Goal: Task Accomplishment & Management: Use online tool/utility

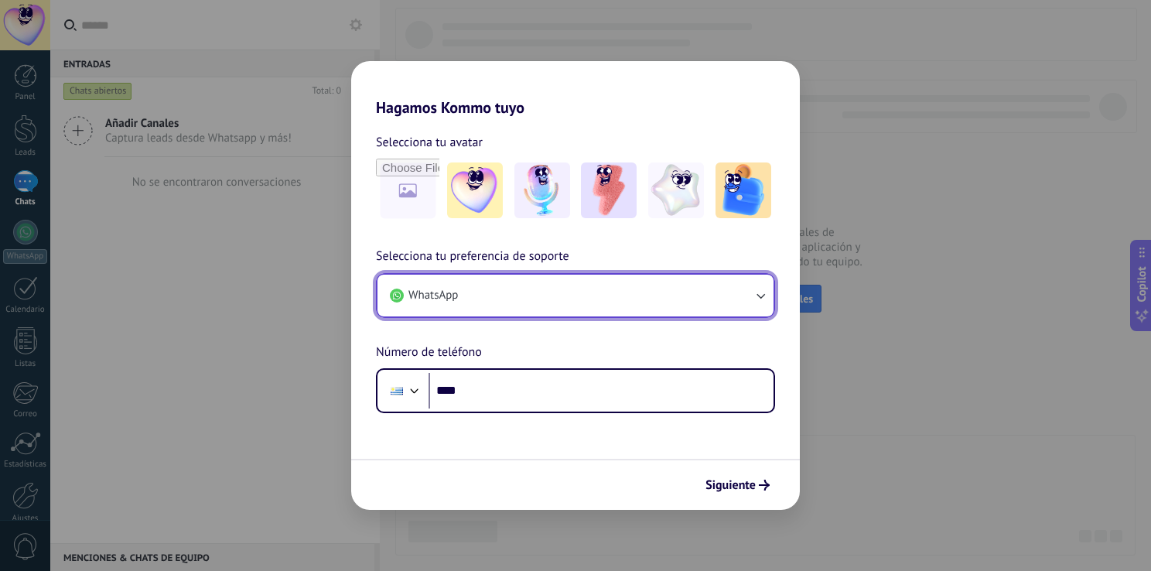
click at [699, 299] on button "WhatsApp" at bounding box center [575, 296] width 396 height 42
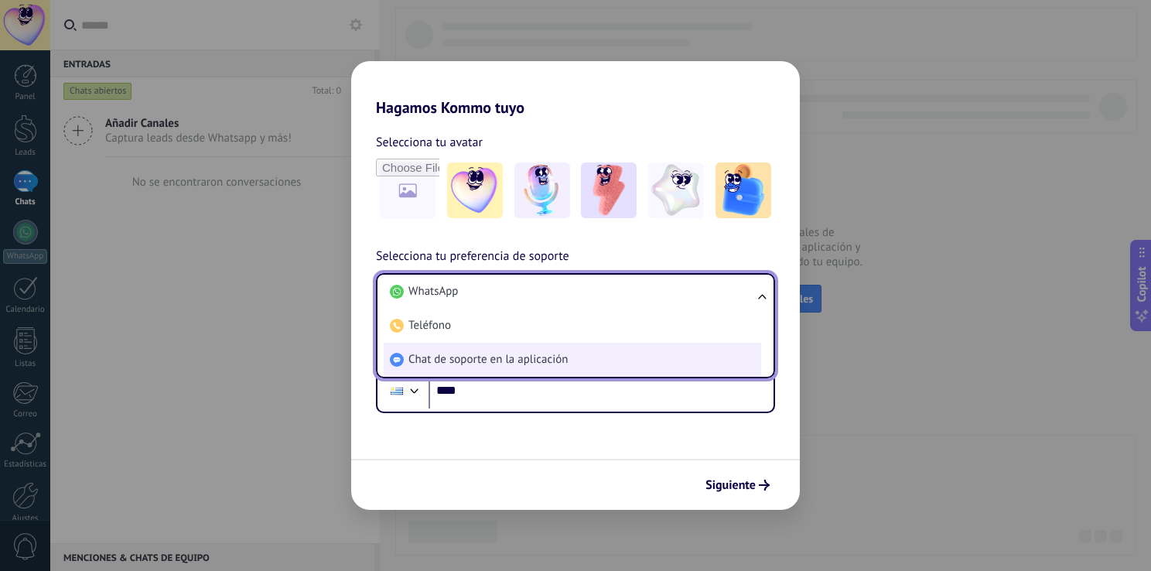
click at [551, 360] on span "Chat de soporte en la aplicación" at bounding box center [487, 359] width 159 height 15
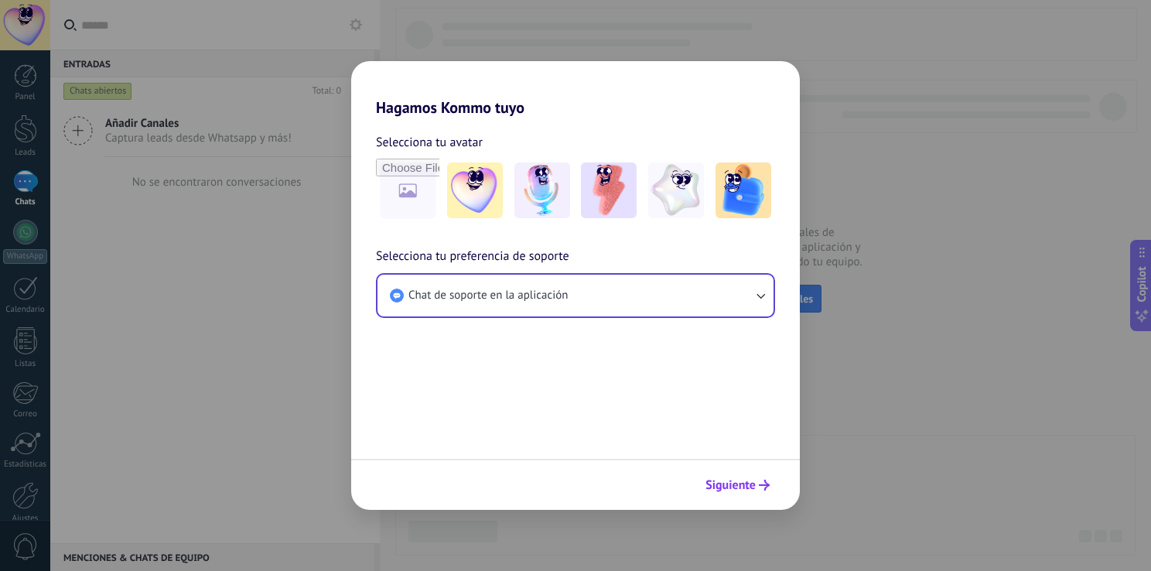
click at [746, 482] on span "Siguiente" at bounding box center [730, 485] width 50 height 11
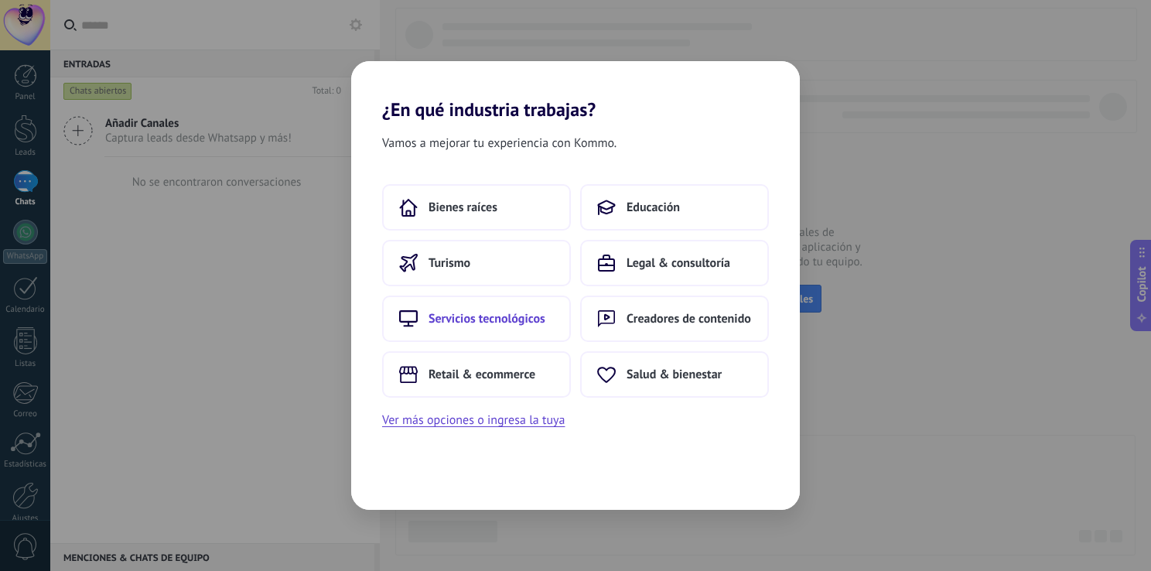
click at [506, 327] on button "Servicios tecnológicos" at bounding box center [476, 318] width 189 height 46
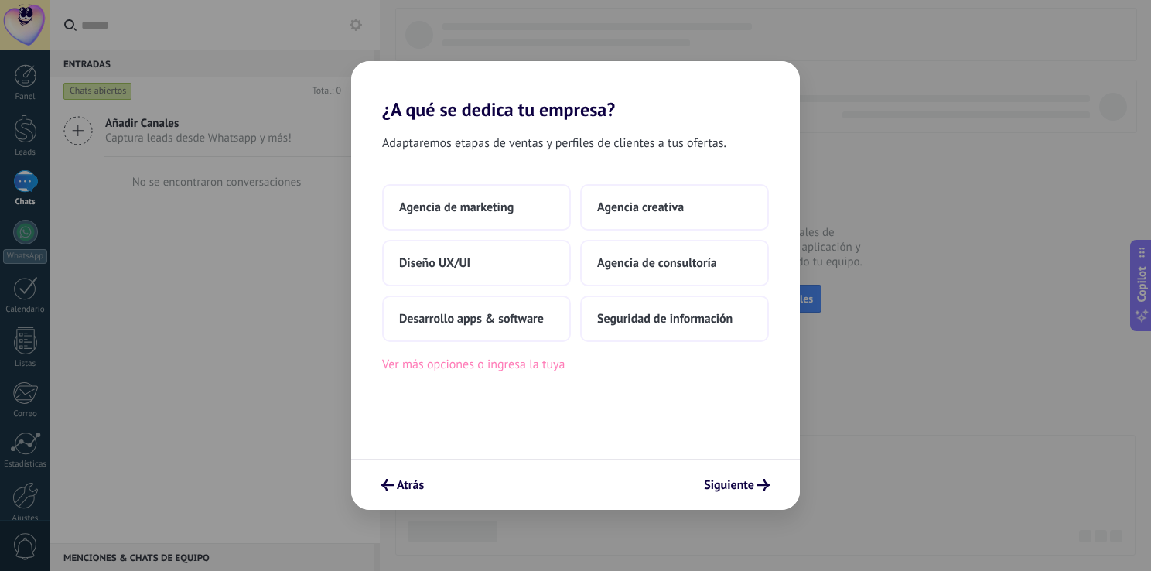
click at [521, 370] on button "Ver más opciones o ingresa la tuya" at bounding box center [473, 364] width 183 height 20
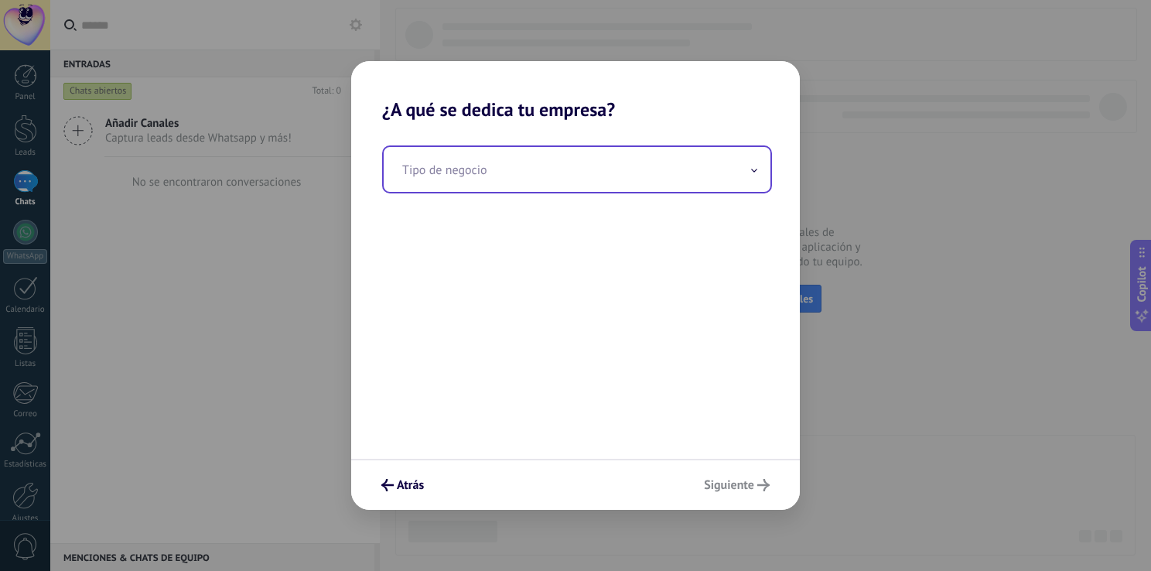
click at [664, 172] on input "text" at bounding box center [577, 169] width 387 height 45
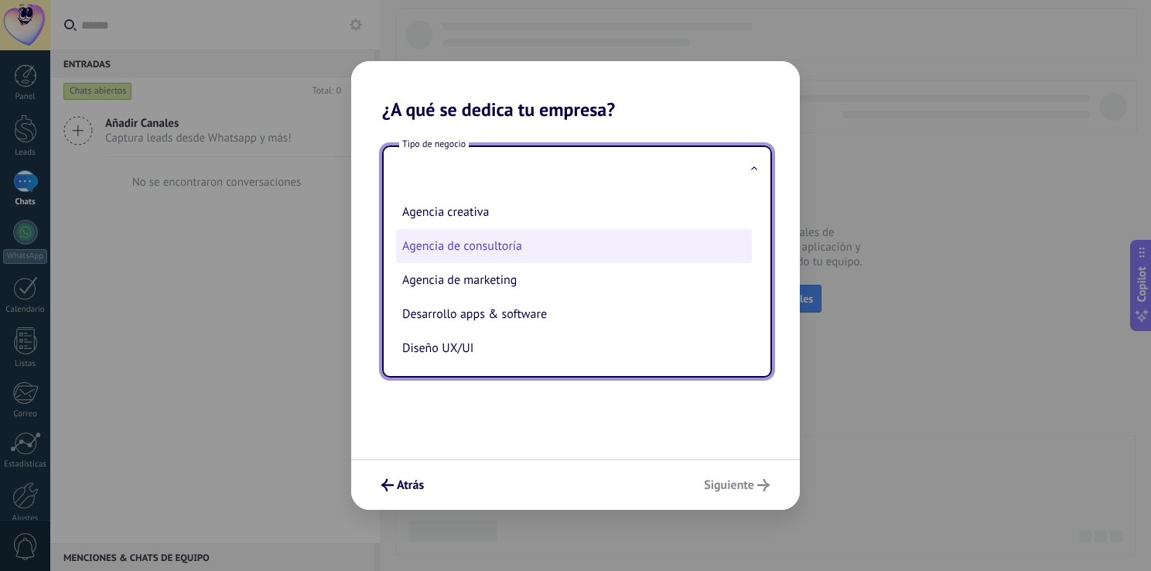
scroll to position [39, 0]
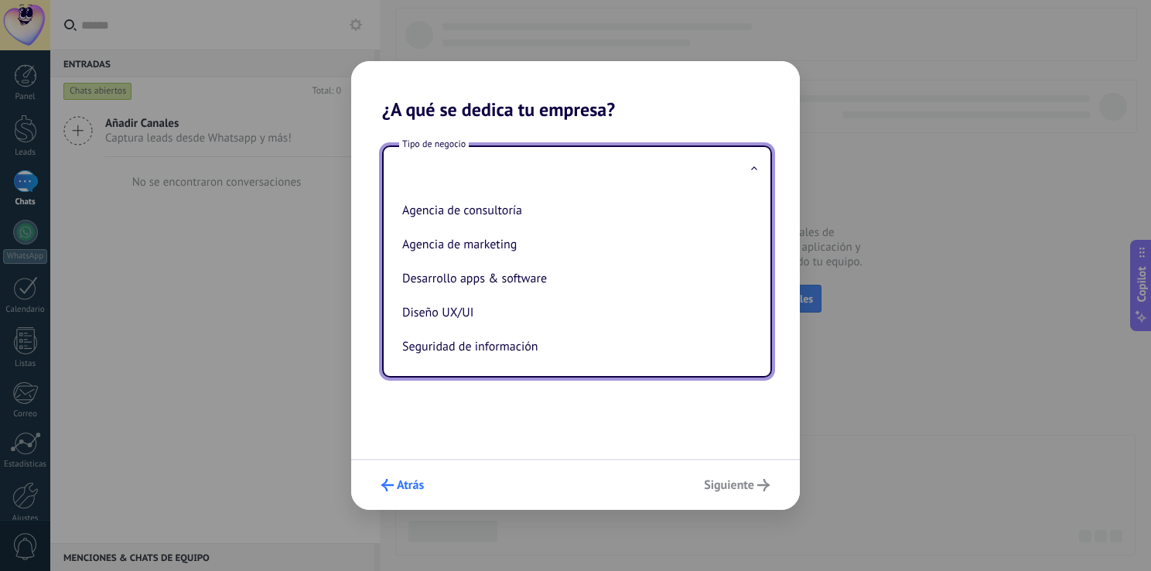
click at [412, 476] on button "Atrás" at bounding box center [402, 485] width 56 height 26
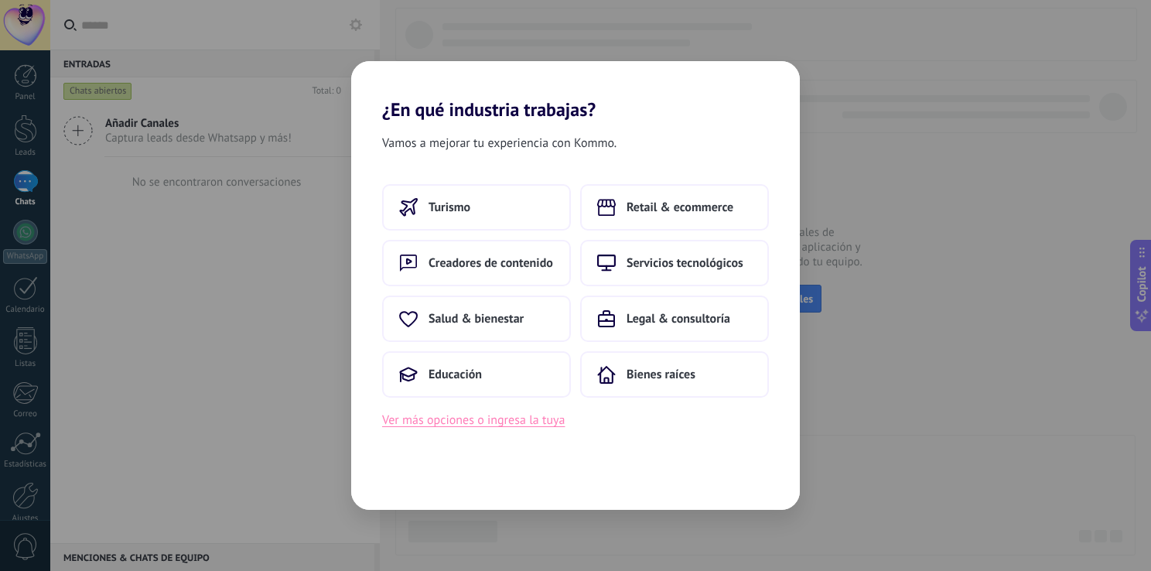
click at [515, 421] on button "Ver más opciones o ingresa la tuya" at bounding box center [473, 420] width 183 height 20
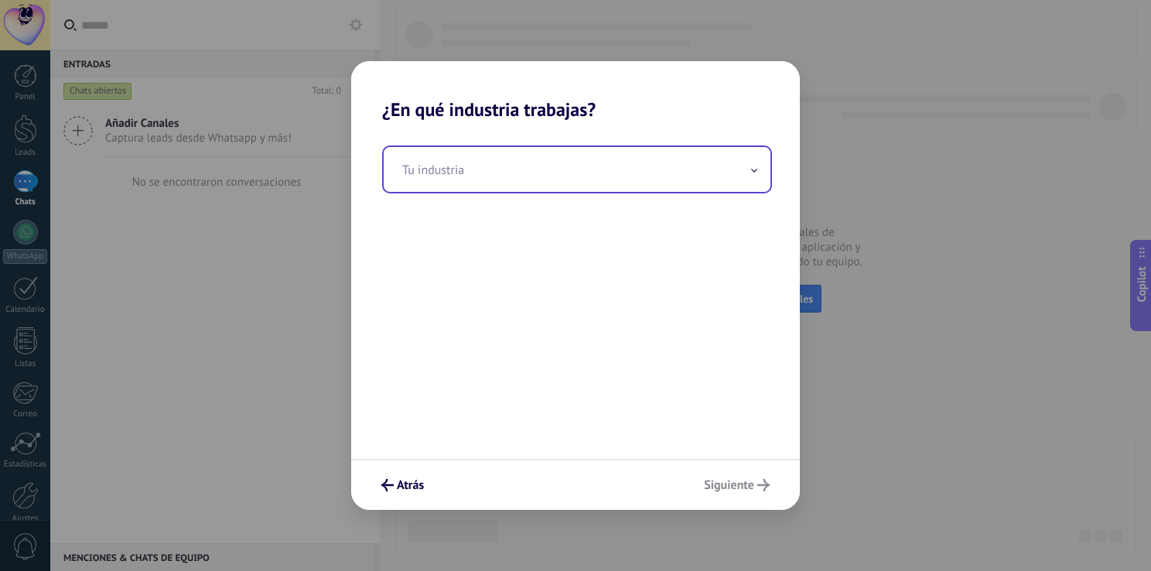
click at [619, 147] on input "text" at bounding box center [577, 169] width 387 height 45
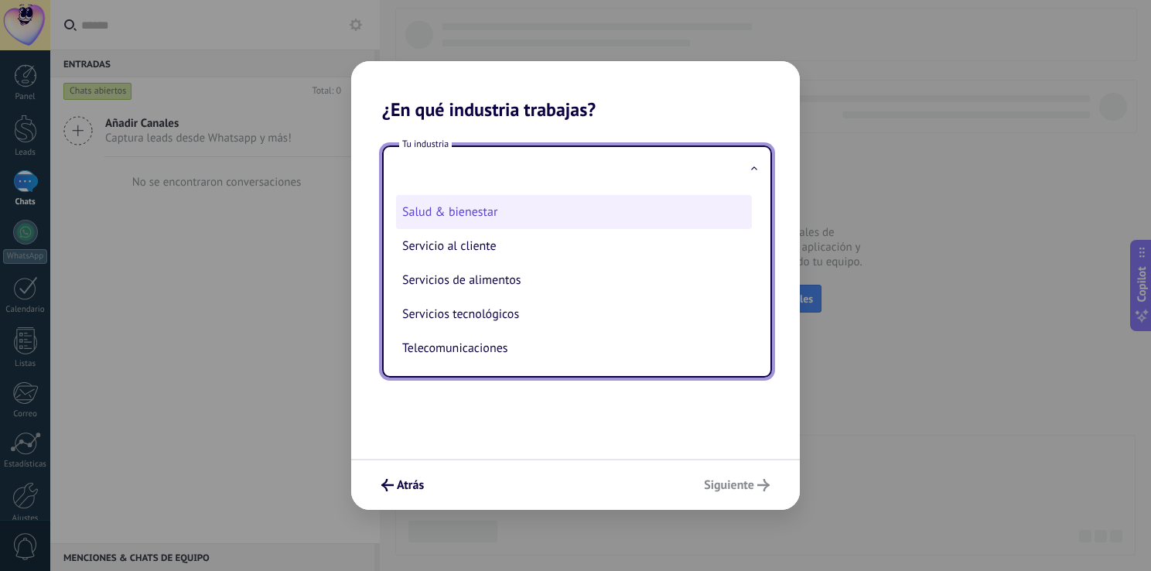
scroll to position [420, 0]
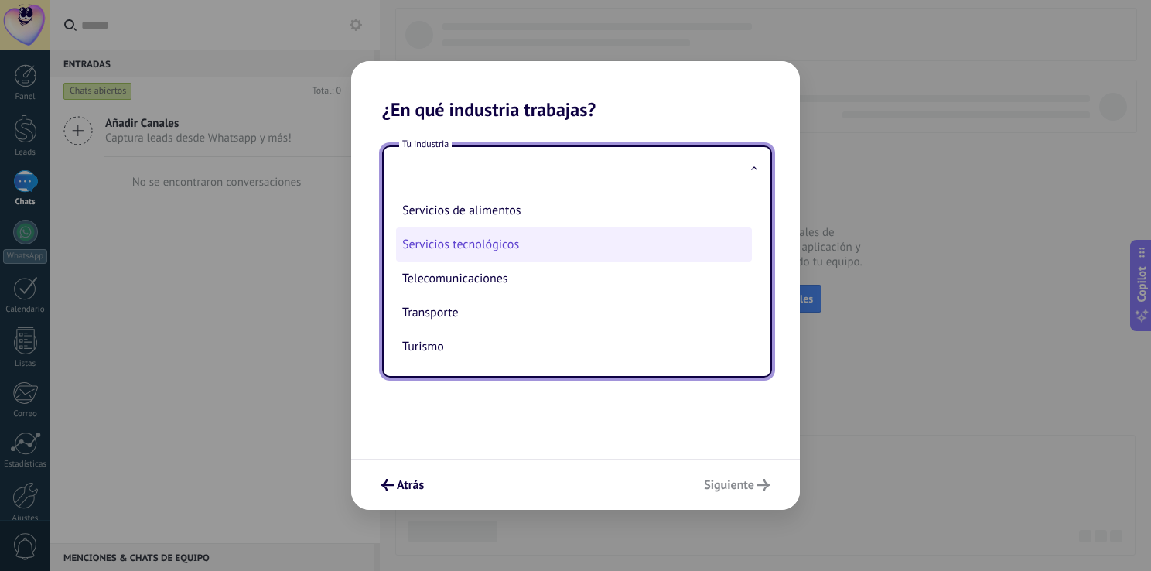
click at [576, 249] on li "Servicios tecnológicos" at bounding box center [574, 244] width 356 height 34
type input "**********"
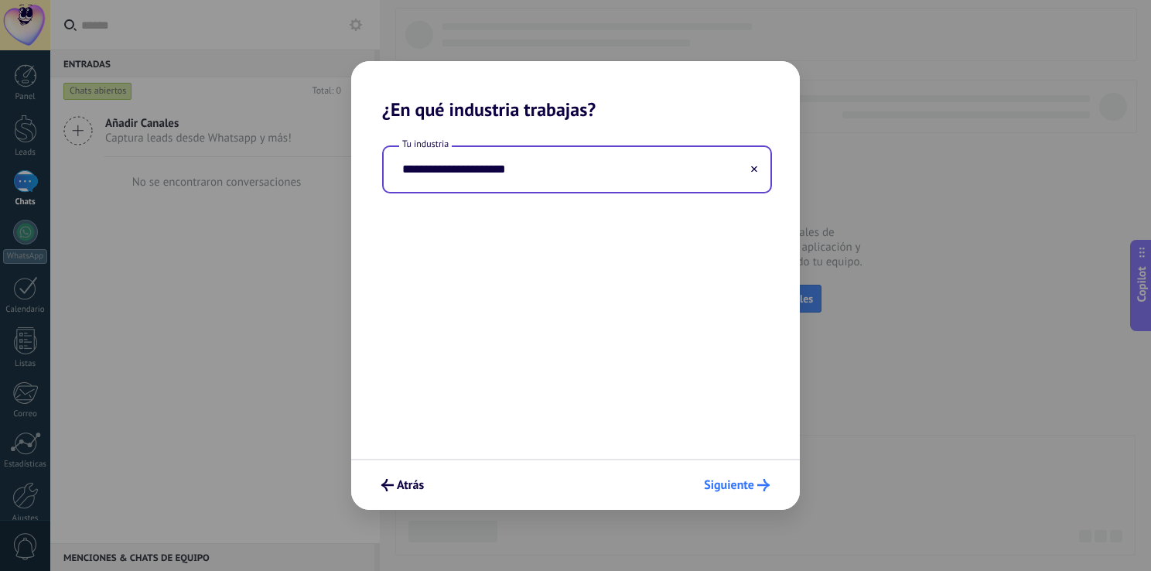
click at [718, 486] on span "Siguiente" at bounding box center [729, 485] width 50 height 11
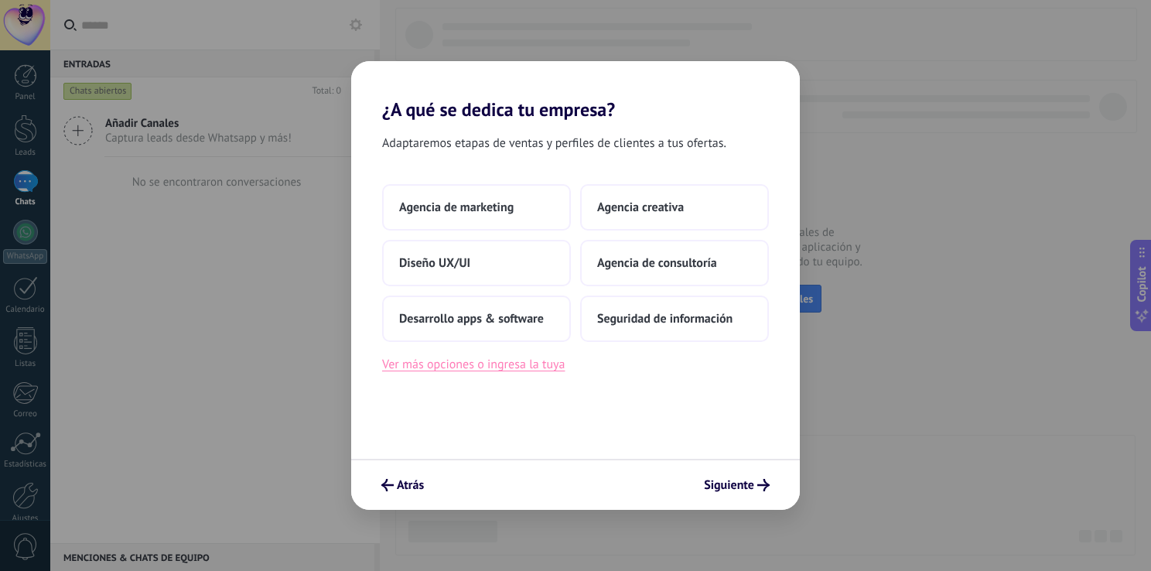
click at [545, 368] on button "Ver más opciones o ingresa la tuya" at bounding box center [473, 364] width 183 height 20
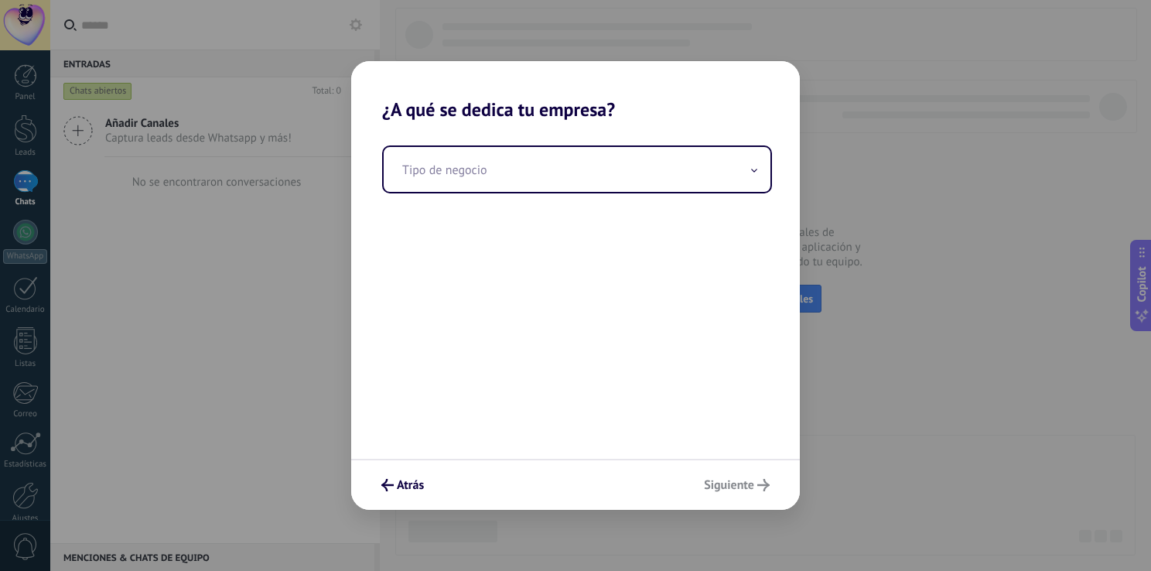
click at [640, 200] on div "Tipo de negocio" at bounding box center [575, 290] width 449 height 338
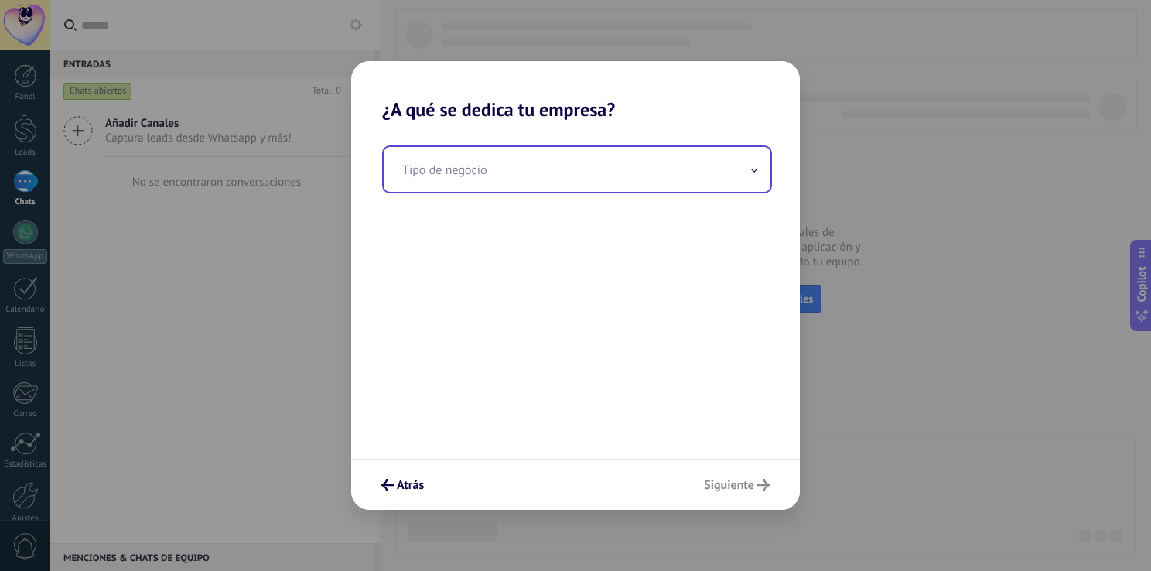
click at [644, 190] on input "text" at bounding box center [577, 169] width 387 height 45
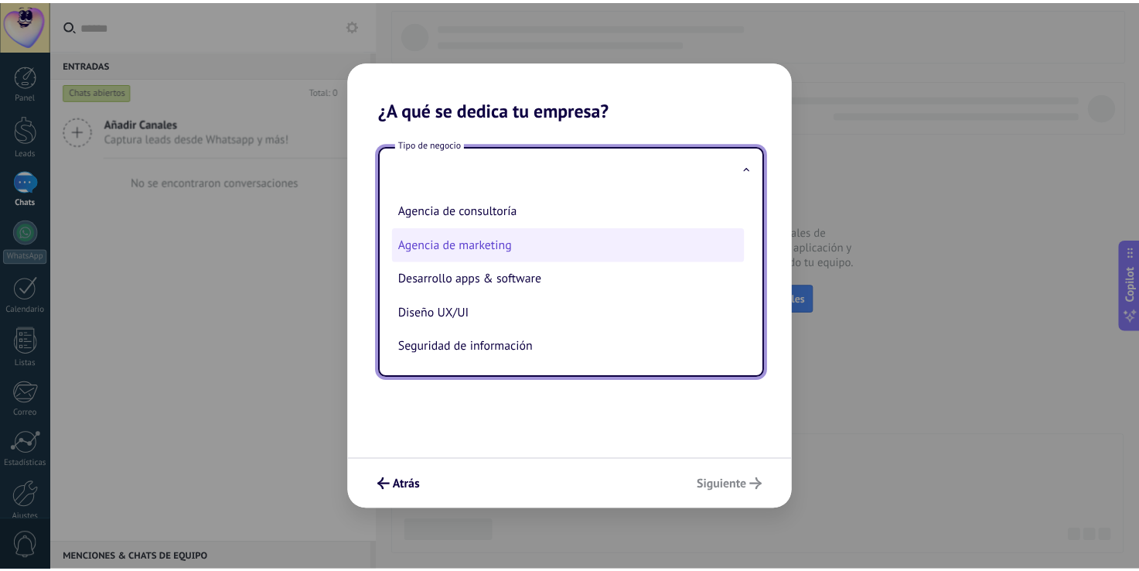
scroll to position [0, 0]
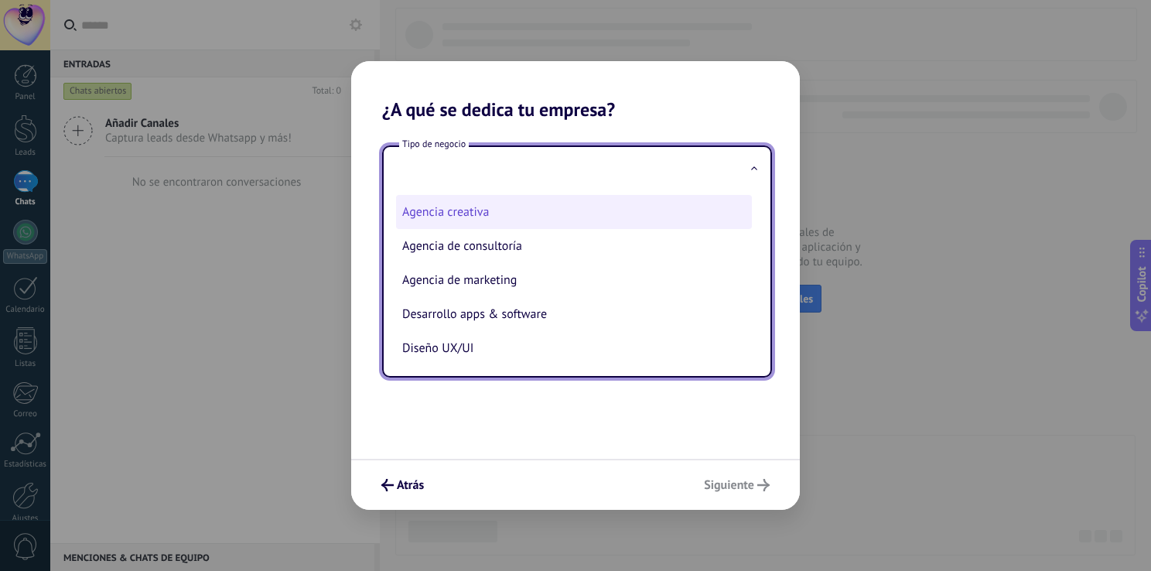
click at [643, 213] on li "Agencia creativa" at bounding box center [574, 212] width 356 height 34
type input "**********"
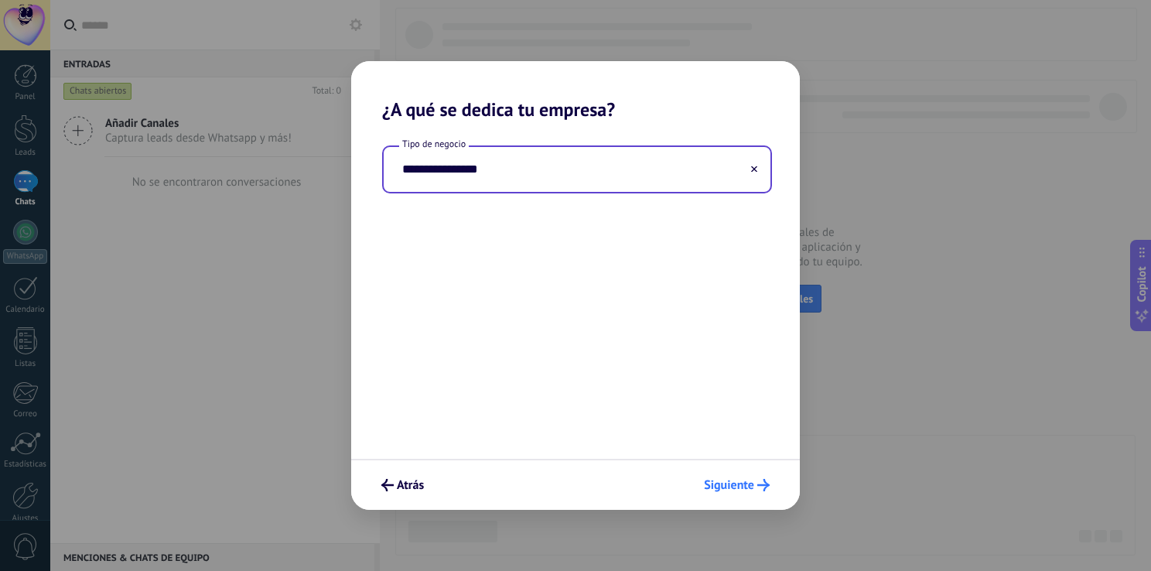
click at [739, 483] on span "Siguiente" at bounding box center [729, 485] width 50 height 11
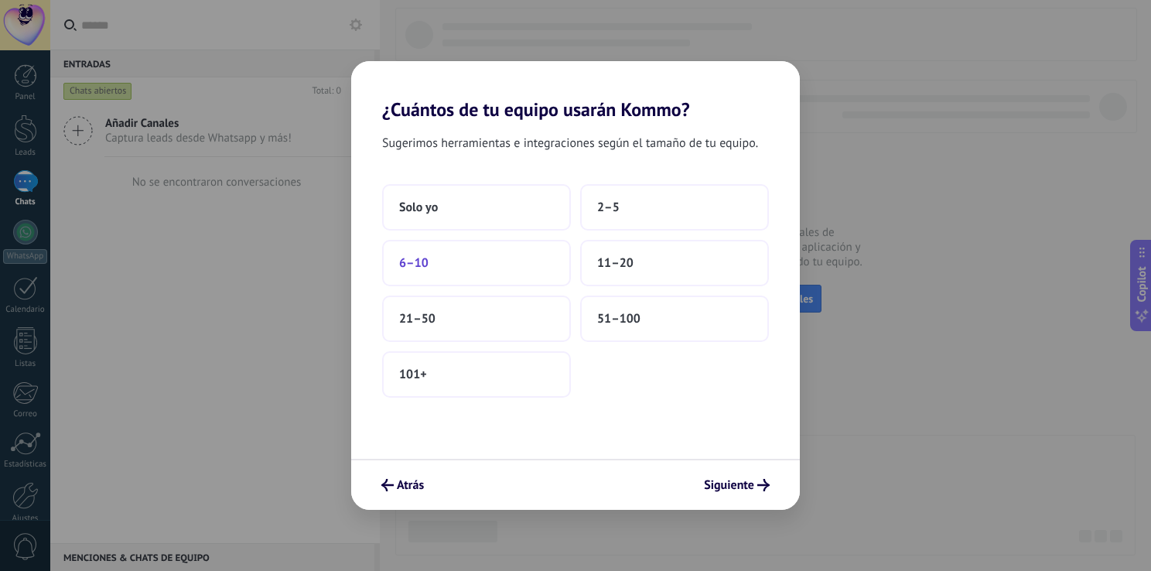
click at [502, 268] on button "6–10" at bounding box center [476, 263] width 189 height 46
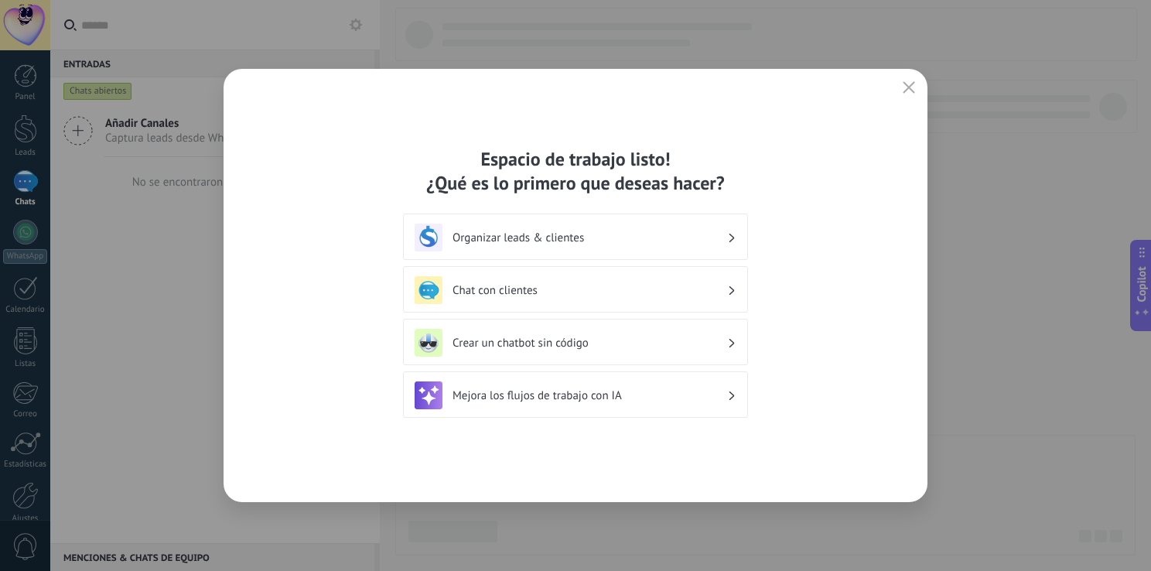
click at [613, 247] on div "Organizar leads & clientes" at bounding box center [576, 238] width 322 height 28
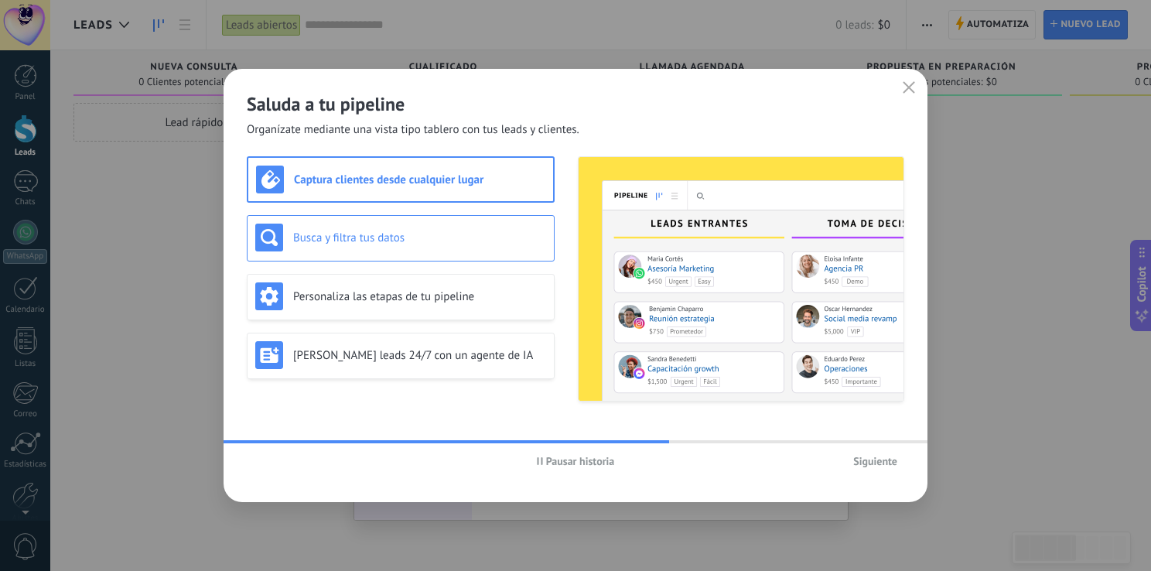
click at [513, 234] on h3 "Busca y filtra tus datos" at bounding box center [419, 238] width 253 height 15
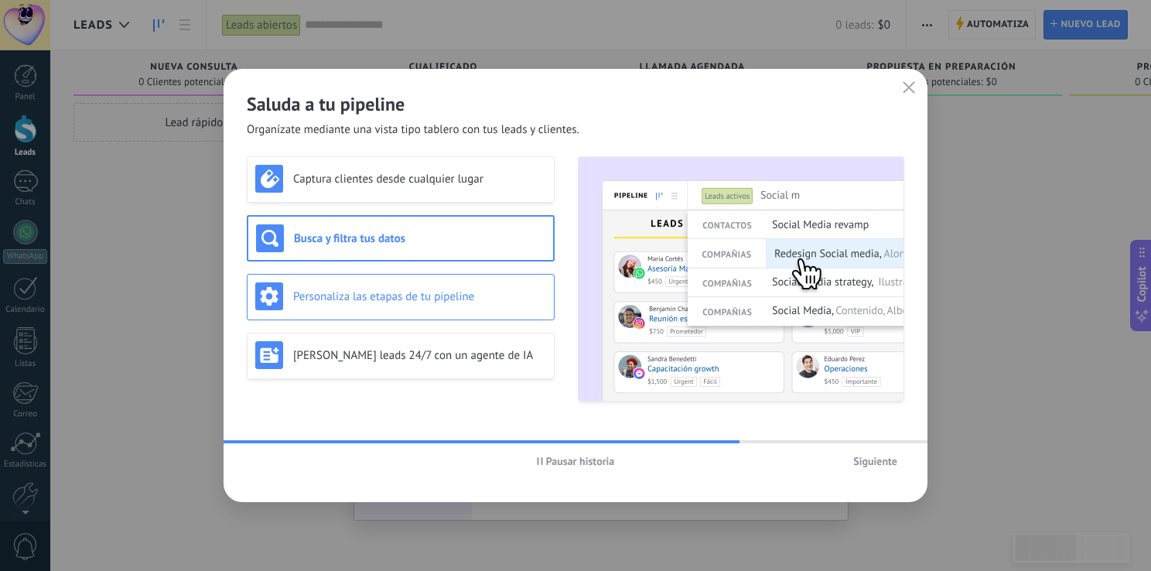
click at [489, 293] on h3 "Personaliza las etapas de tu pipeline" at bounding box center [419, 296] width 253 height 15
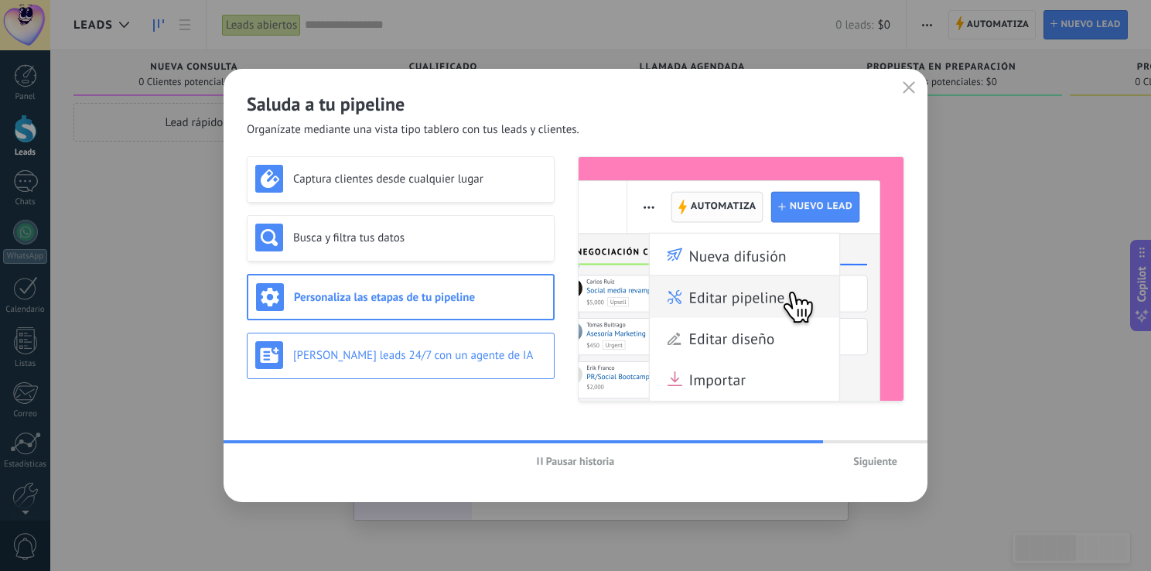
click at [481, 367] on div "Genera leads 24/7 con un agente de IA" at bounding box center [400, 355] width 291 height 28
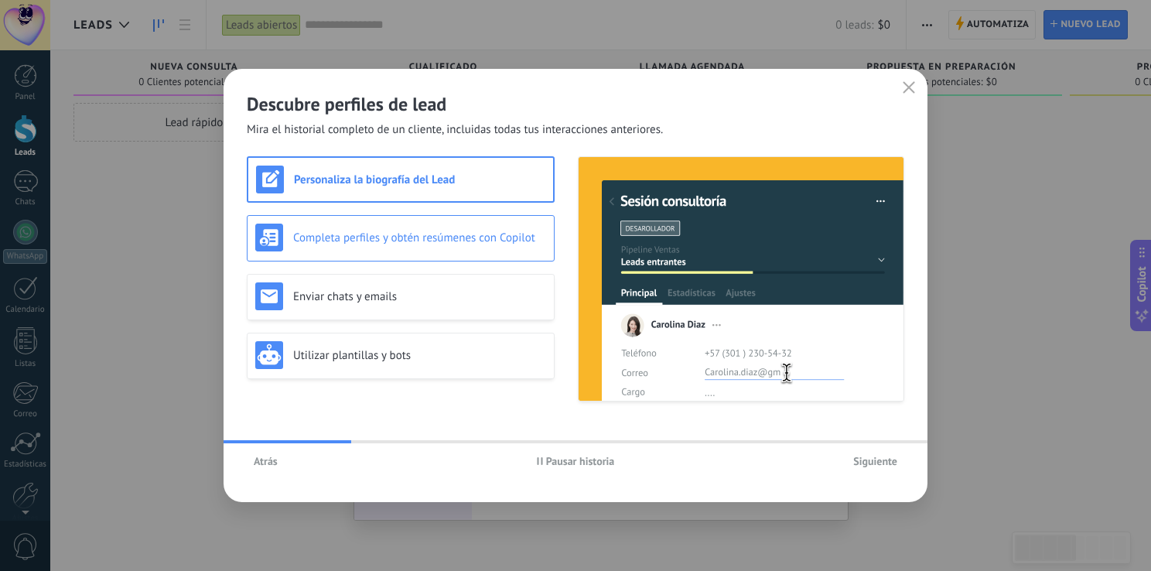
click at [496, 240] on h3 "Completa perfiles y obtén resúmenes con Copilot" at bounding box center [419, 238] width 253 height 15
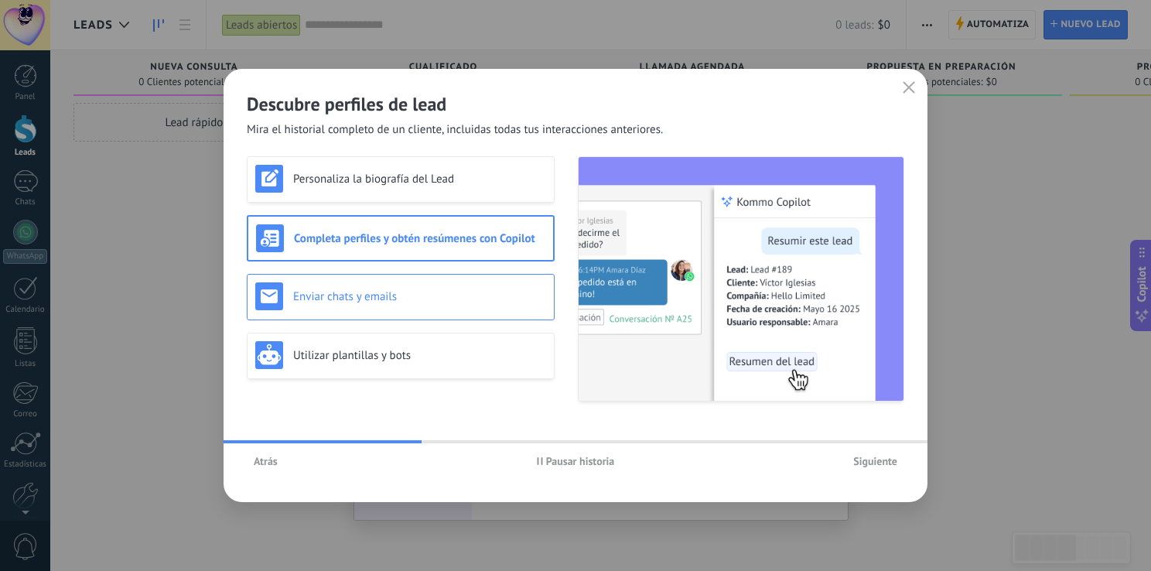
click at [476, 298] on h3 "Enviar chats y emails" at bounding box center [419, 296] width 253 height 15
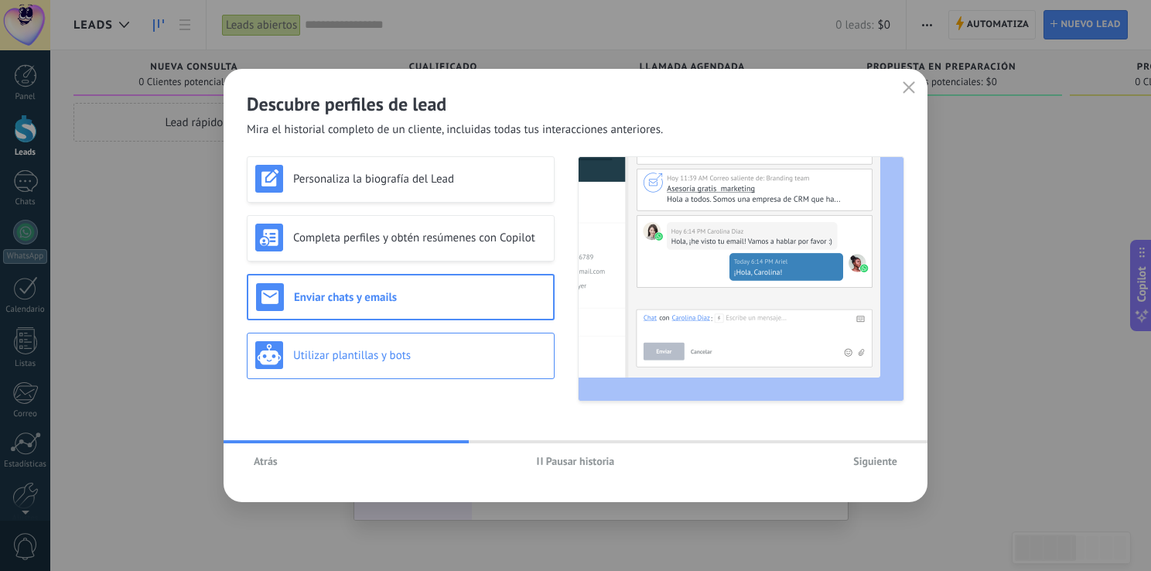
click at [477, 351] on h3 "Utilizar plantillas y bots" at bounding box center [419, 355] width 253 height 15
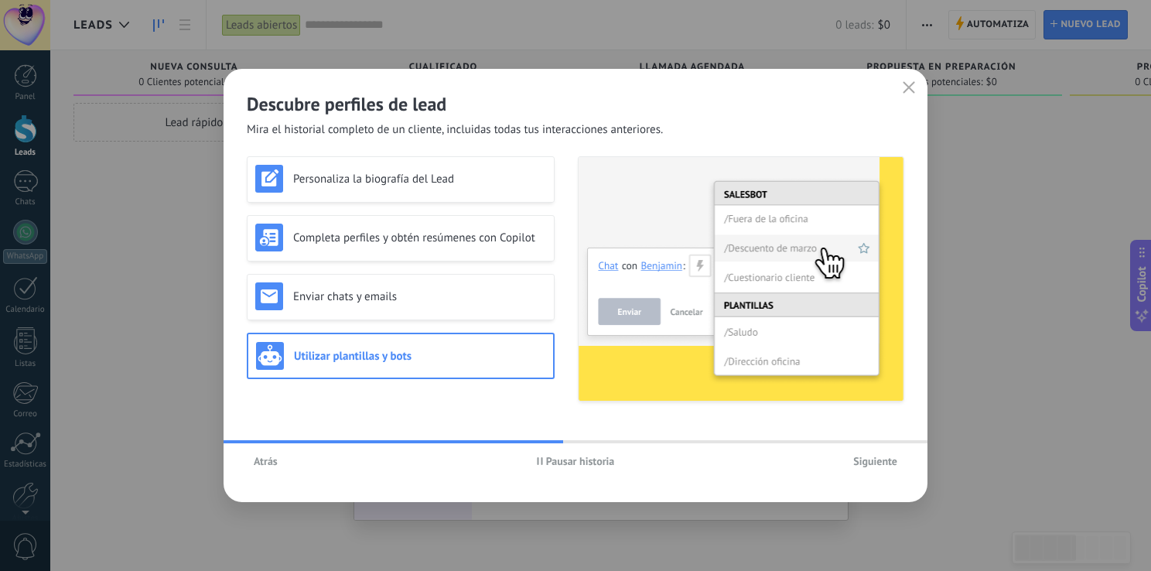
click at [876, 461] on span "Siguiente" at bounding box center [875, 461] width 44 height 11
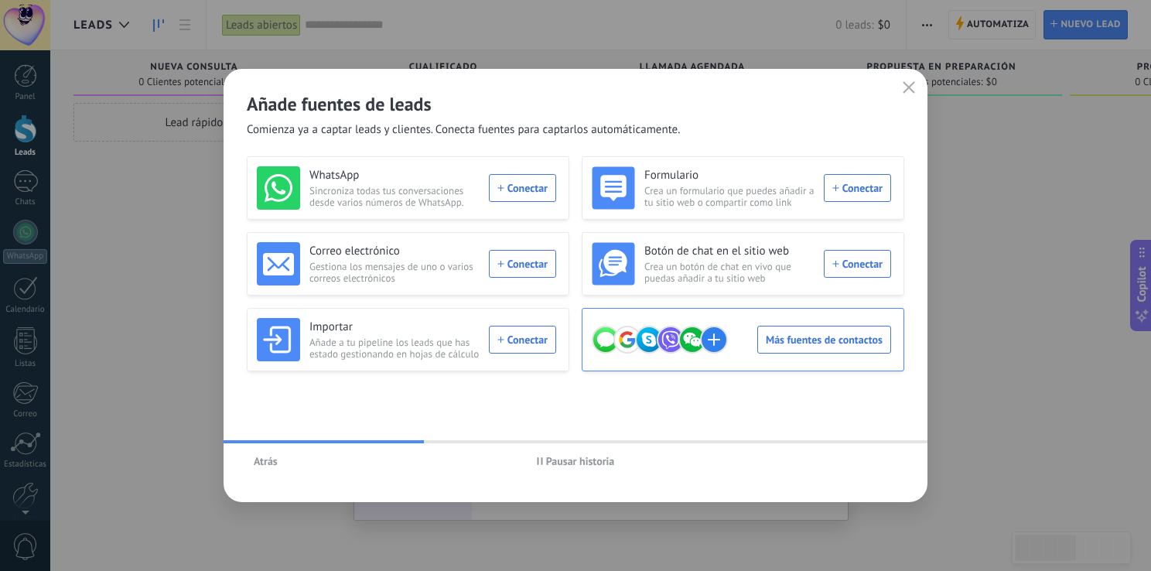
click at [824, 337] on div "Más fuentes de contactos" at bounding box center [741, 339] width 299 height 43
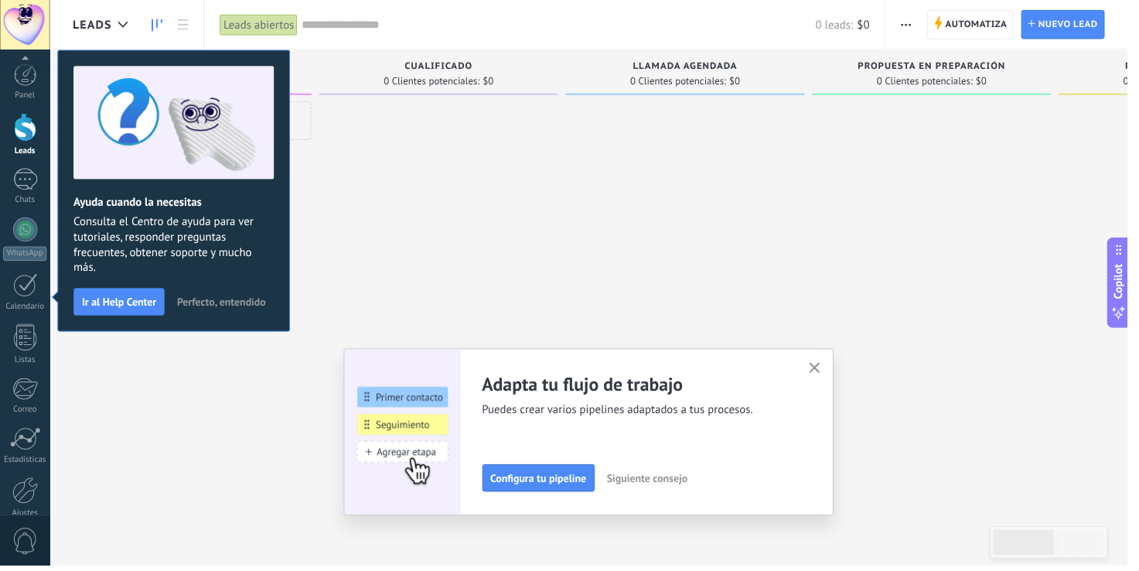
scroll to position [71, 0]
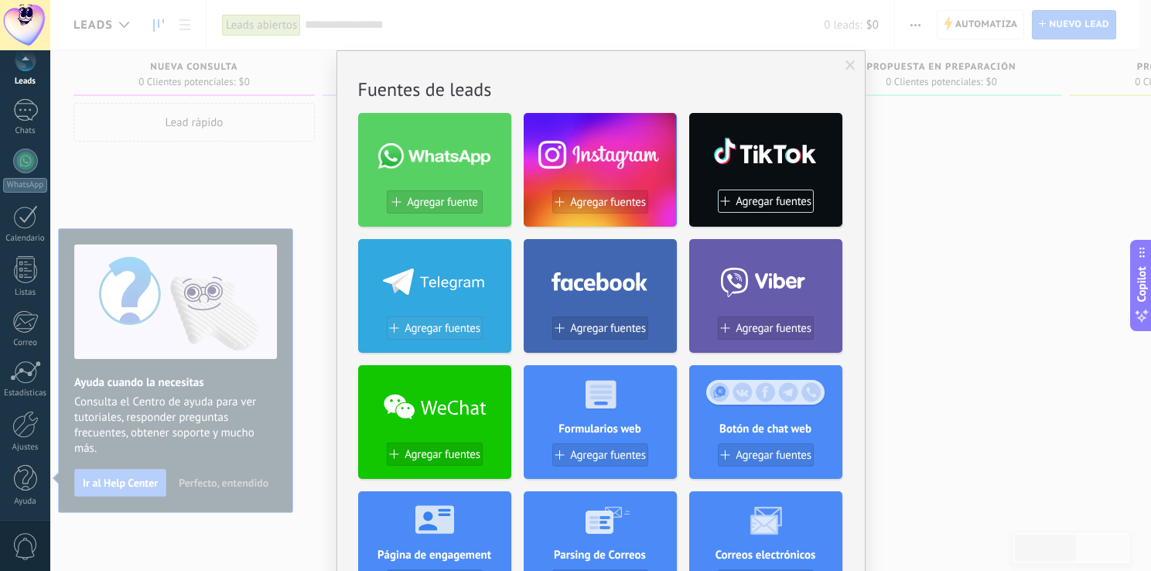
click at [429, 326] on span "Agregar fuentes" at bounding box center [443, 328] width 76 height 13
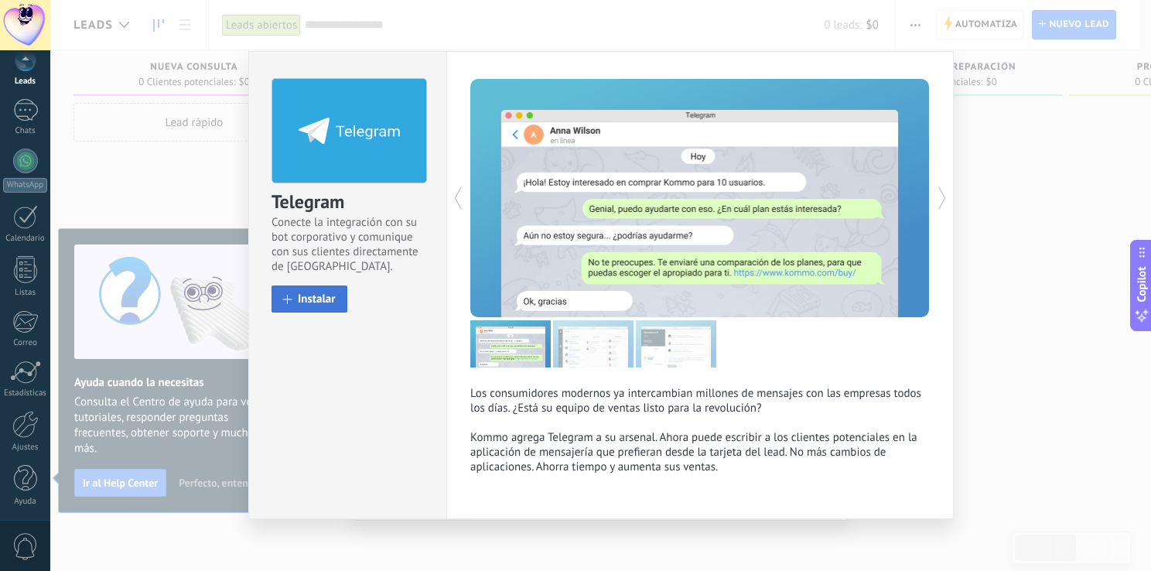
click at [323, 296] on span "Instalar" at bounding box center [317, 299] width 38 height 12
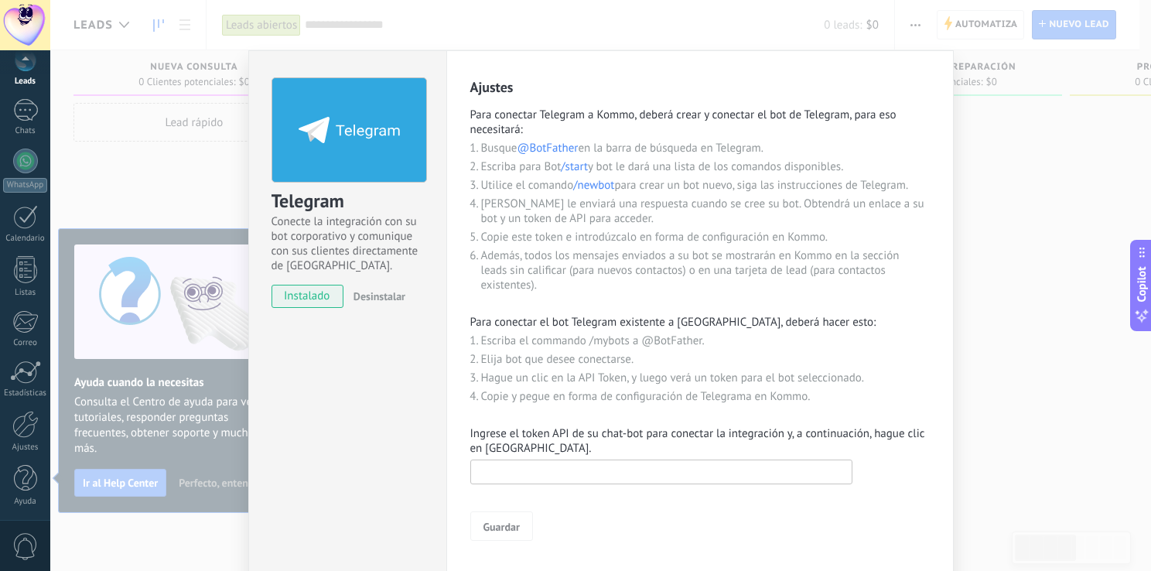
click at [717, 472] on input "text" at bounding box center [661, 471] width 382 height 25
click at [596, 477] on input "text" at bounding box center [661, 471] width 382 height 25
paste input "**********"
type input "**********"
click at [497, 527] on span "Guardar" at bounding box center [501, 526] width 36 height 11
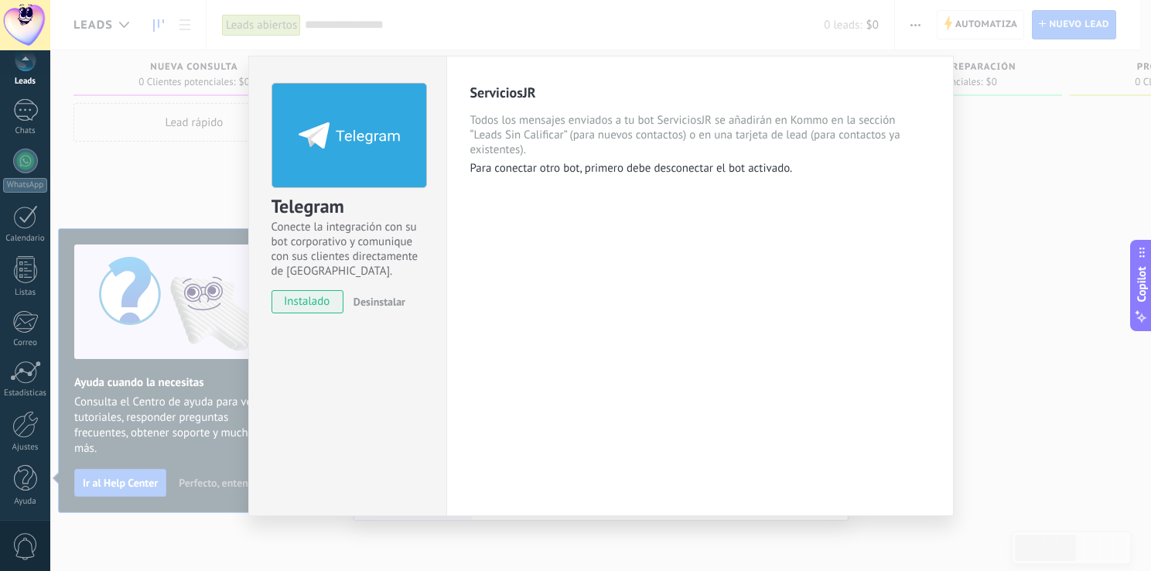
click at [985, 252] on div "Telegram Conecte la integración con su bot corporativo y comunique con sus clie…" at bounding box center [600, 285] width 1101 height 571
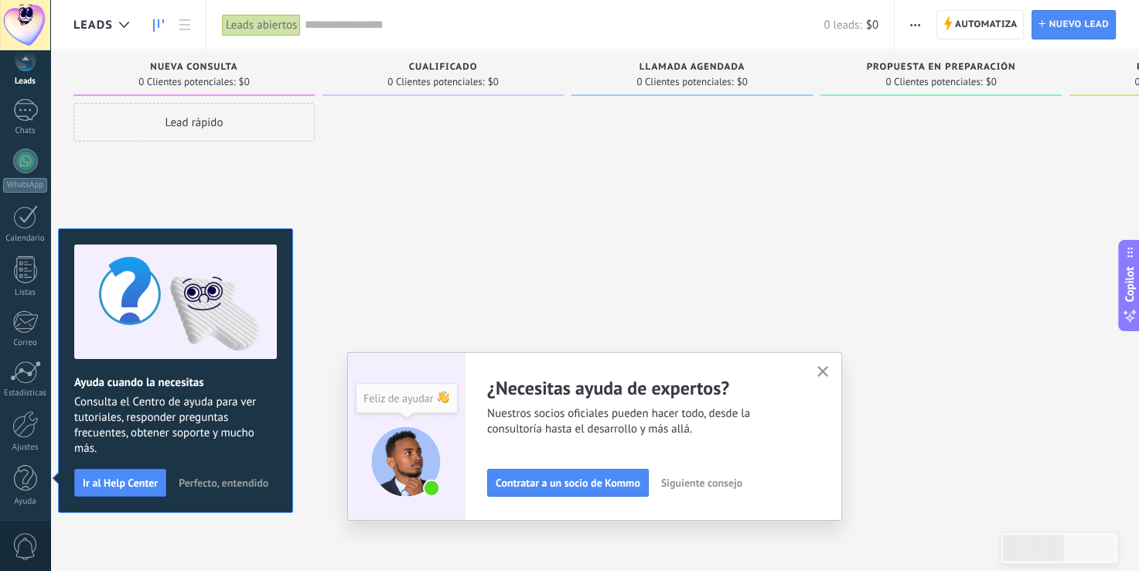
click at [827, 367] on icon "button" at bounding box center [824, 372] width 12 height 12
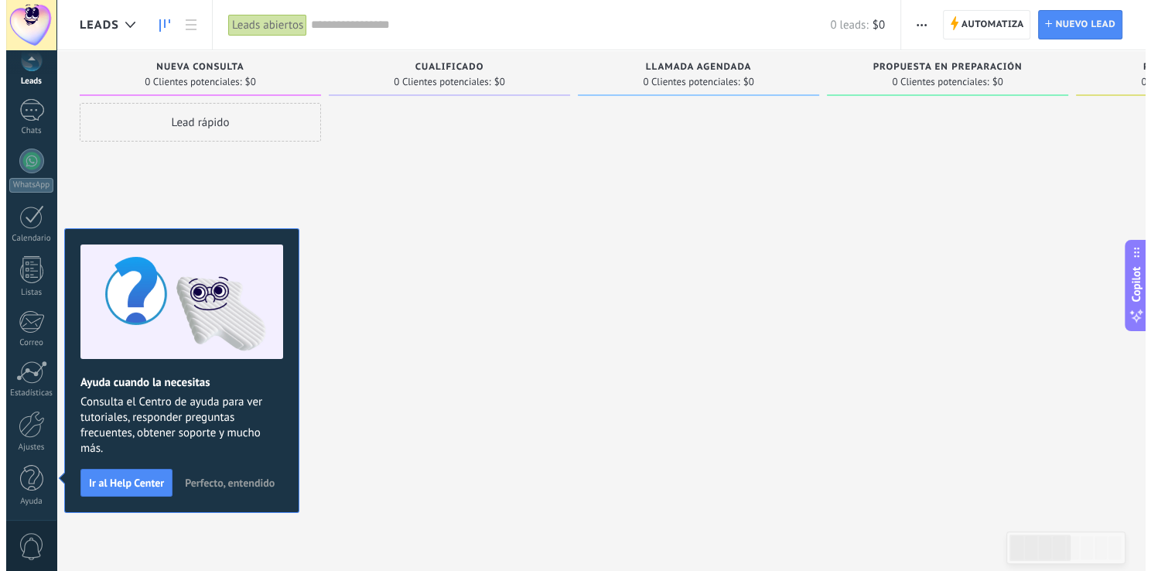
scroll to position [0, 0]
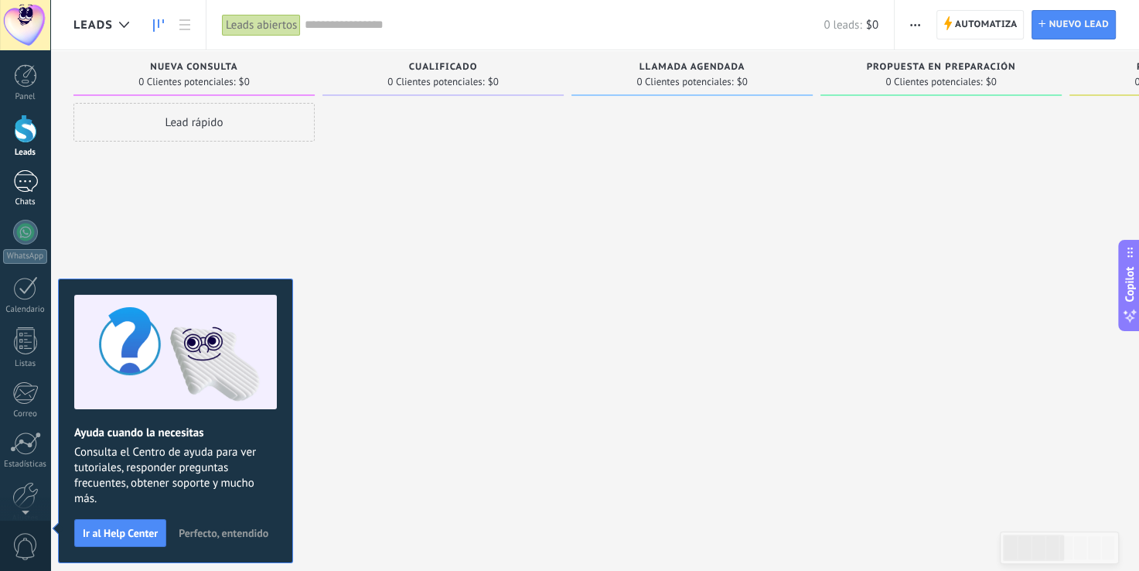
click at [34, 190] on div at bounding box center [25, 181] width 25 height 22
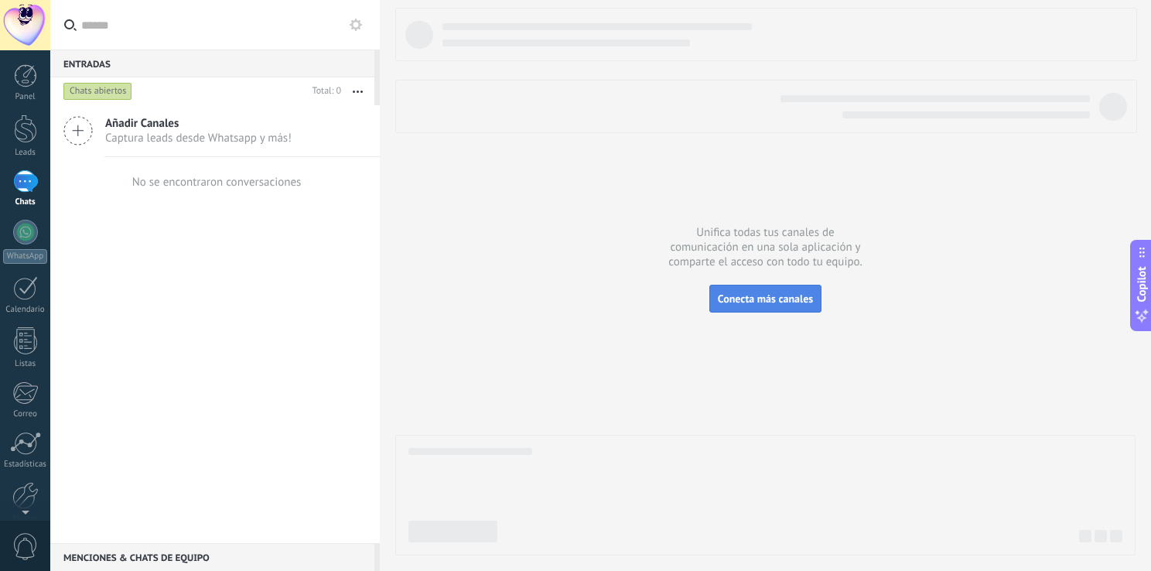
click at [767, 305] on span "Conecta más canales" at bounding box center [765, 299] width 95 height 14
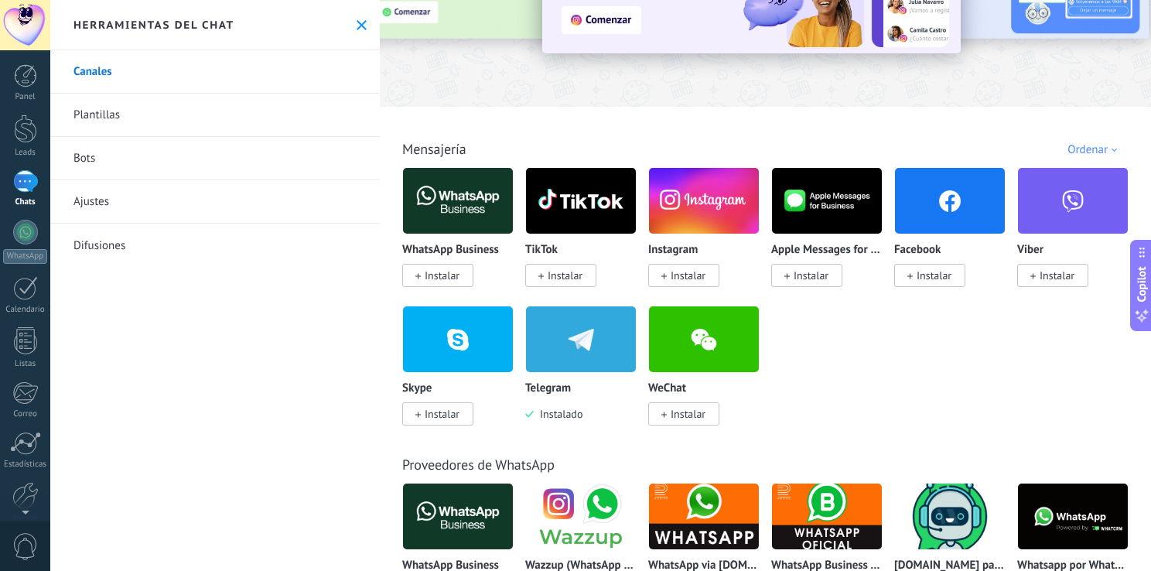
scroll to position [155, 0]
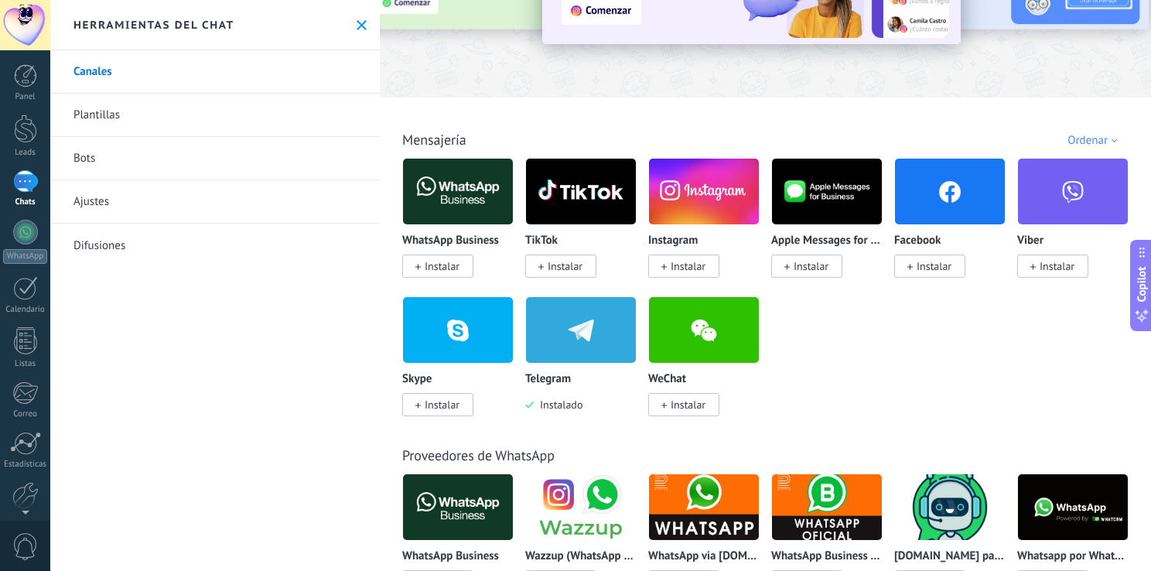
click at [636, 320] on img at bounding box center [581, 329] width 110 height 75
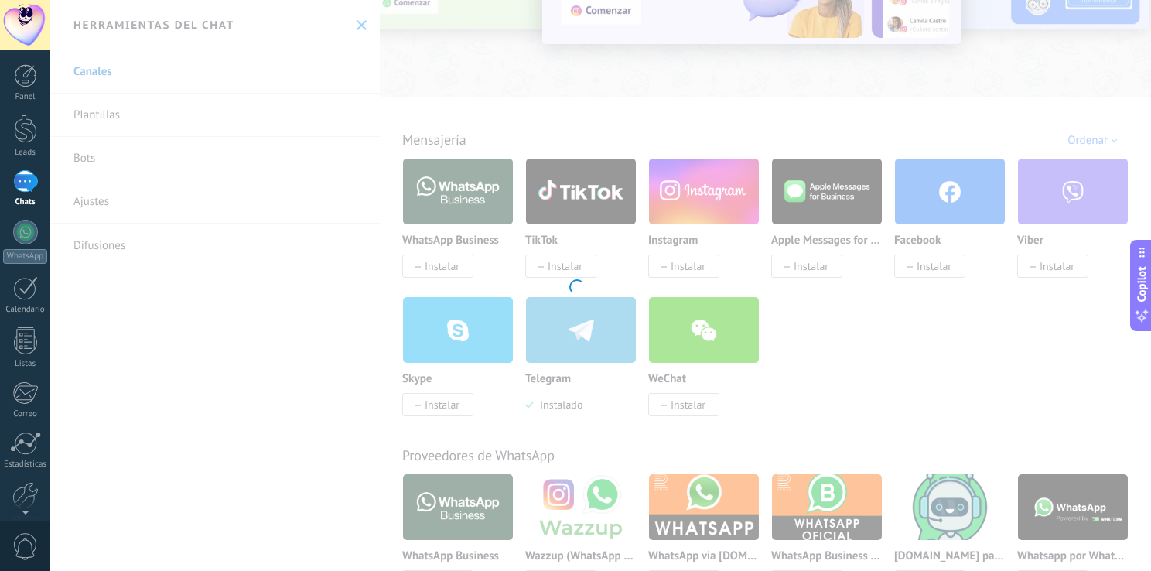
click at [716, 320] on div at bounding box center [575, 285] width 1151 height 571
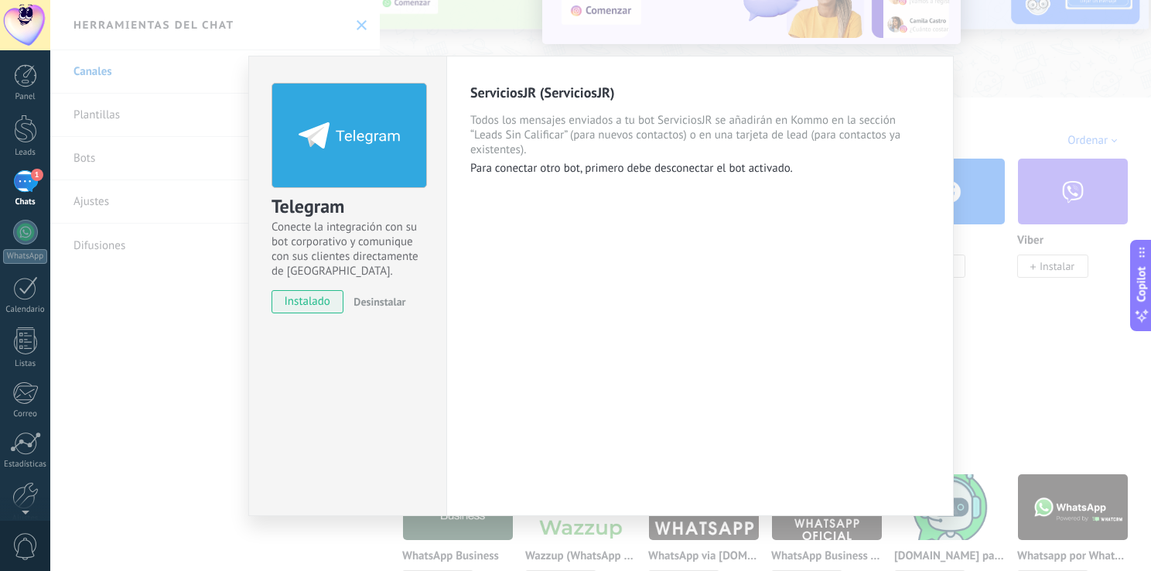
click at [1050, 238] on div "Telegram Conecte la integración con su bot corporativo y comunique con sus clie…" at bounding box center [600, 285] width 1101 height 571
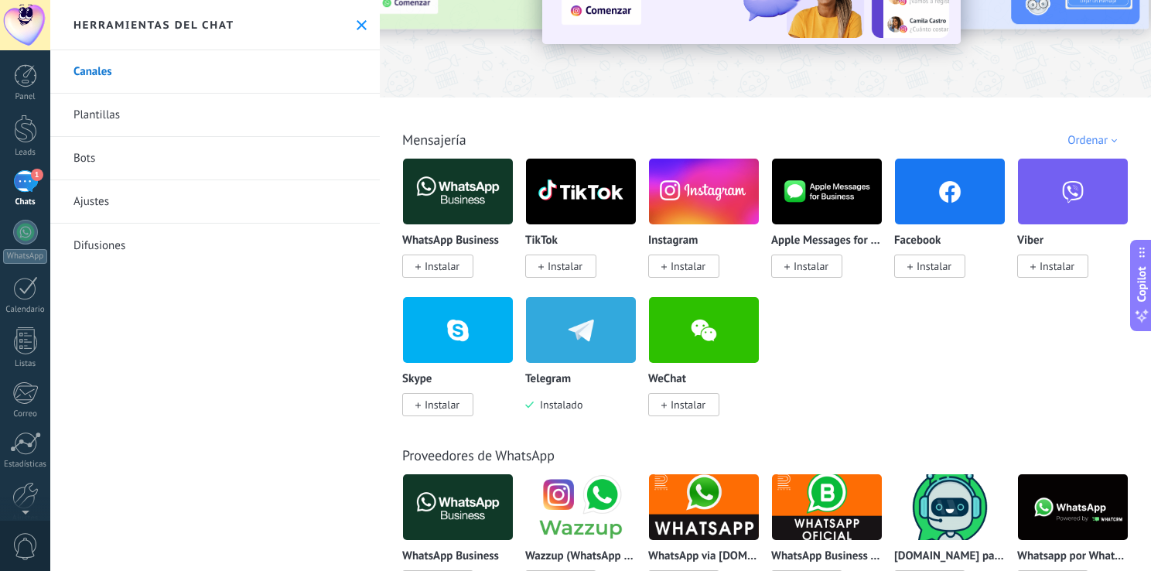
click at [32, 177] on span "1" at bounding box center [37, 175] width 12 height 12
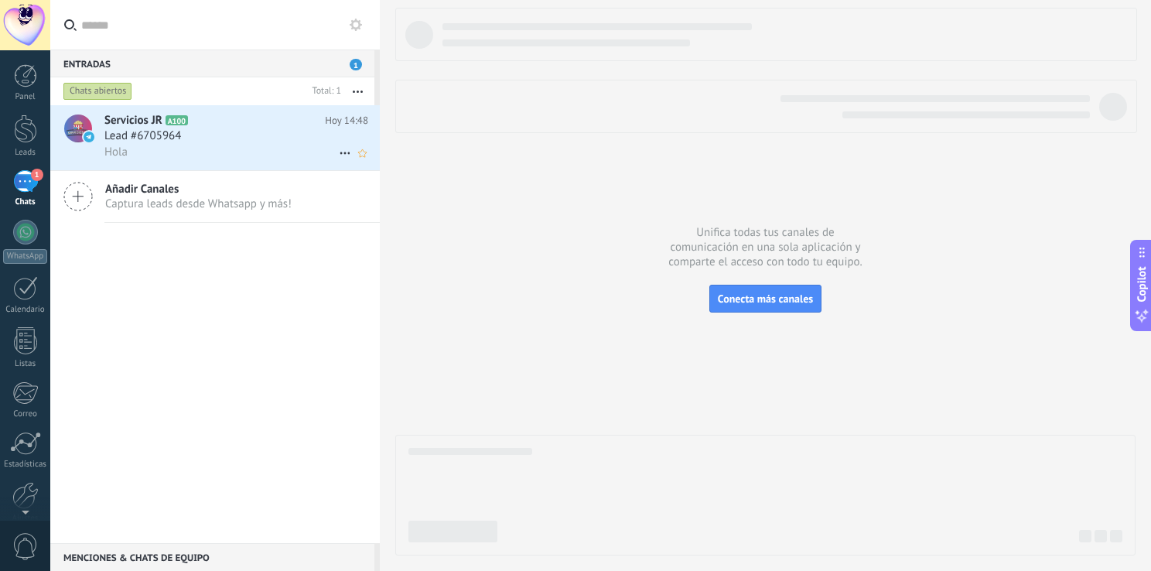
click at [187, 146] on div "Hola" at bounding box center [236, 152] width 264 height 16
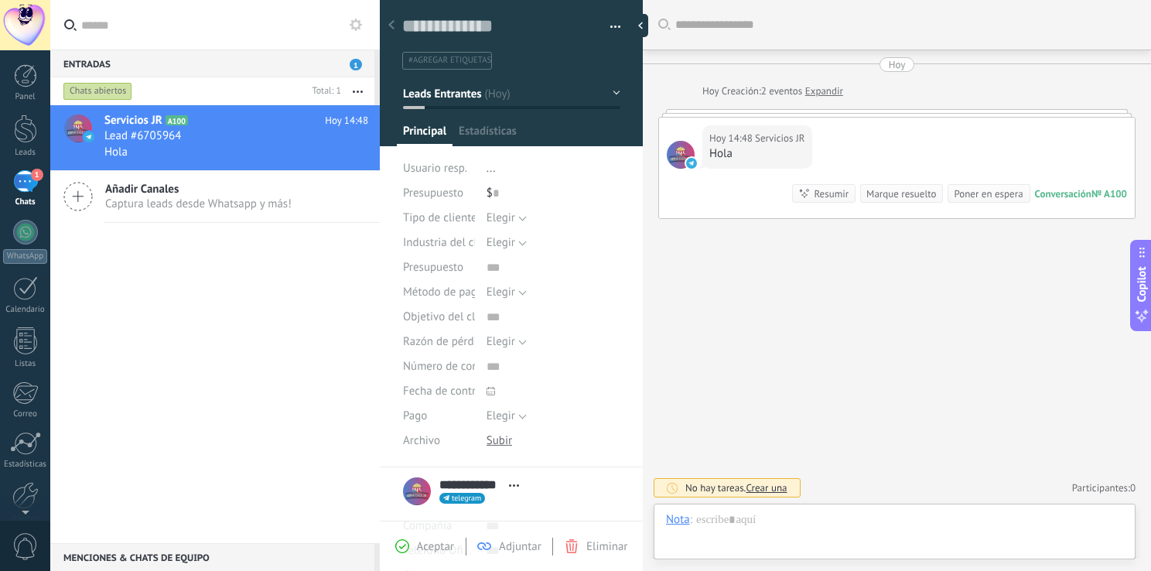
scroll to position [22, 0]
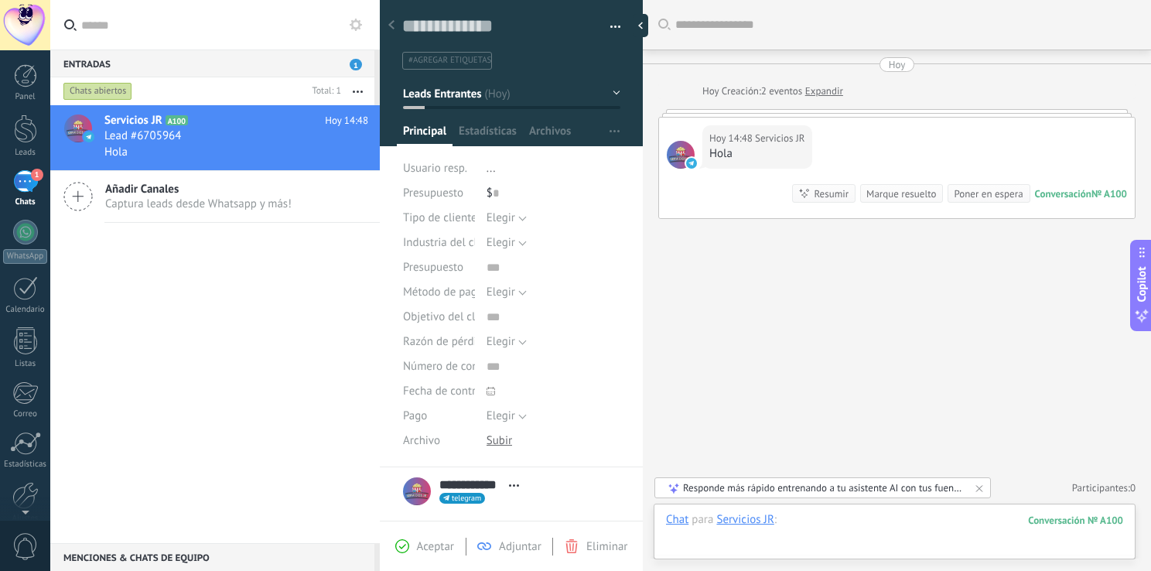
click at [866, 528] on div at bounding box center [894, 535] width 457 height 46
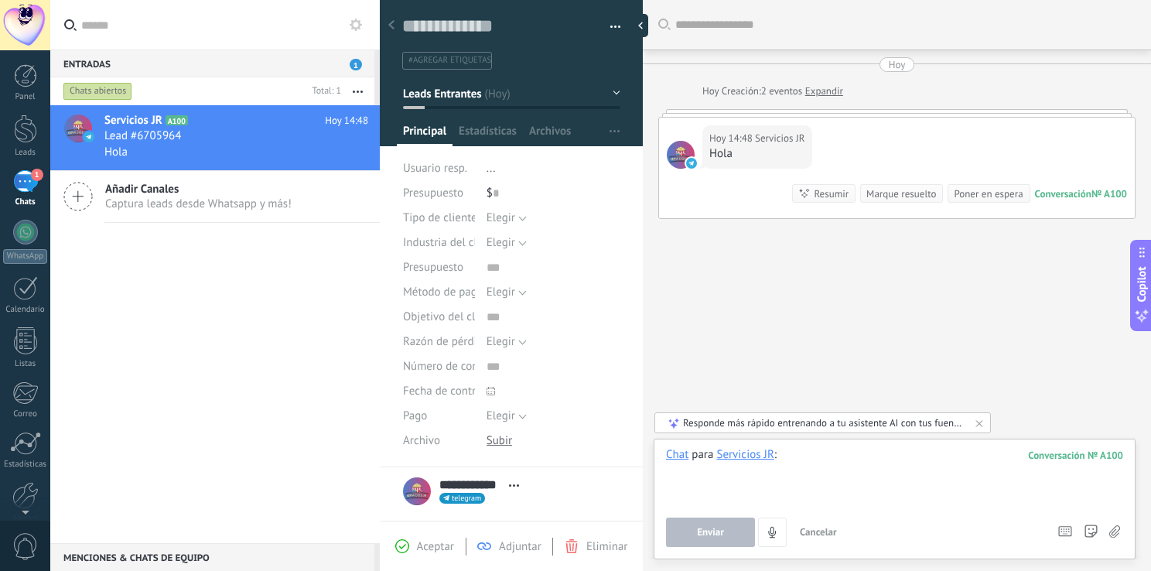
click at [860, 467] on div at bounding box center [894, 476] width 457 height 59
click at [860, 461] on div at bounding box center [894, 476] width 457 height 59
click at [722, 531] on span "Enviar" at bounding box center [710, 532] width 27 height 11
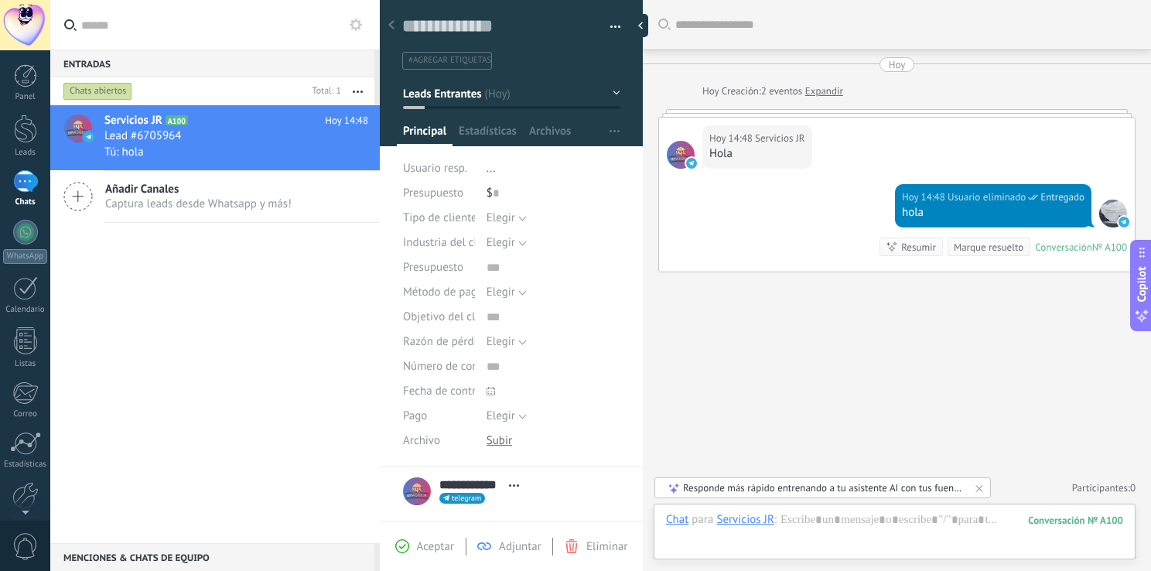
click at [1092, 250] on div "№ A100" at bounding box center [1109, 247] width 35 height 13
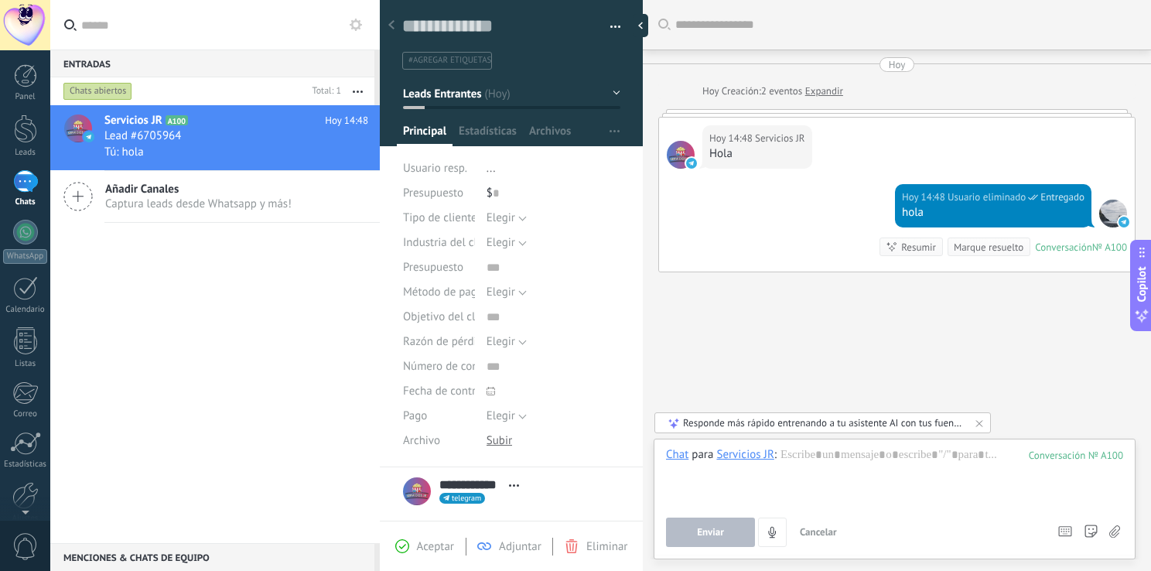
click at [894, 428] on div "Responde más rápido entrenando a tu asistente AI con tus fuentes de datos" at bounding box center [823, 422] width 281 height 13
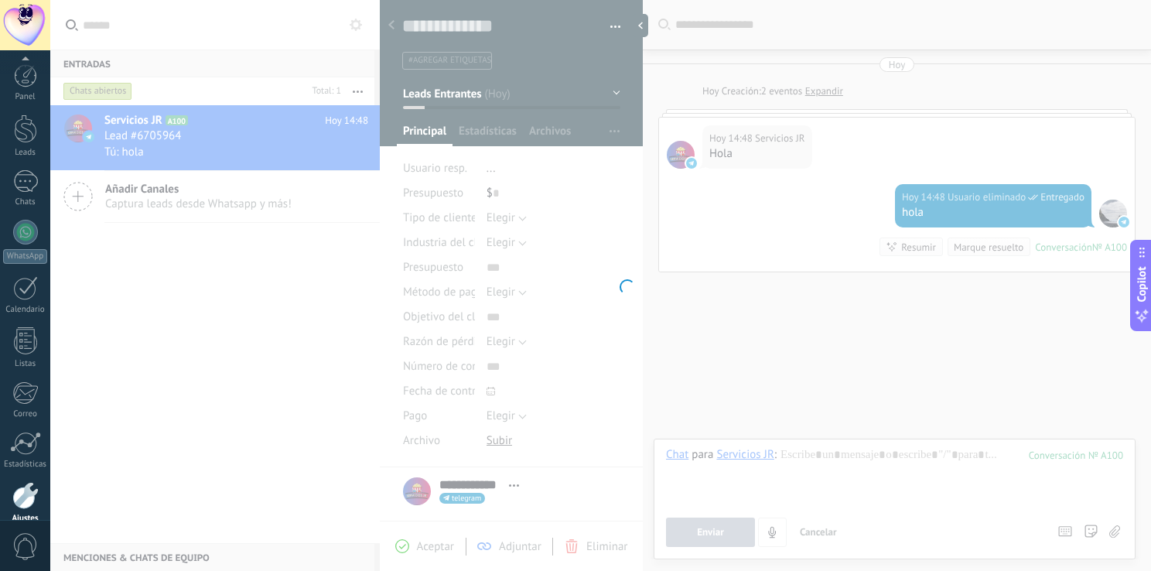
scroll to position [71, 0]
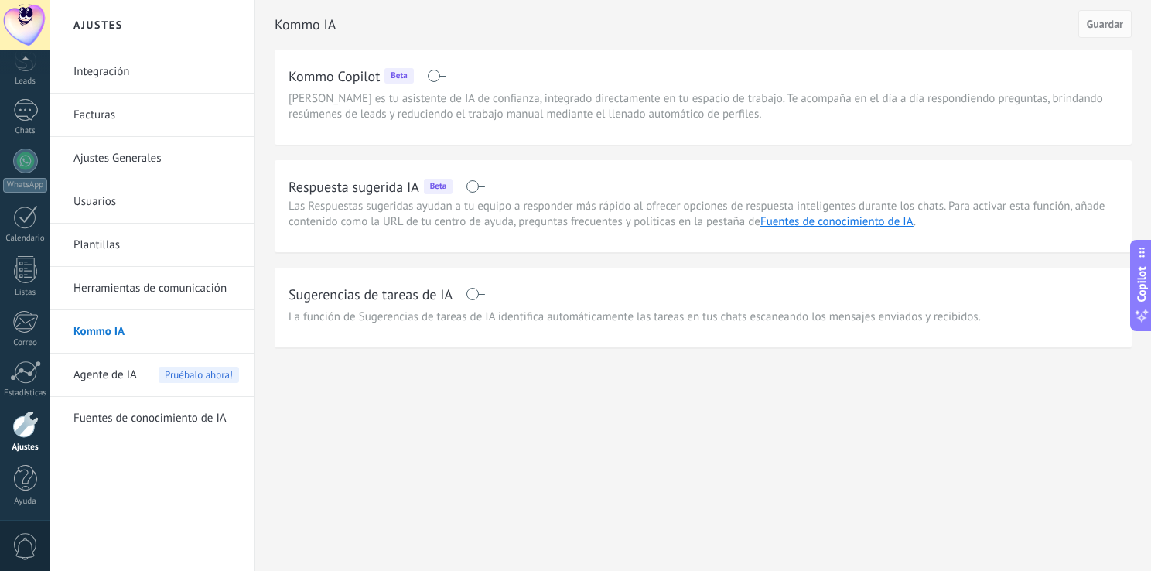
click at [483, 185] on span at bounding box center [475, 186] width 19 height 12
click at [480, 290] on span at bounding box center [475, 294] width 19 height 12
click at [1096, 29] on span "Guardar" at bounding box center [1105, 24] width 36 height 11
click at [32, 181] on div "1" at bounding box center [25, 181] width 25 height 22
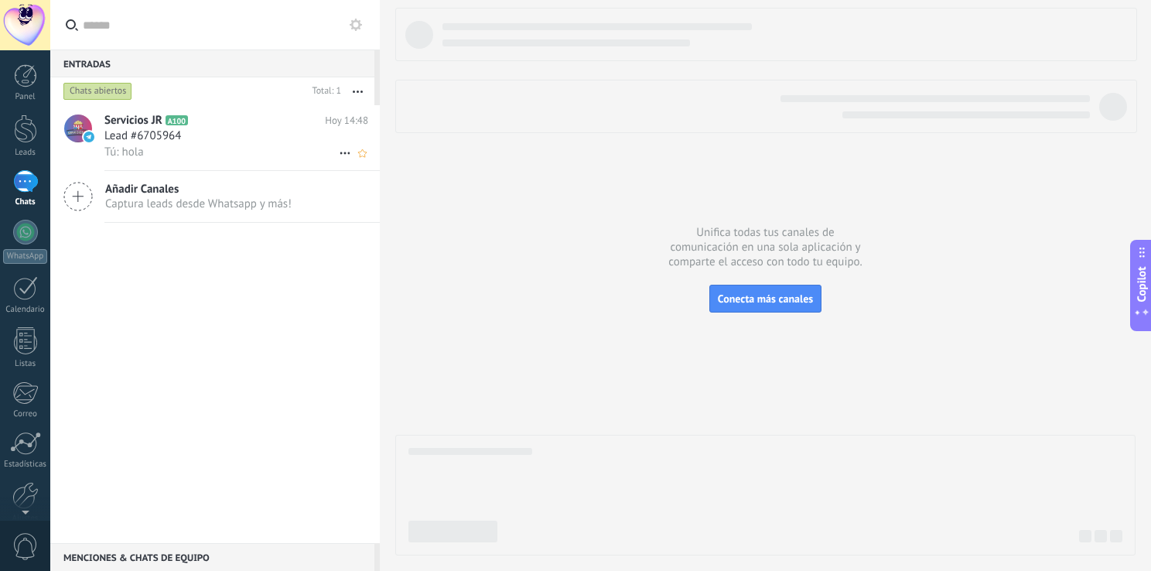
click at [254, 147] on div "Tú: hola" at bounding box center [236, 152] width 264 height 16
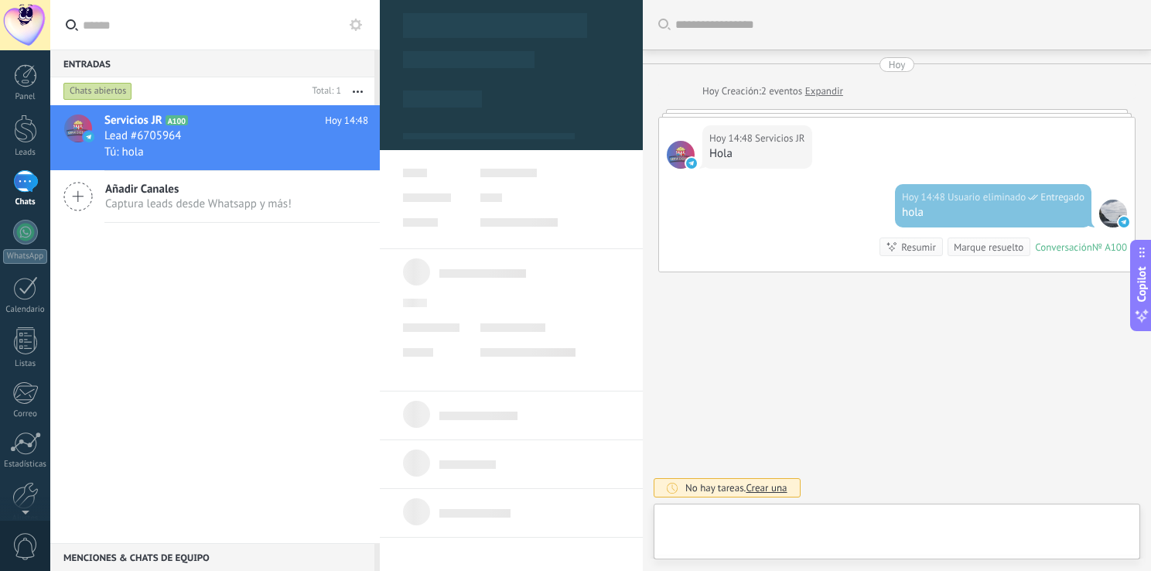
scroll to position [22, 0]
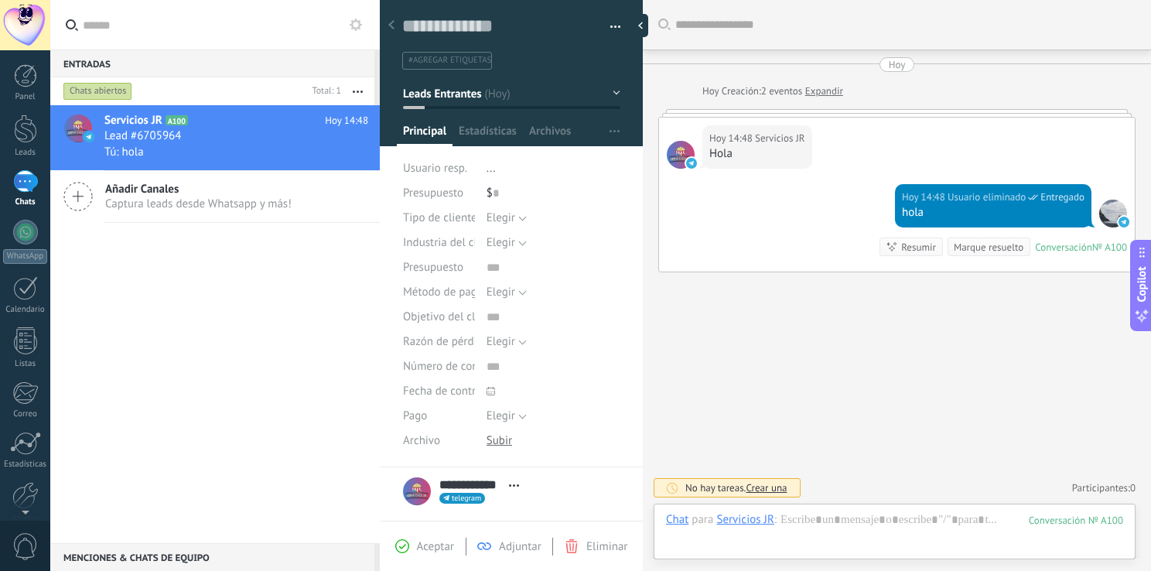
click at [30, 198] on div "Chats" at bounding box center [25, 202] width 45 height 10
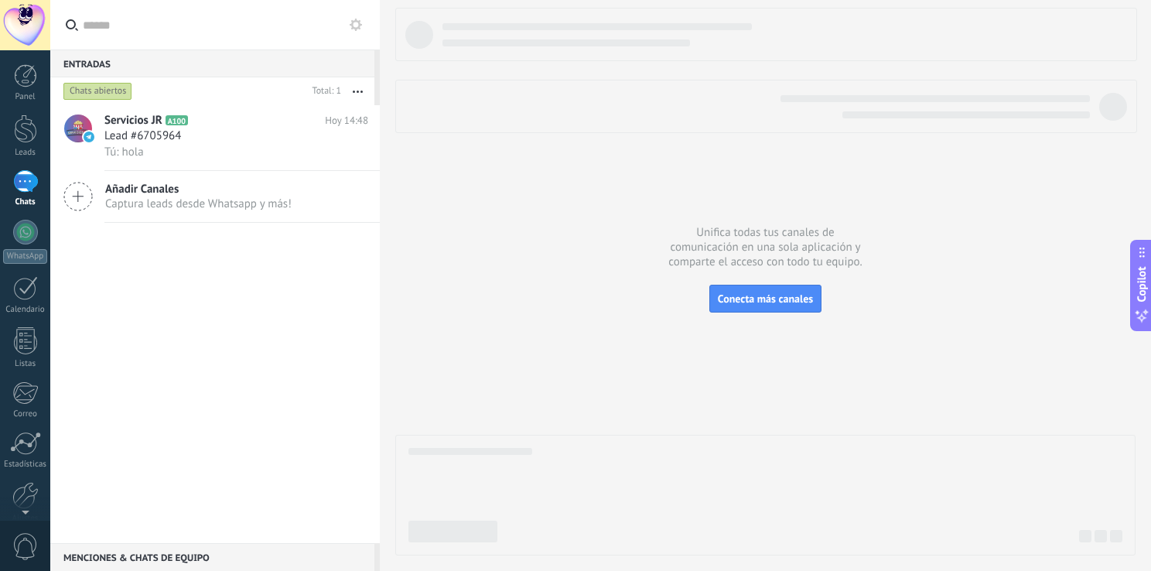
click at [25, 193] on div "1" at bounding box center [25, 181] width 25 height 22
click at [213, 145] on div "Tú: hola" at bounding box center [236, 152] width 264 height 16
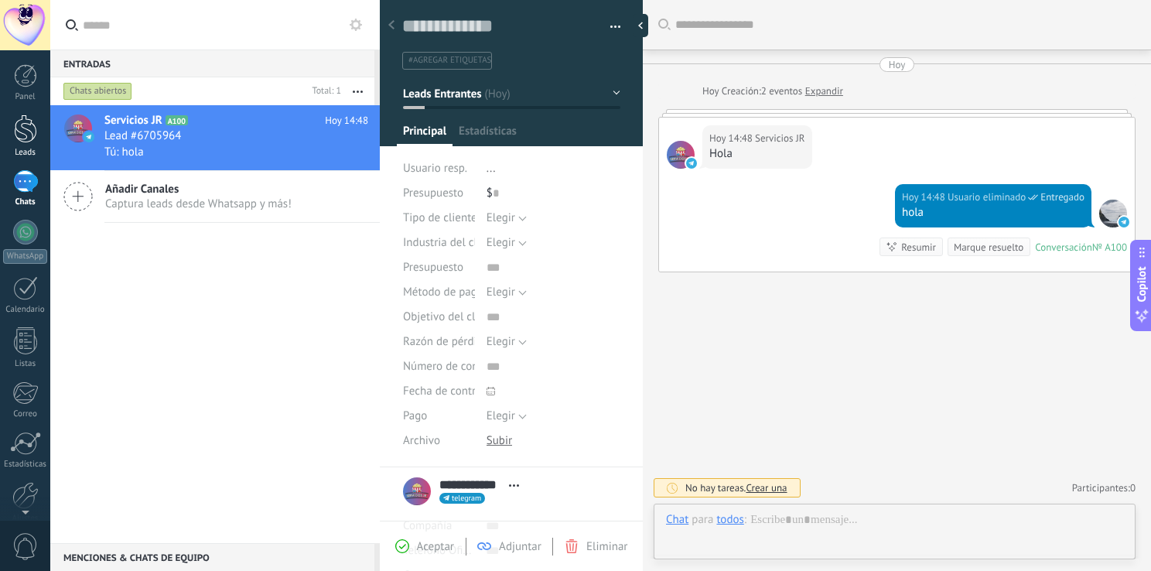
scroll to position [22, 0]
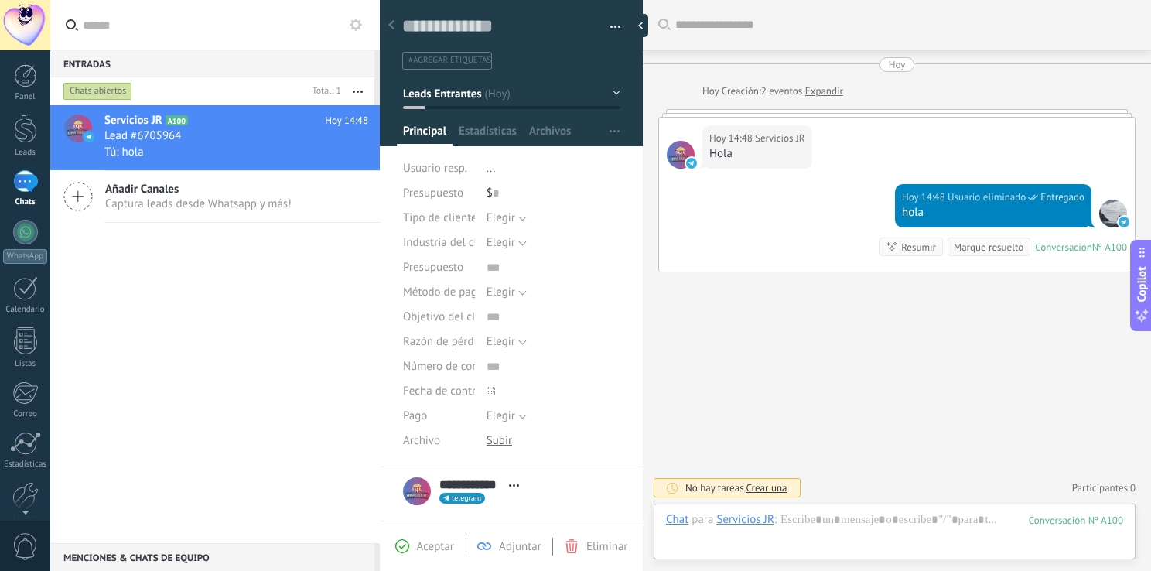
click at [31, 181] on div "1" at bounding box center [25, 181] width 25 height 22
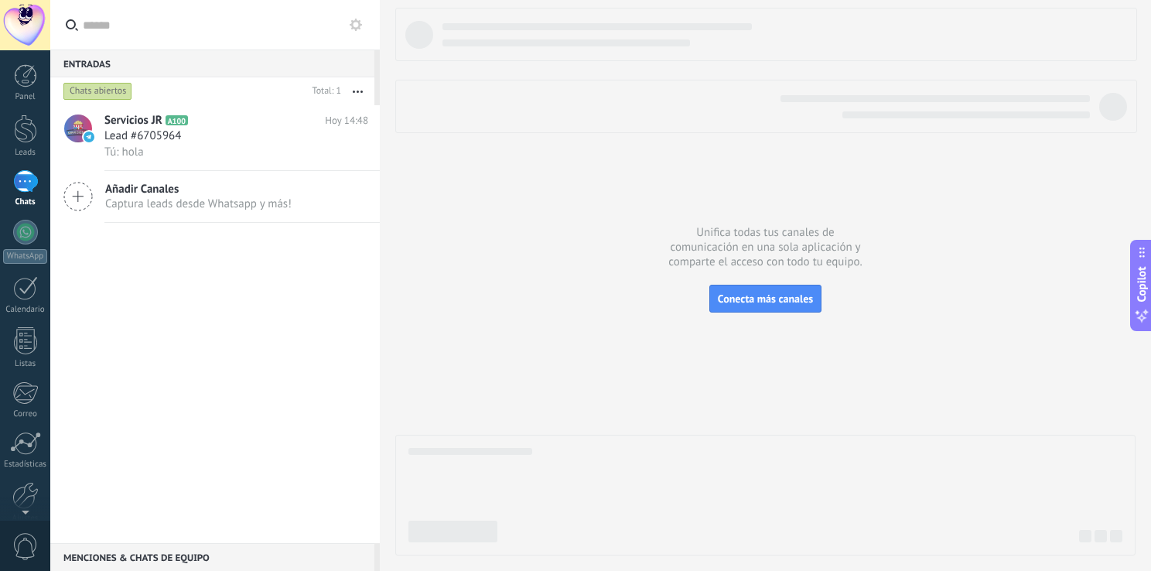
click at [202, 207] on span "Captura leads desde Whatsapp y más!" at bounding box center [198, 203] width 186 height 15
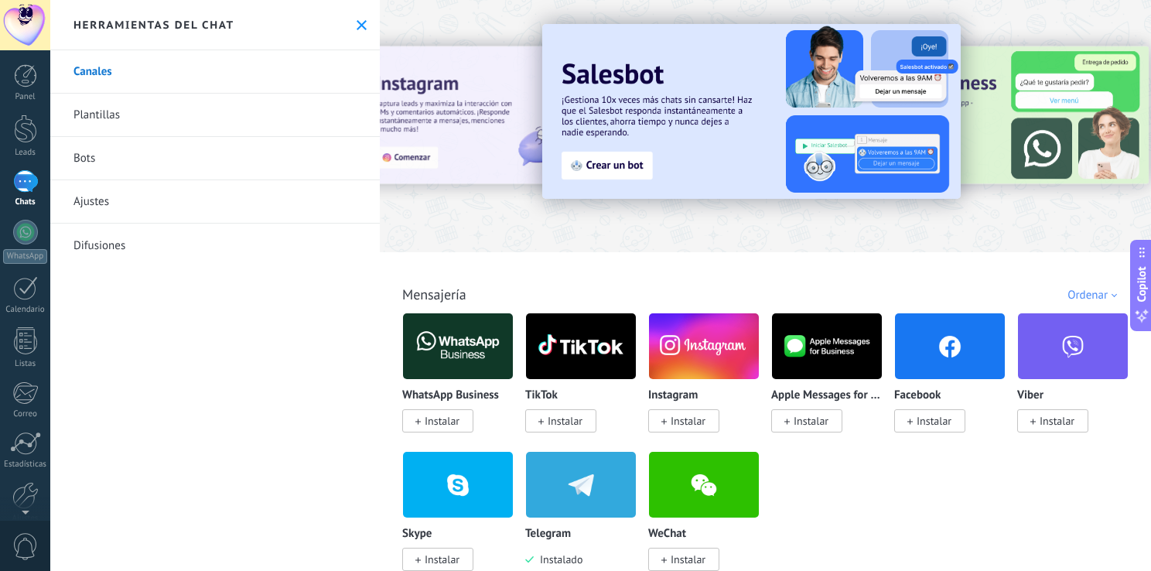
click at [28, 185] on div "1" at bounding box center [25, 181] width 25 height 22
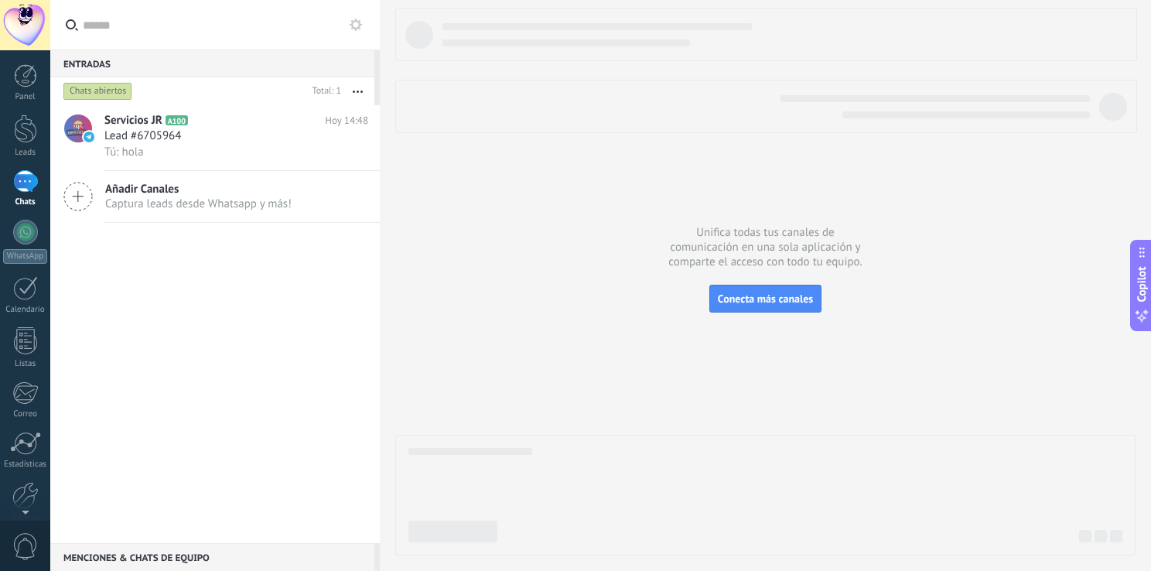
click at [179, 200] on span "Captura leads desde Whatsapp y más!" at bounding box center [198, 203] width 186 height 15
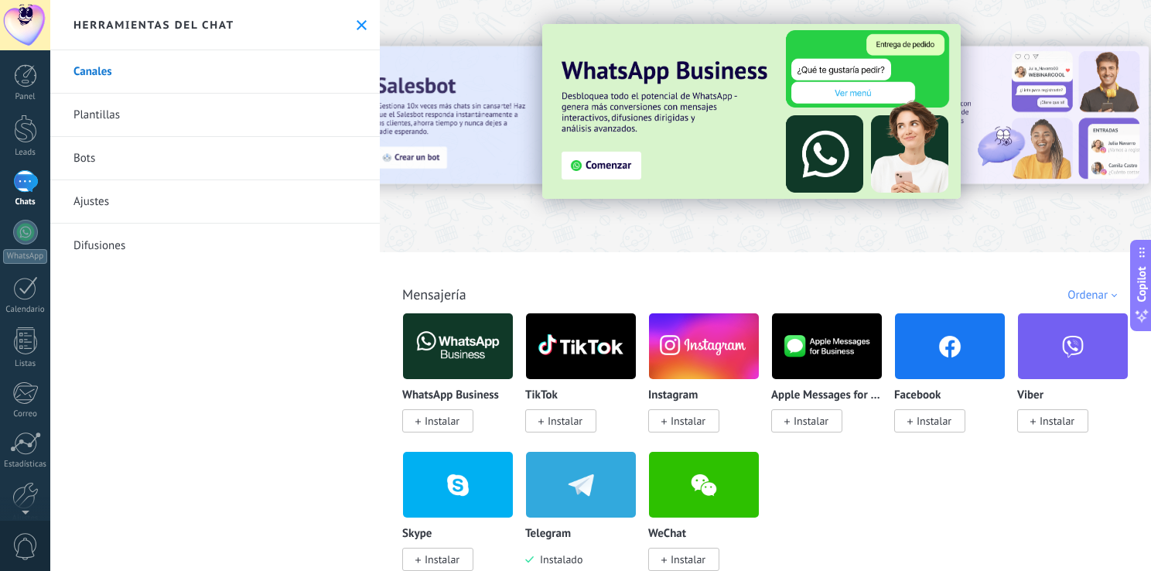
click at [439, 422] on span "Instalar" at bounding box center [442, 421] width 35 height 14
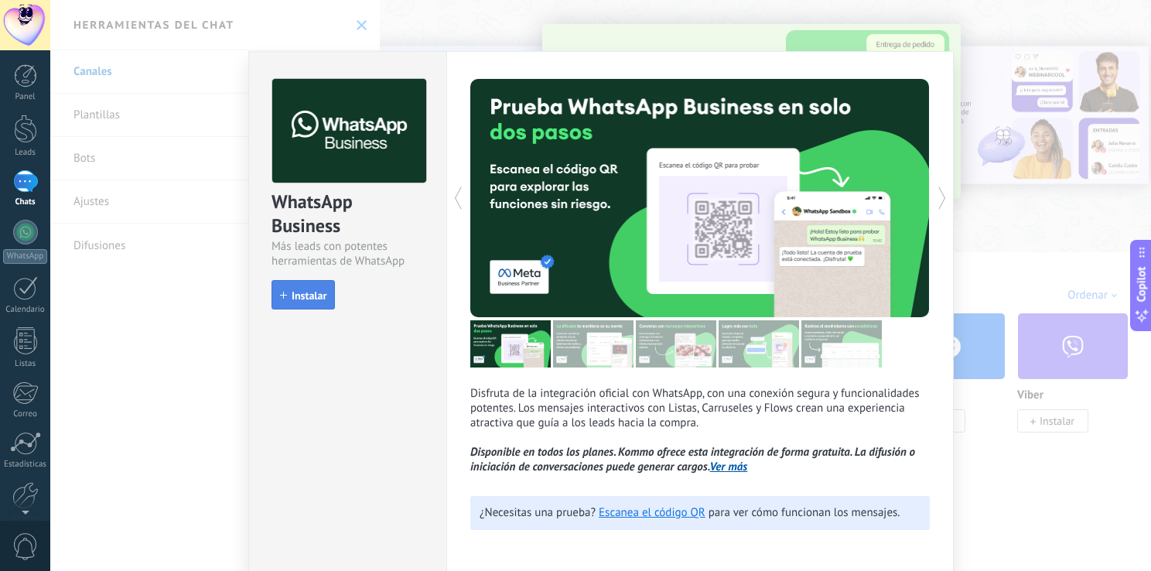
click at [317, 301] on span "Instalar" at bounding box center [309, 295] width 35 height 11
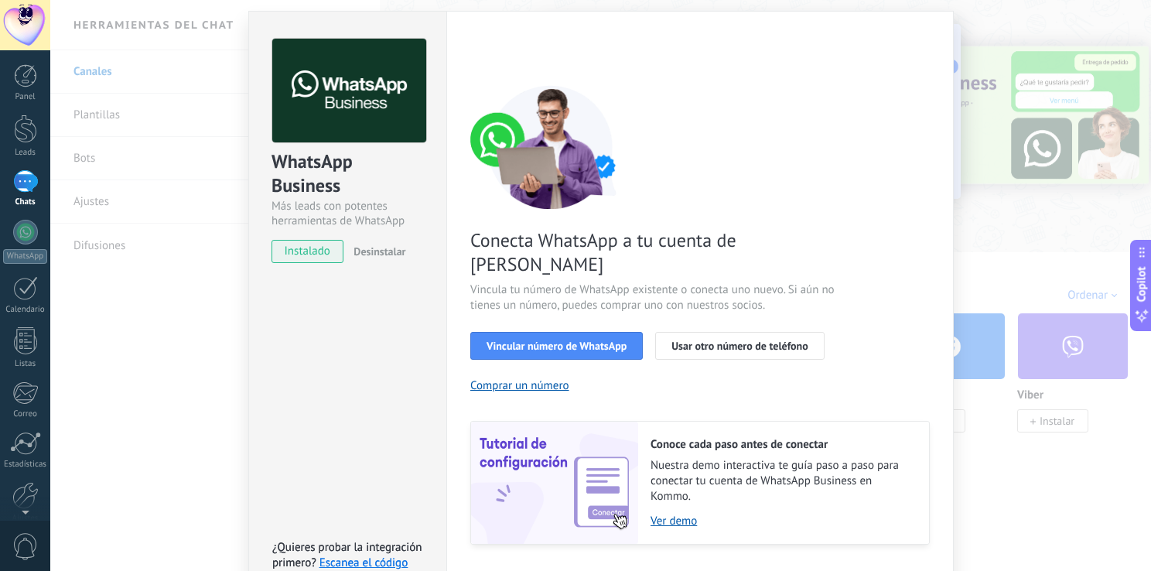
scroll to position [63, 0]
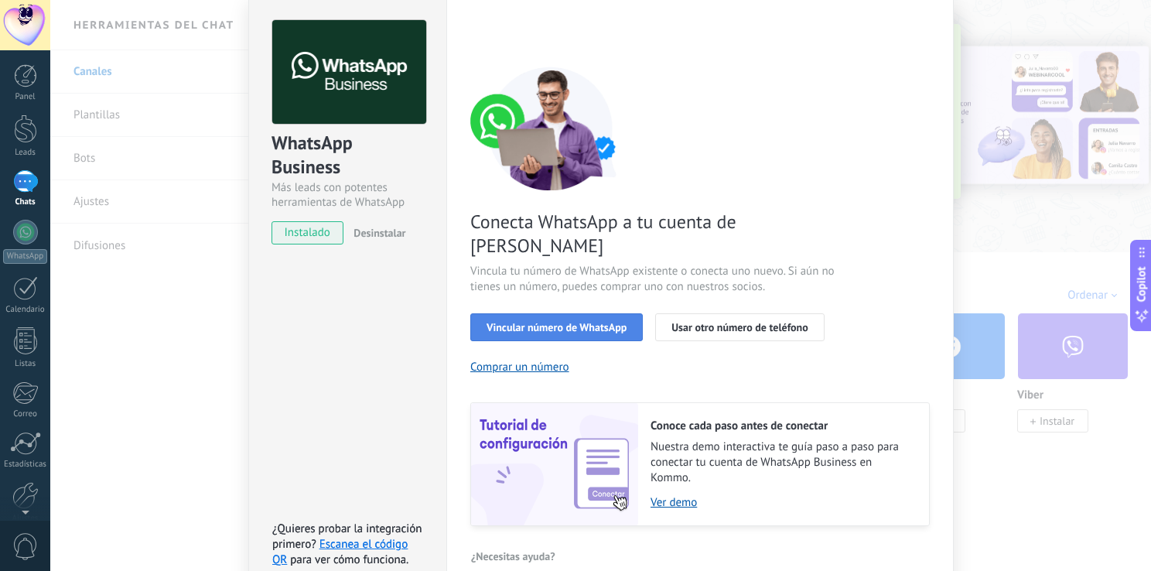
click at [582, 322] on span "Vincular número de WhatsApp" at bounding box center [557, 327] width 140 height 11
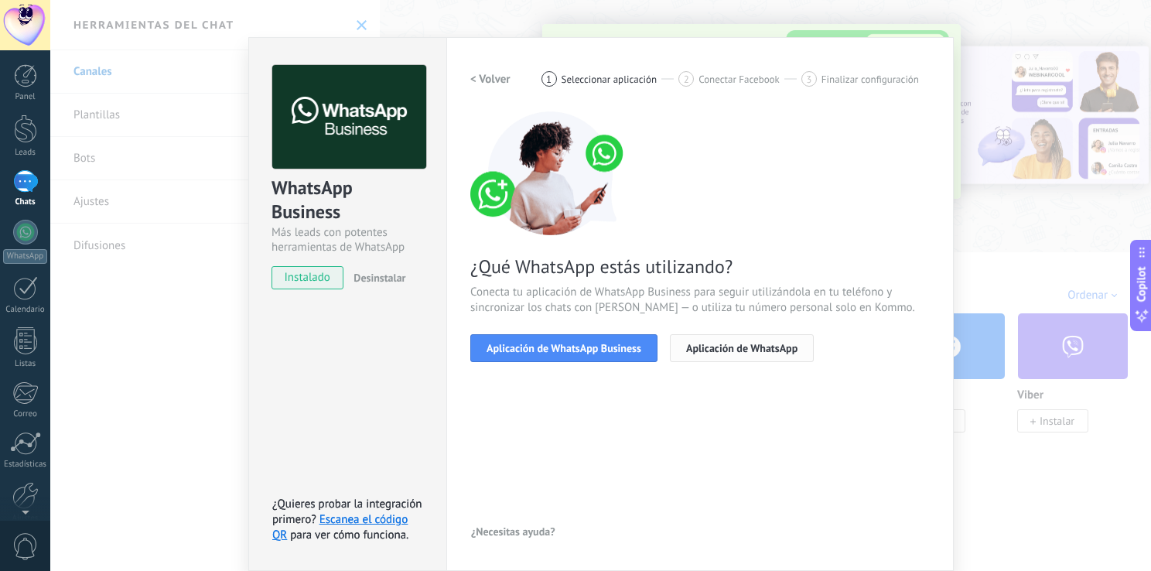
click at [749, 349] on span "Aplicación de WhatsApp" at bounding box center [741, 348] width 111 height 11
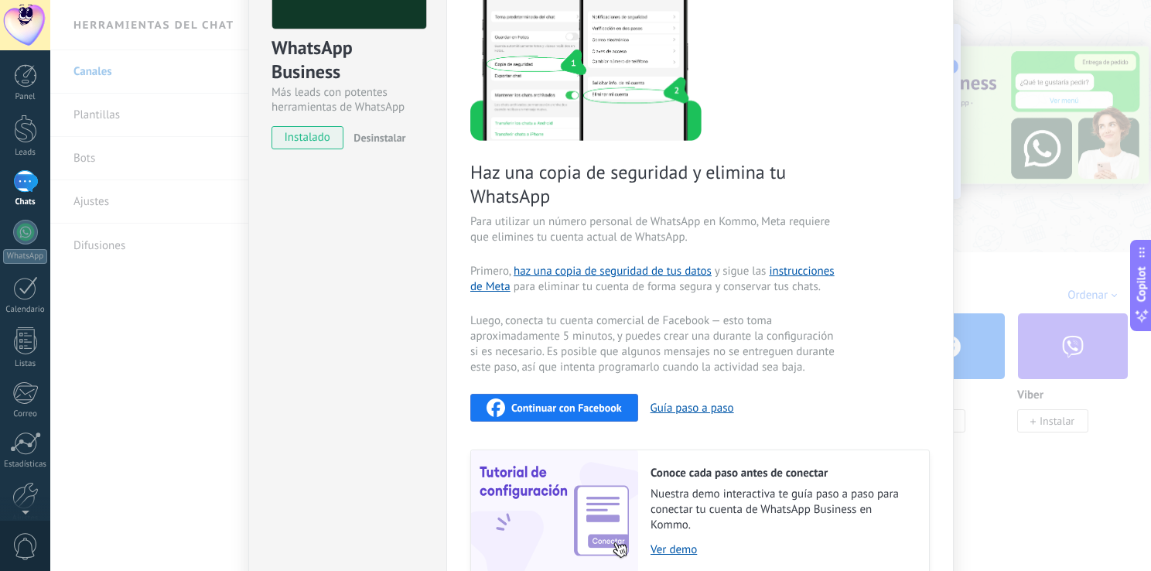
scroll to position [0, 0]
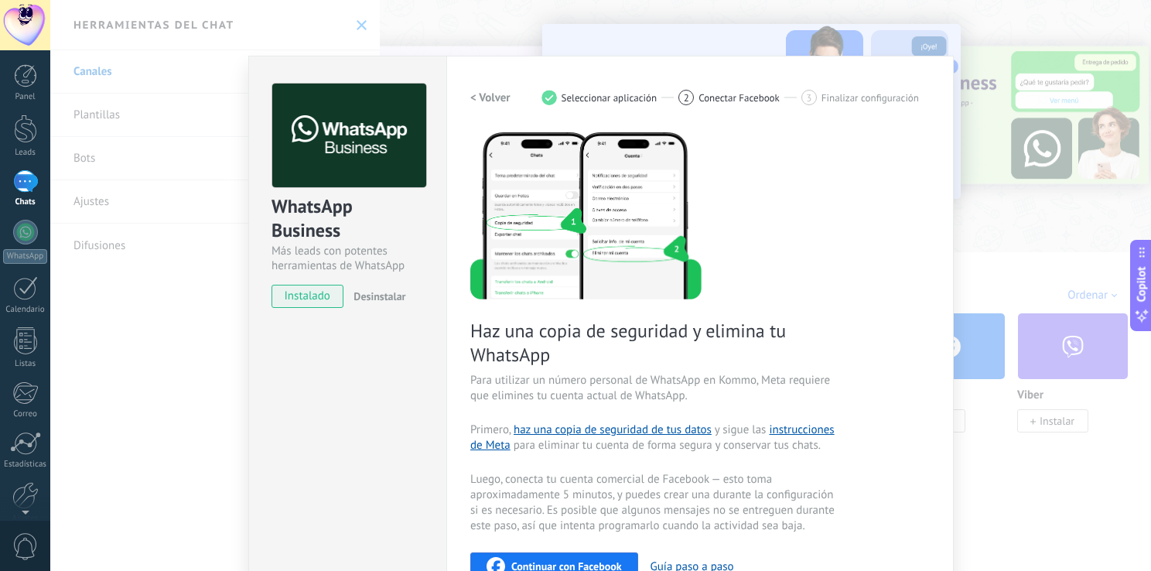
click at [966, 249] on div "WhatsApp Business Más leads con potentes herramientas de WhatsApp instalado Des…" at bounding box center [600, 285] width 1101 height 571
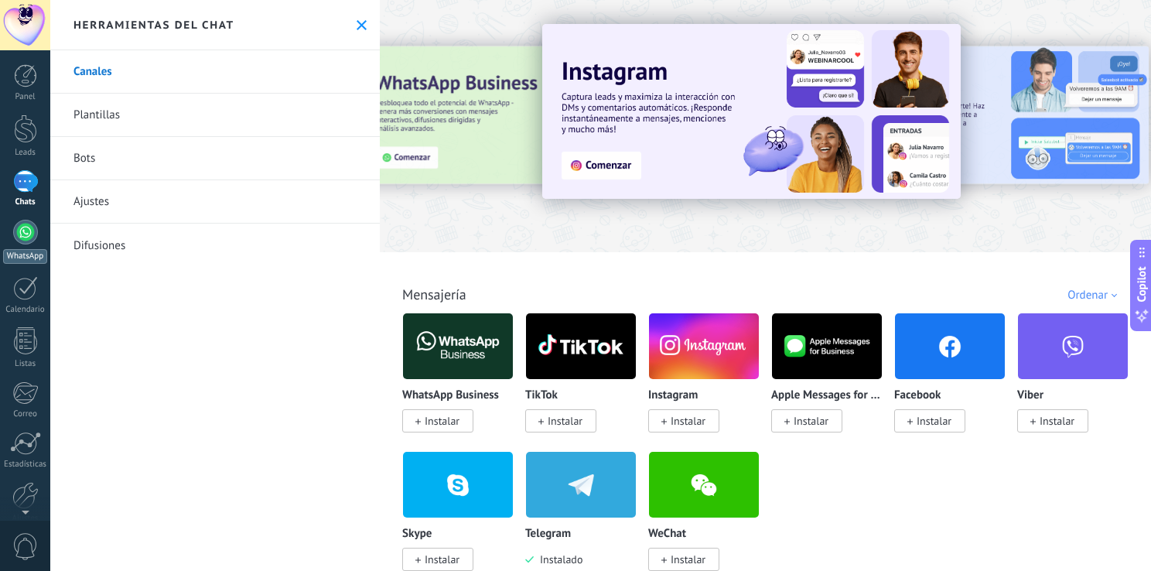
click at [19, 236] on div at bounding box center [25, 232] width 25 height 25
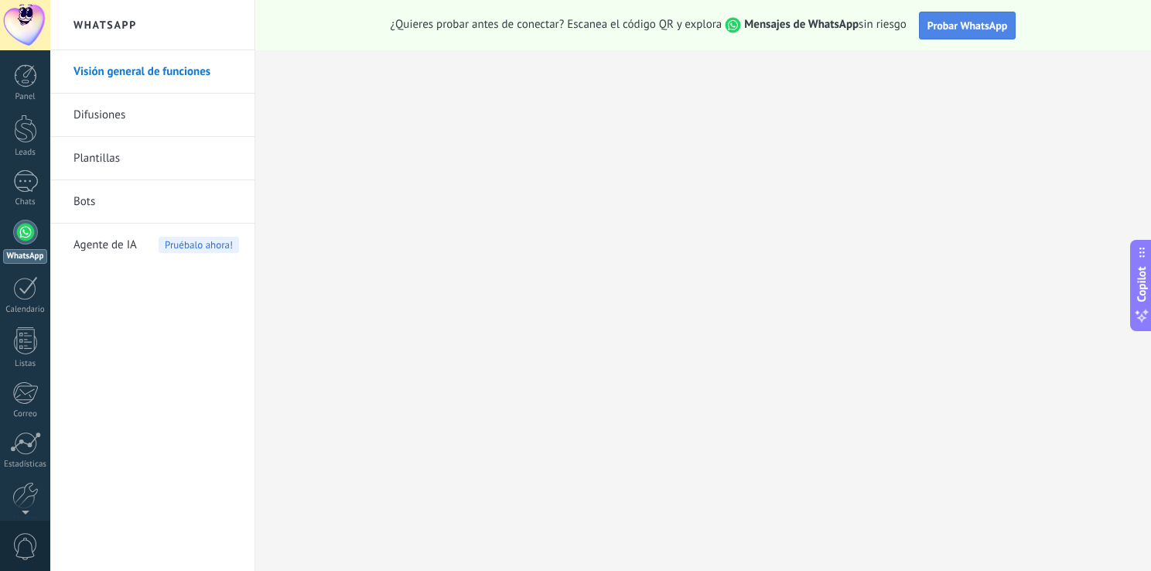
click at [945, 29] on span "Probar WhatsApp" at bounding box center [967, 26] width 80 height 14
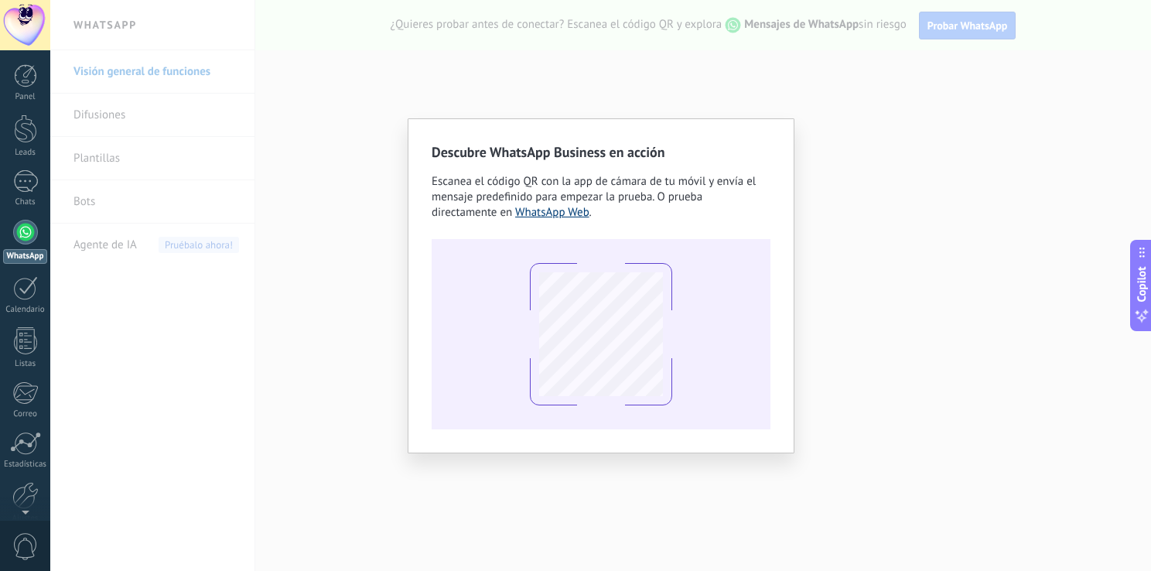
click at [568, 216] on link "WhatsApp Web" at bounding box center [552, 212] width 74 height 15
click at [828, 137] on div "Descubre WhatsApp Business en acción Escanea el código QR con la app de cámara …" at bounding box center [600, 285] width 1101 height 571
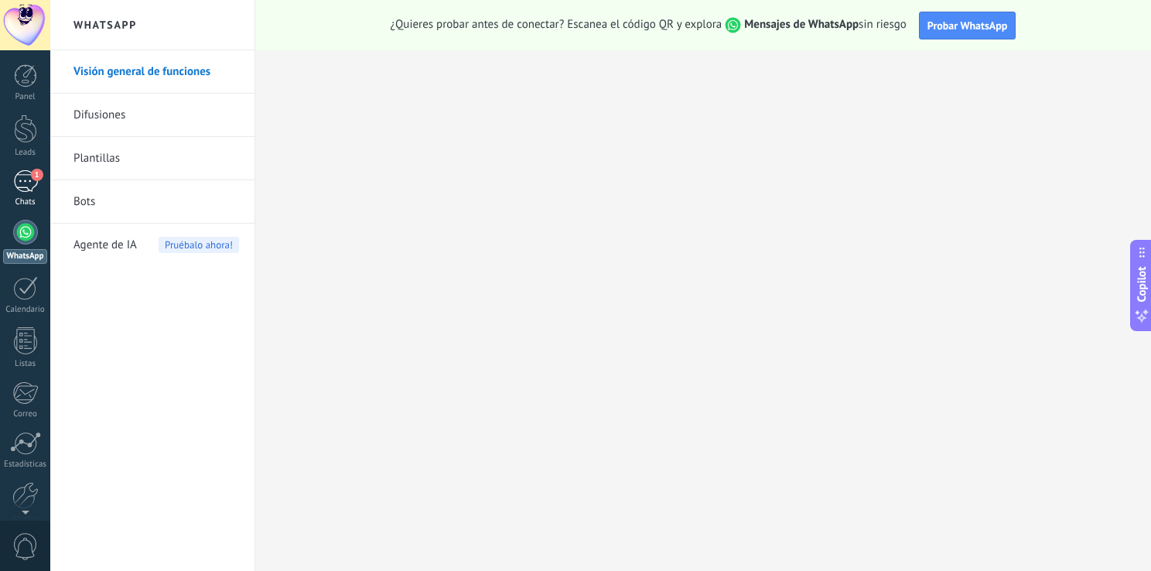
click at [40, 182] on link "1 Chats" at bounding box center [25, 188] width 50 height 37
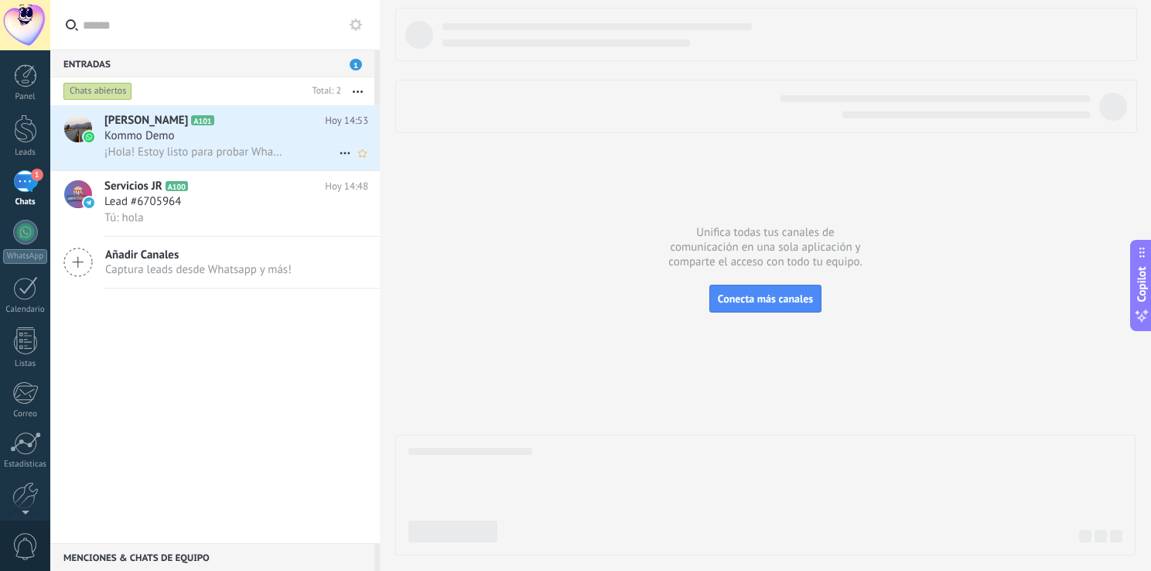
click at [239, 144] on div "Kommo Demo" at bounding box center [236, 135] width 264 height 15
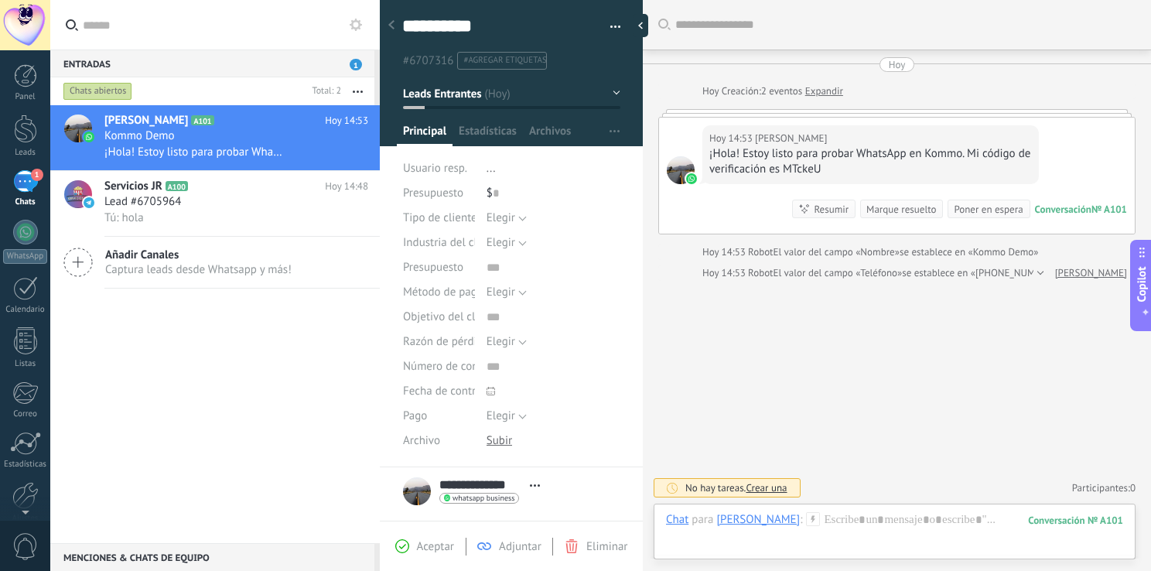
click at [602, 94] on button "Leads Entrantes" at bounding box center [511, 94] width 217 height 28
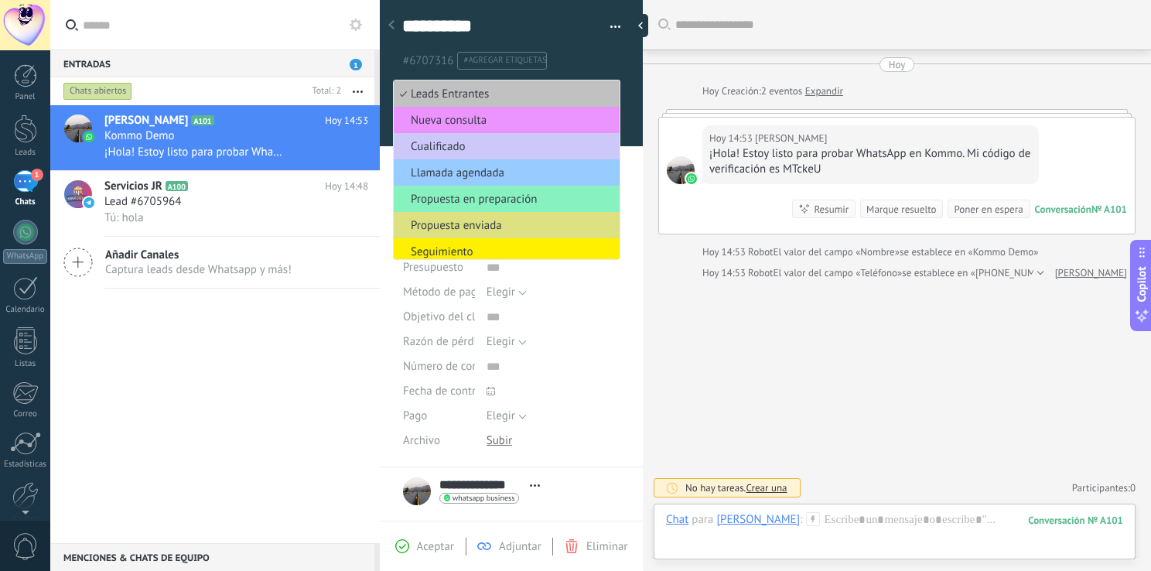
click at [610, 60] on ul "#6707316 #agregar etiquetas" at bounding box center [509, 60] width 216 height 21
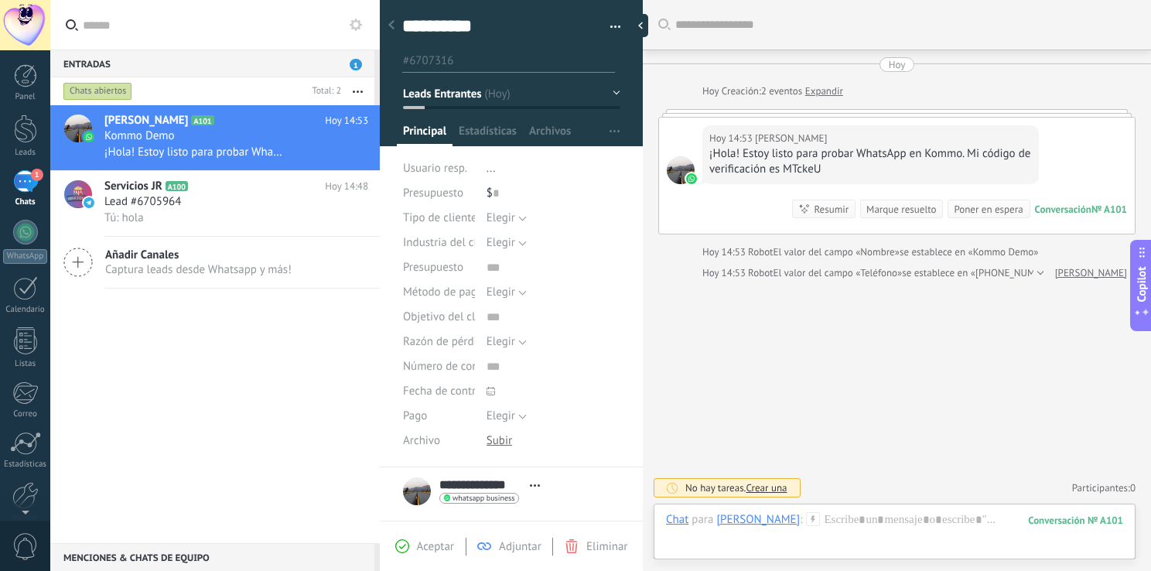
click at [25, 175] on div "1" at bounding box center [25, 181] width 25 height 22
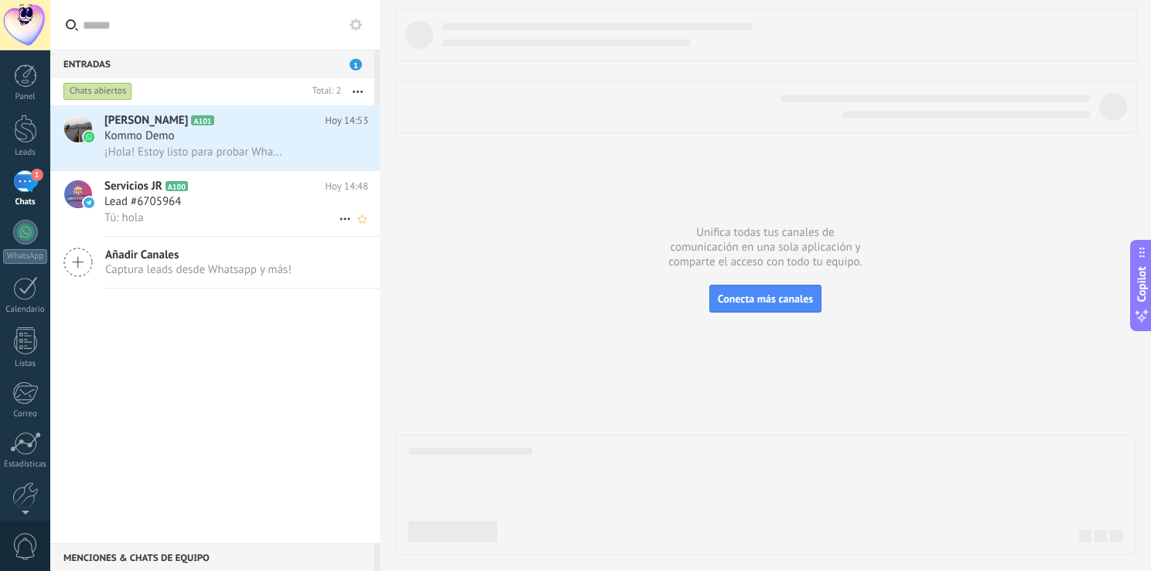
click at [214, 194] on h2 "Servicios JR A100" at bounding box center [214, 186] width 220 height 15
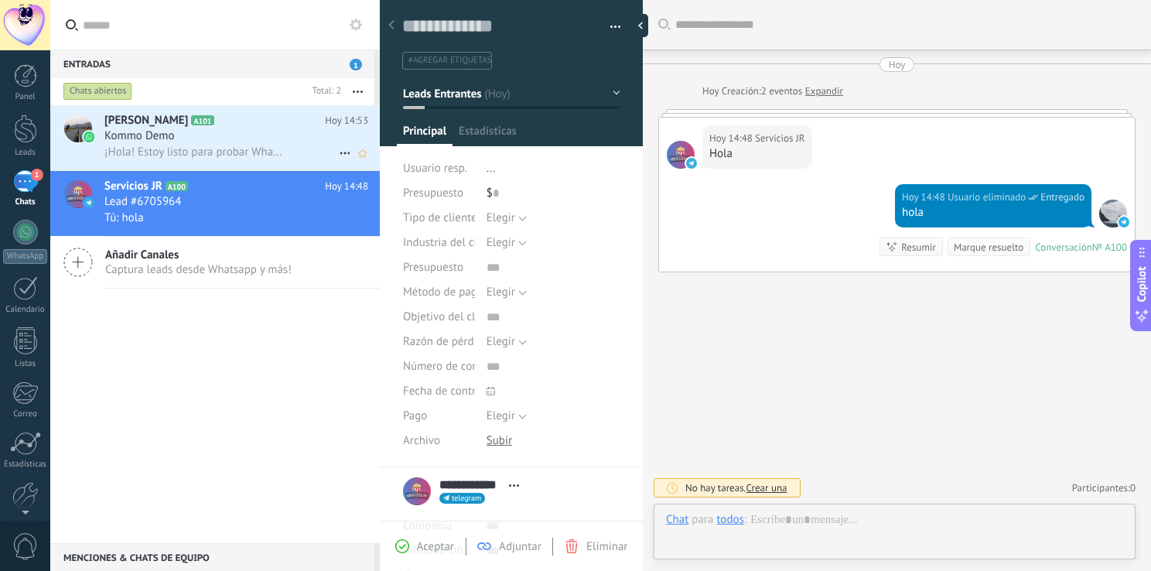
scroll to position [22, 0]
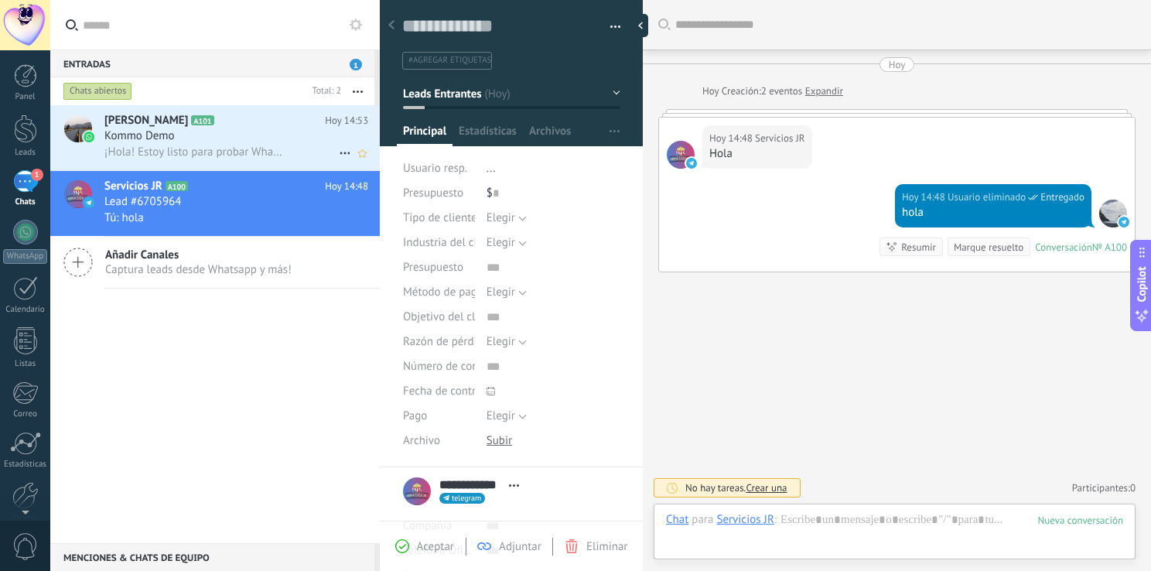
click at [215, 135] on div "Kommo Demo" at bounding box center [236, 135] width 264 height 15
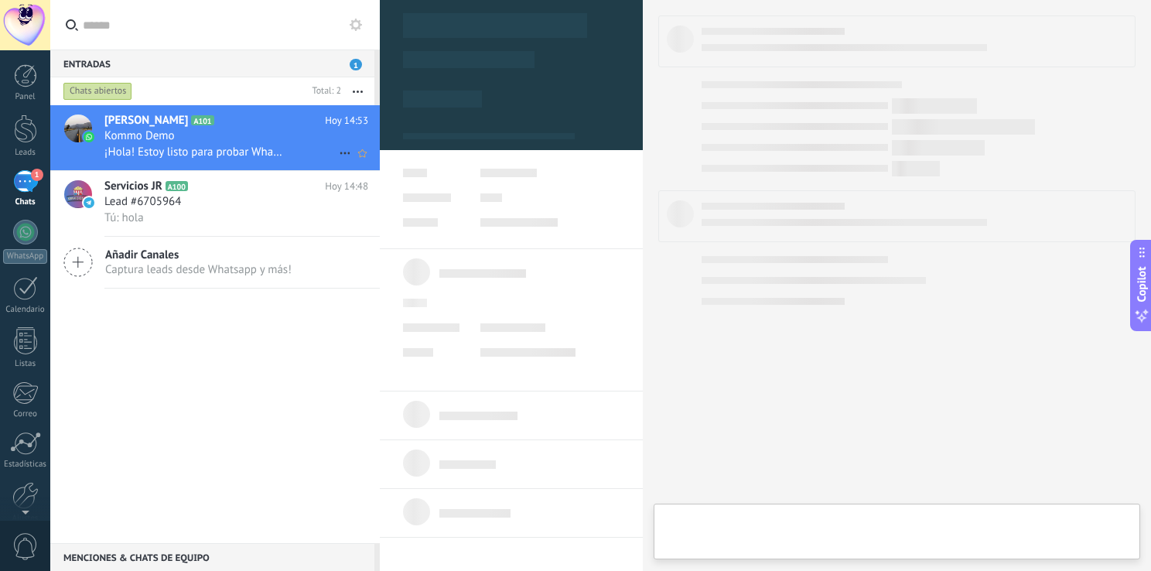
type textarea "**********"
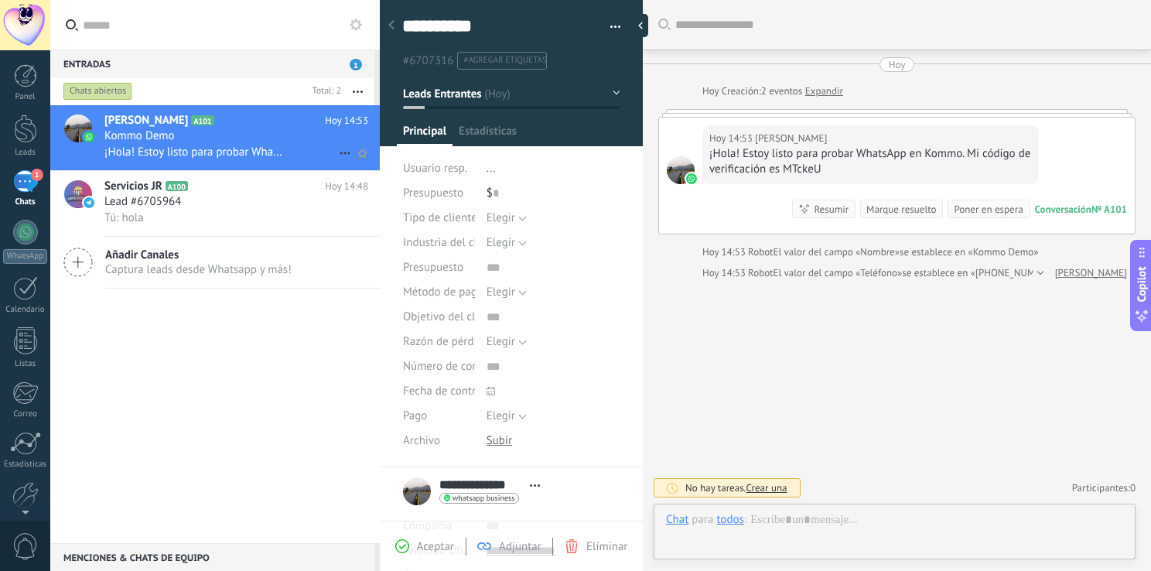
scroll to position [22, 0]
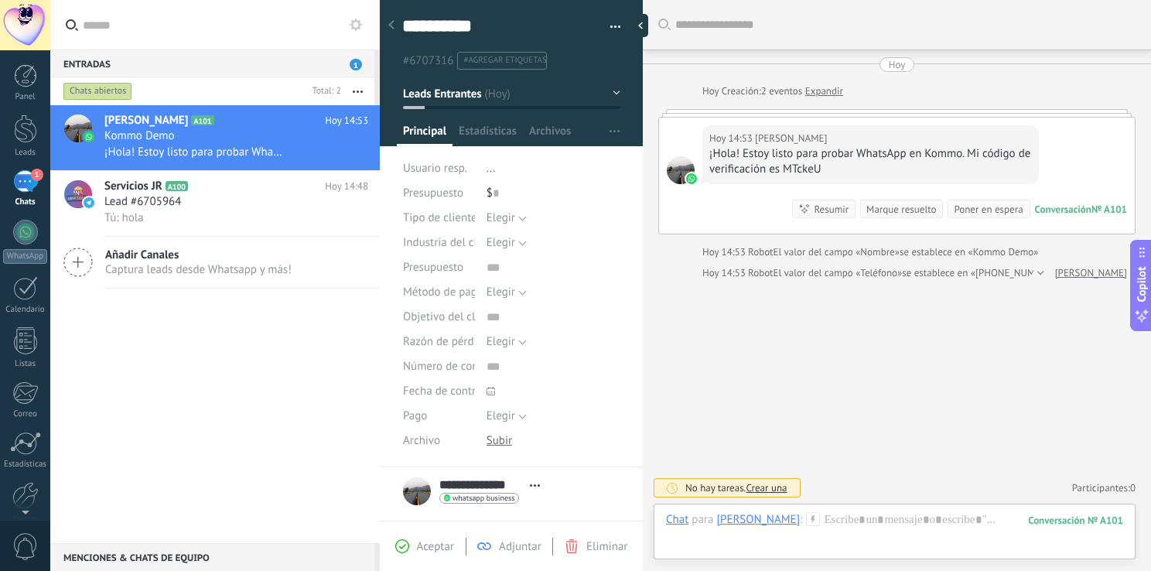
click at [31, 183] on div "1" at bounding box center [25, 181] width 25 height 22
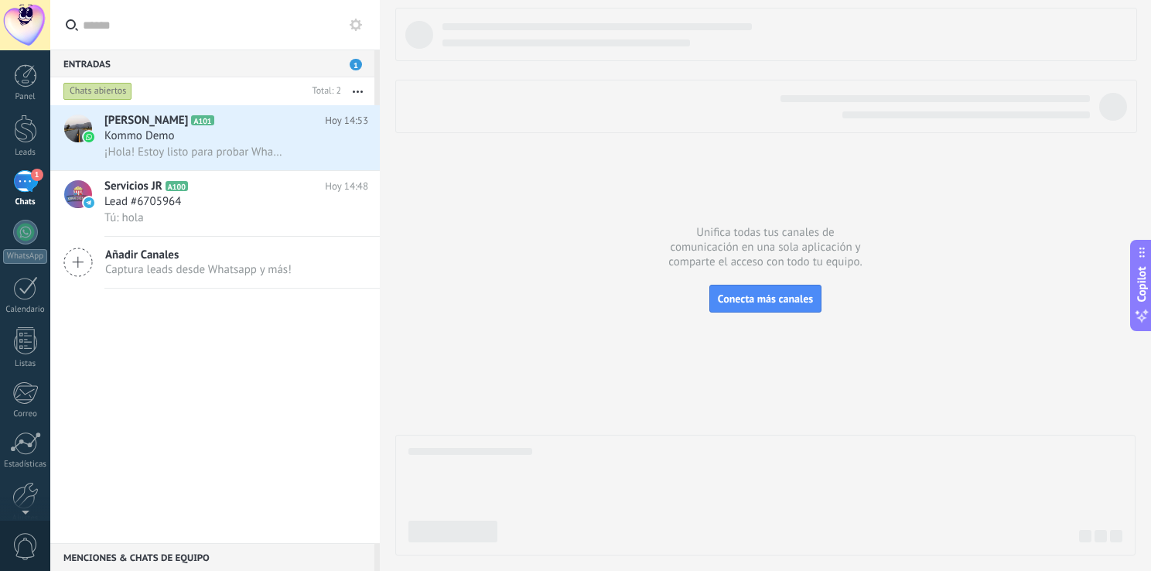
click at [31, 183] on div "1" at bounding box center [25, 181] width 25 height 22
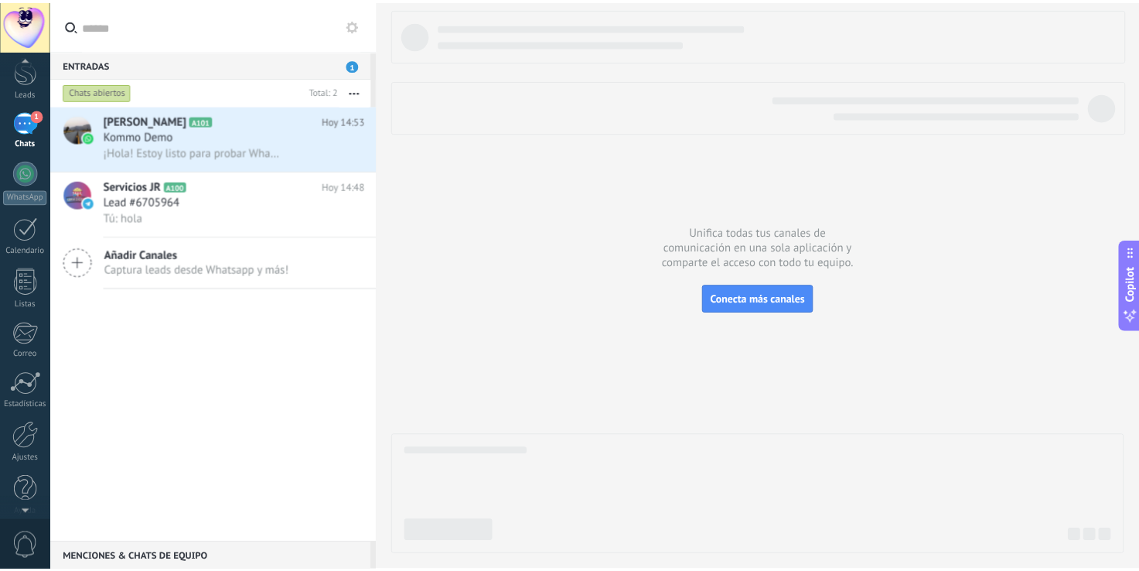
scroll to position [71, 0]
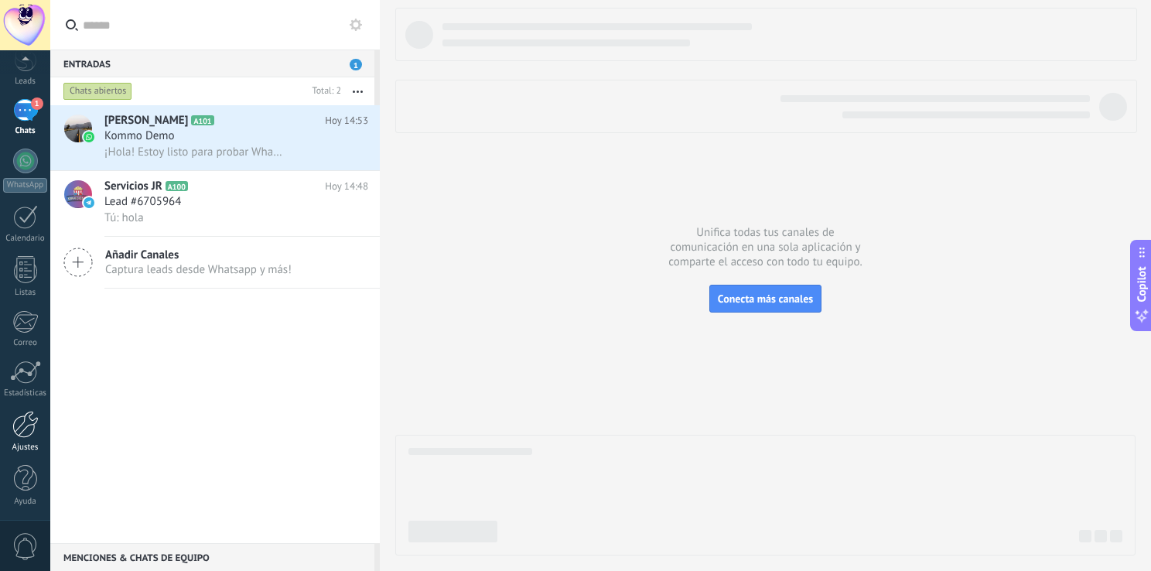
click at [31, 426] on div at bounding box center [25, 424] width 26 height 27
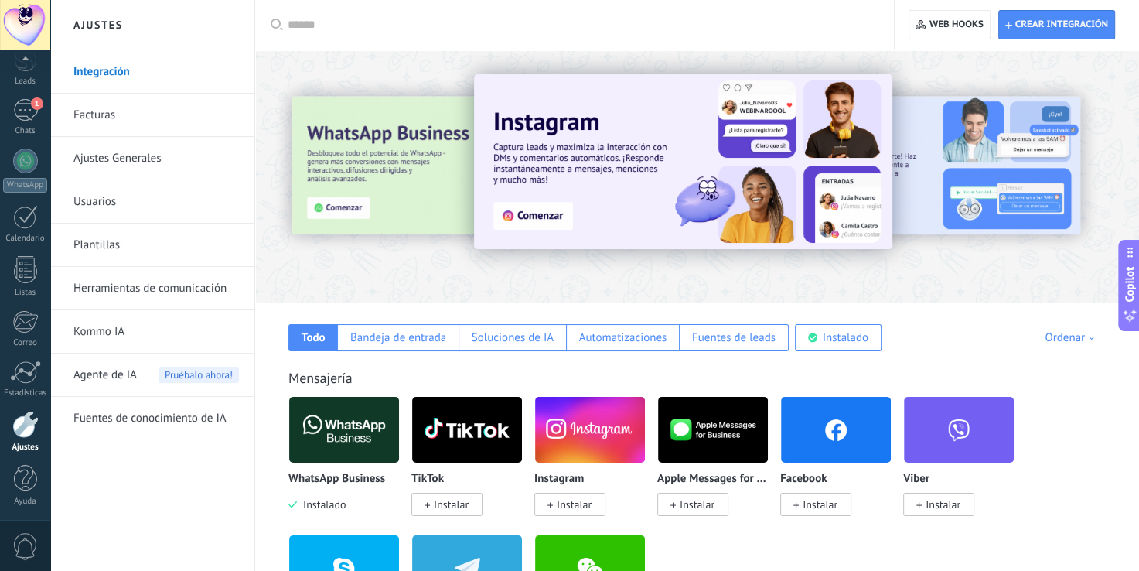
click at [133, 243] on link "Plantillas" at bounding box center [156, 245] width 166 height 43
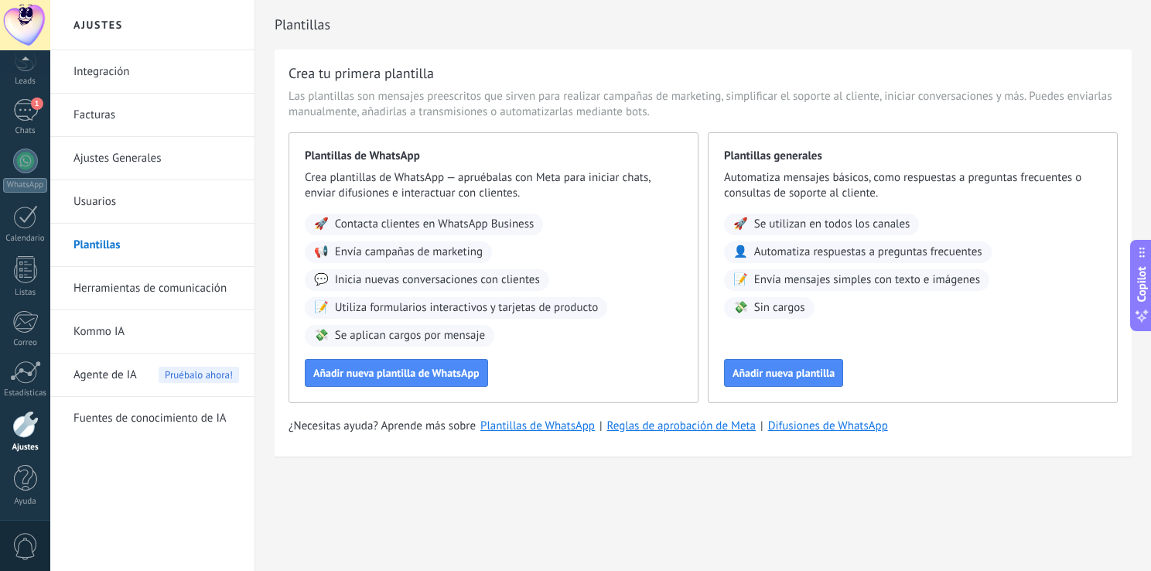
click at [154, 152] on link "Ajustes Generales" at bounding box center [156, 158] width 166 height 43
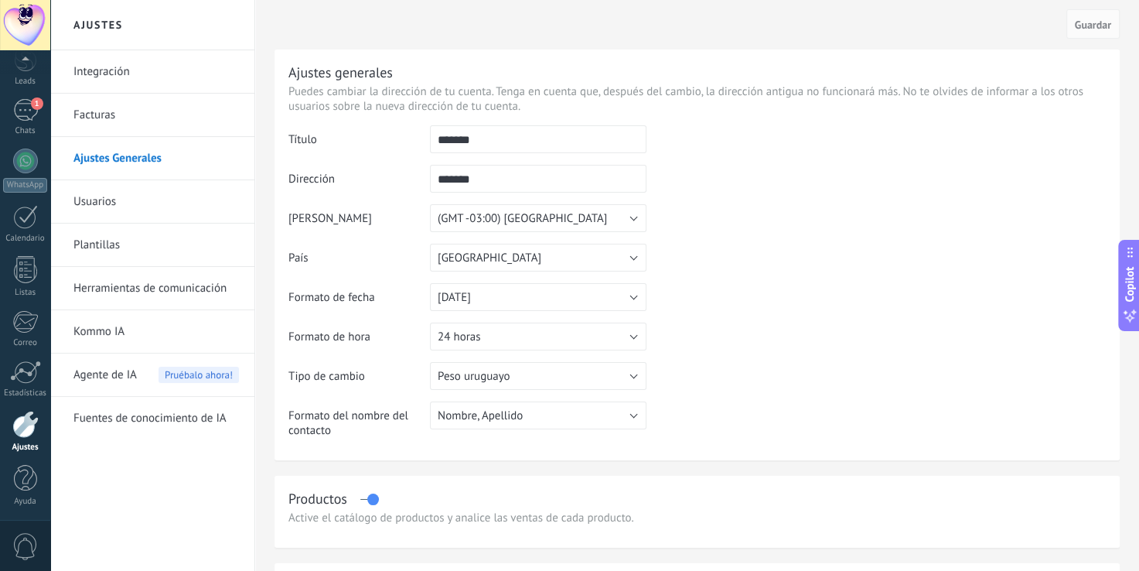
click at [158, 116] on link "Facturas" at bounding box center [156, 115] width 166 height 43
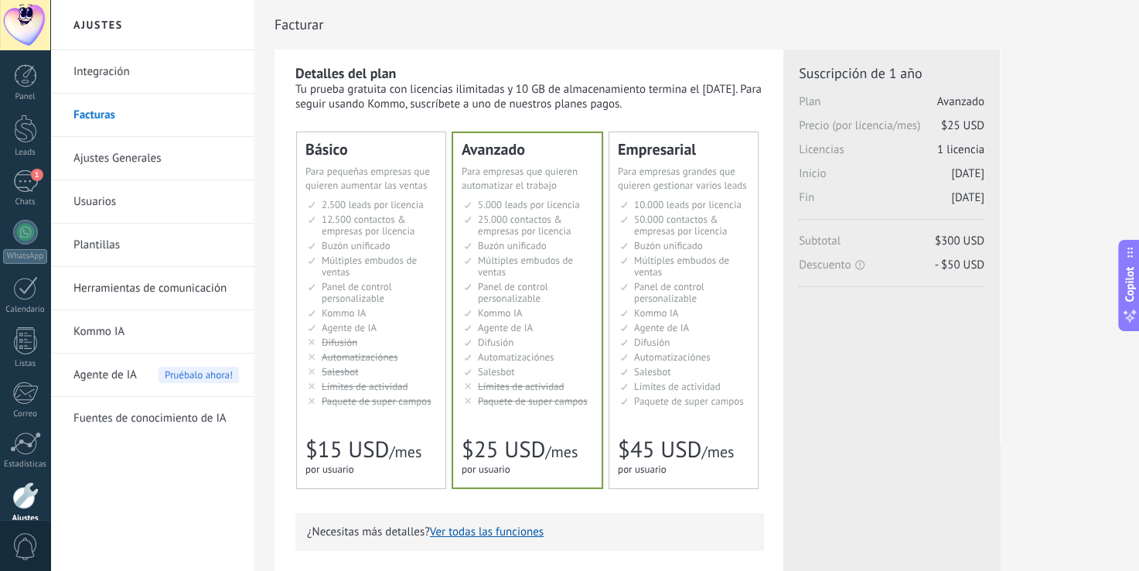
click at [166, 157] on link "Ajustes Generales" at bounding box center [156, 158] width 166 height 43
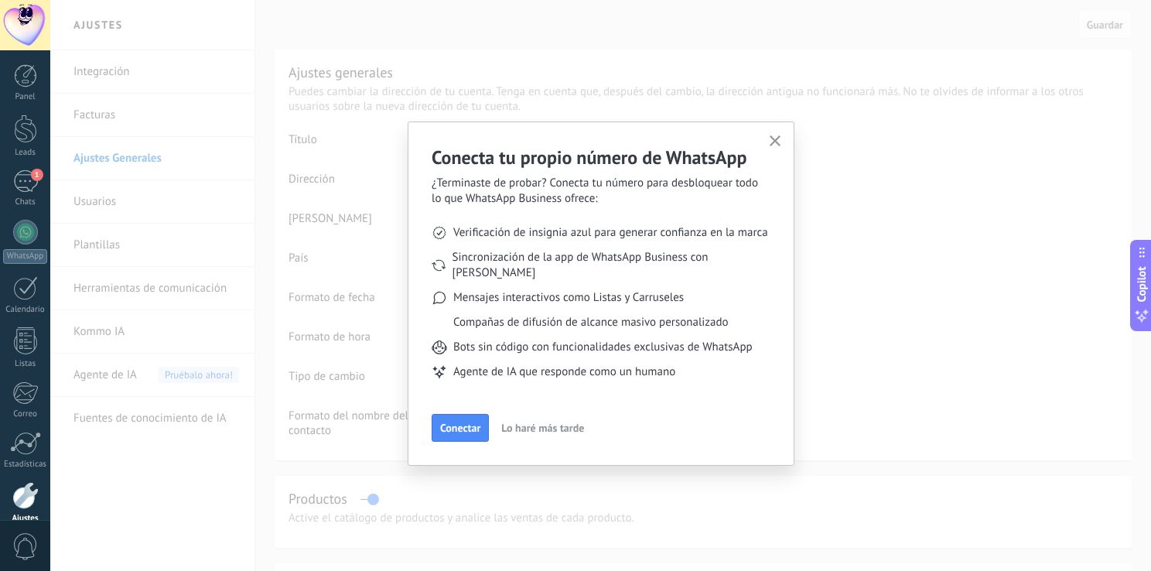
click at [140, 71] on div "Conecta tu propio número de WhatsApp ¿Terminaste de probar? Conecta tu número p…" at bounding box center [600, 285] width 1101 height 571
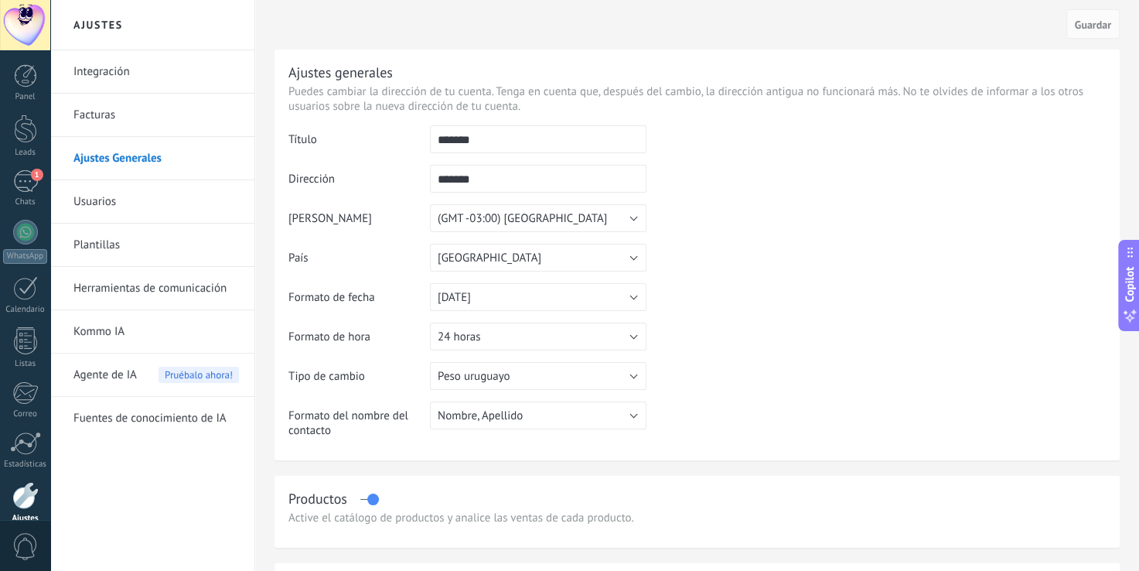
click at [140, 71] on link "Integración" at bounding box center [156, 71] width 166 height 43
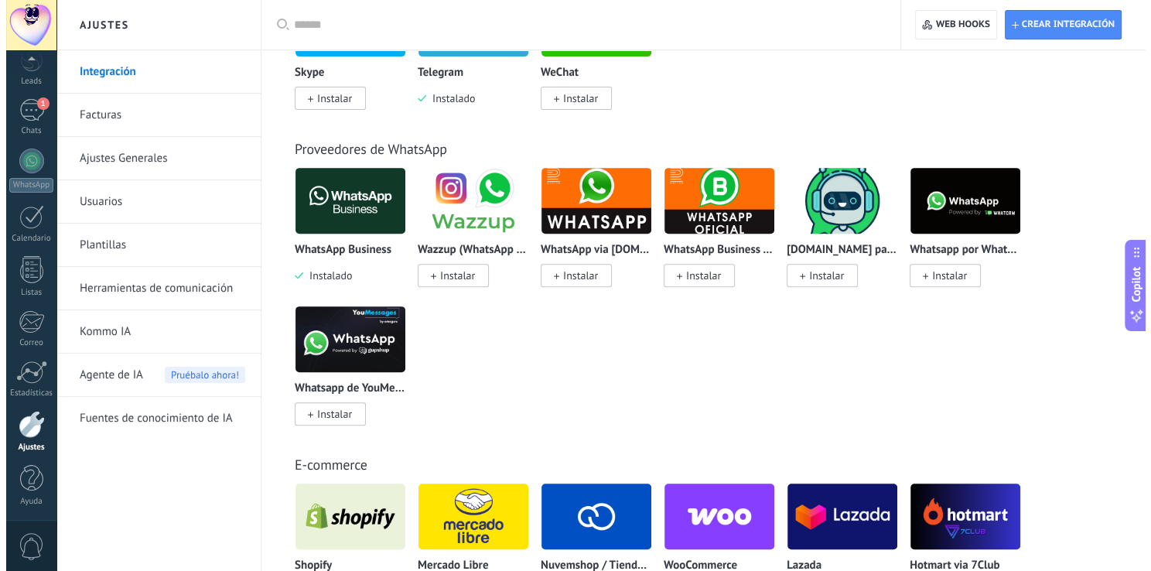
scroll to position [541, 0]
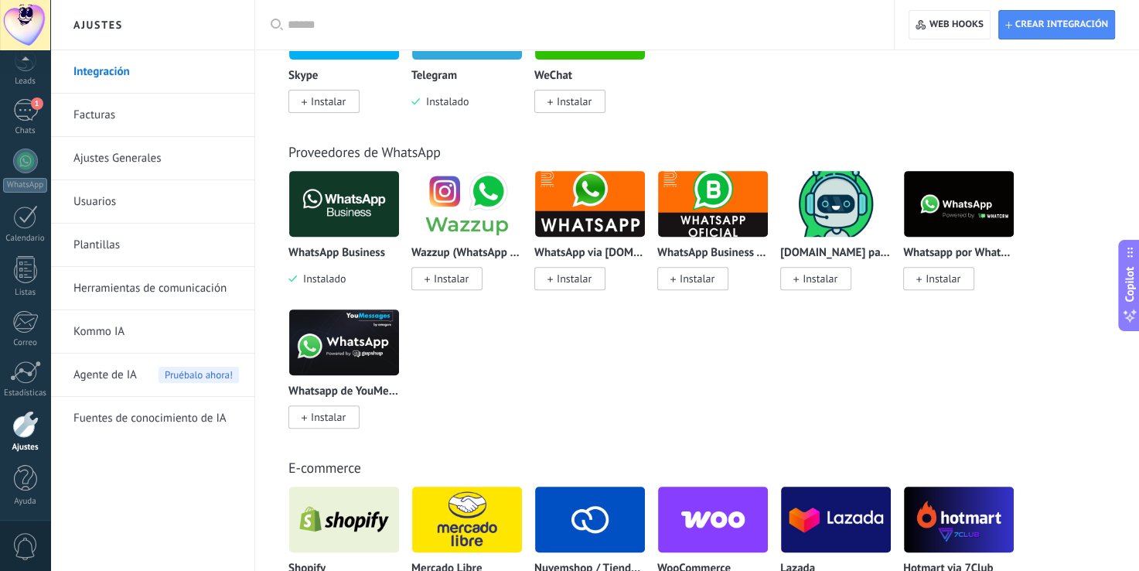
click at [922, 289] on span "Instalar" at bounding box center [939, 278] width 71 height 23
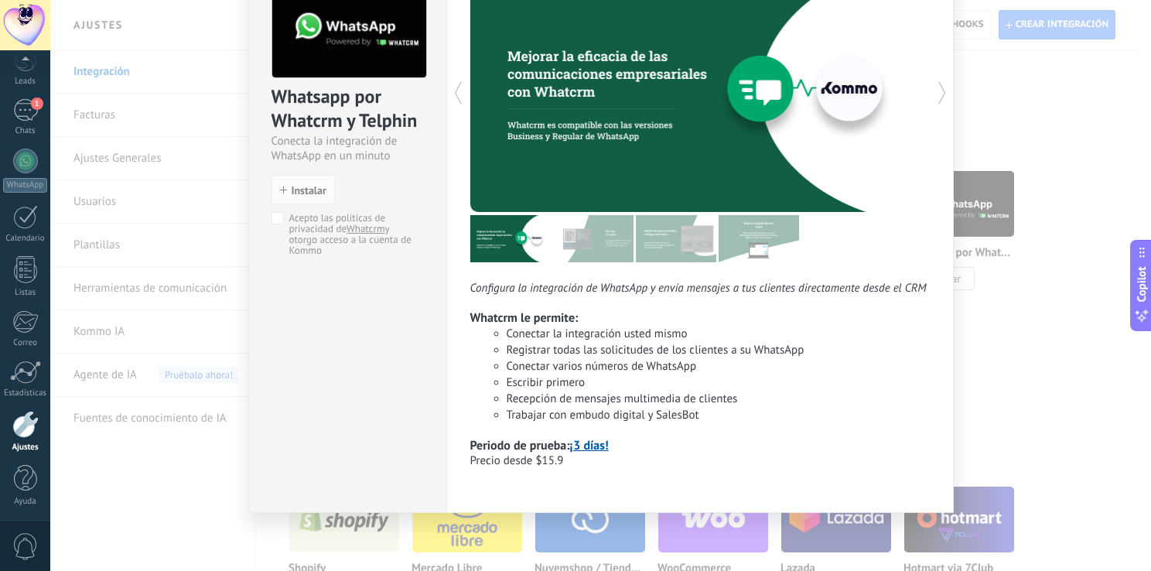
scroll to position [28, 0]
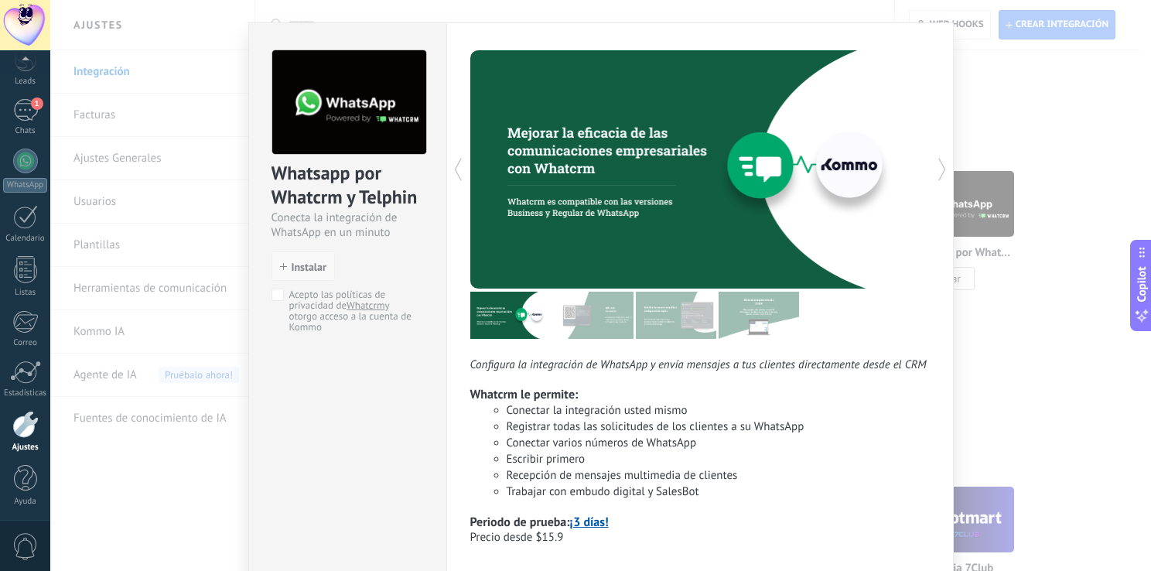
click at [298, 271] on span "Instalar" at bounding box center [309, 266] width 35 height 11
click at [285, 272] on button "Instalar" at bounding box center [303, 265] width 63 height 29
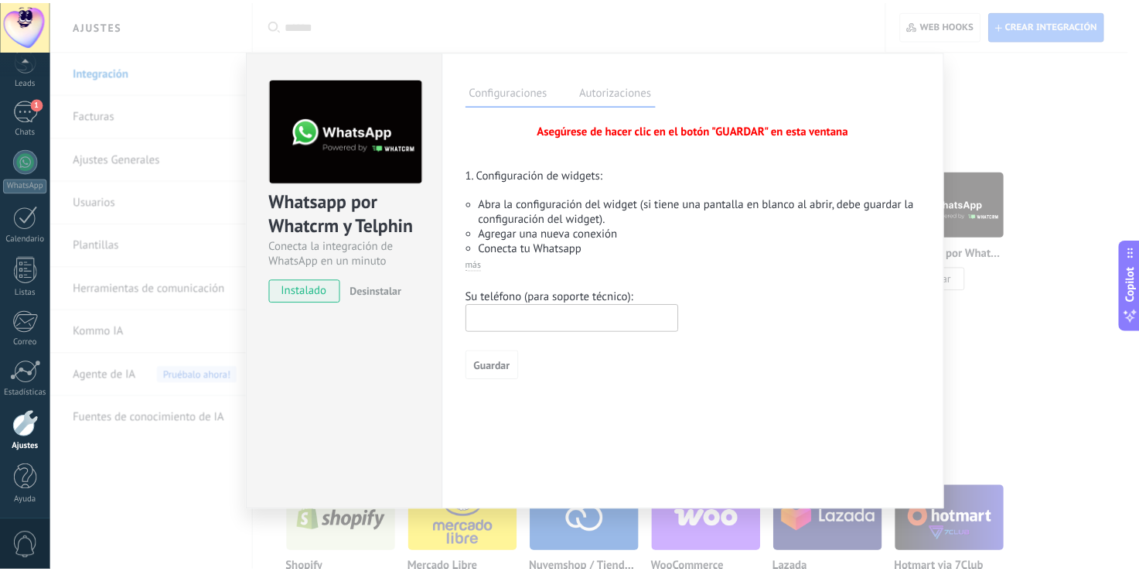
scroll to position [0, 0]
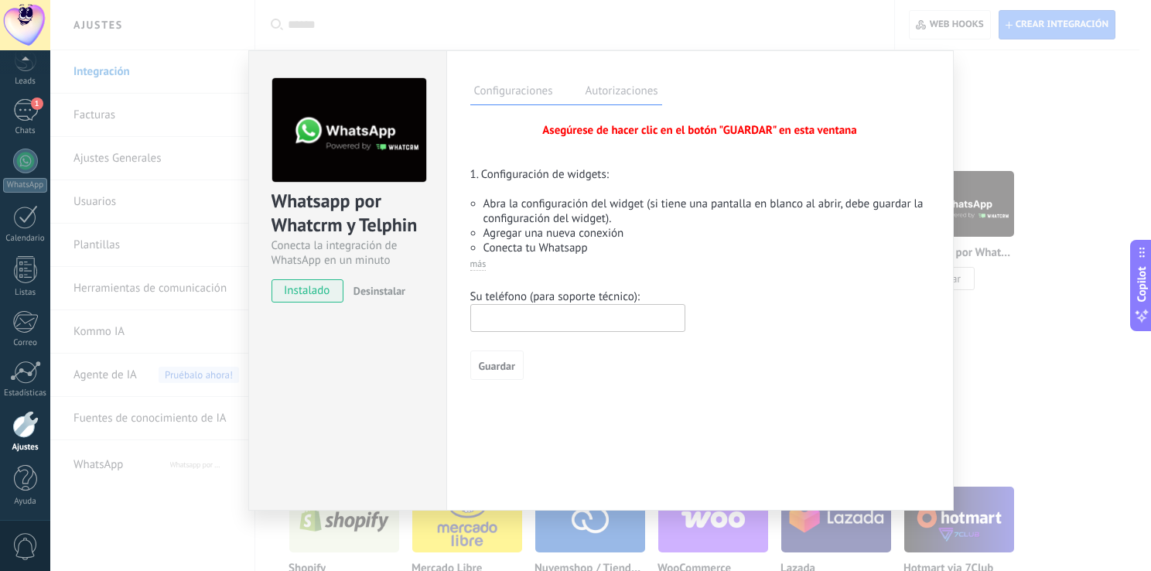
click at [608, 326] on input "text" at bounding box center [577, 318] width 215 height 28
type input "**********"
click at [500, 367] on span "Guardar" at bounding box center [497, 365] width 36 height 11
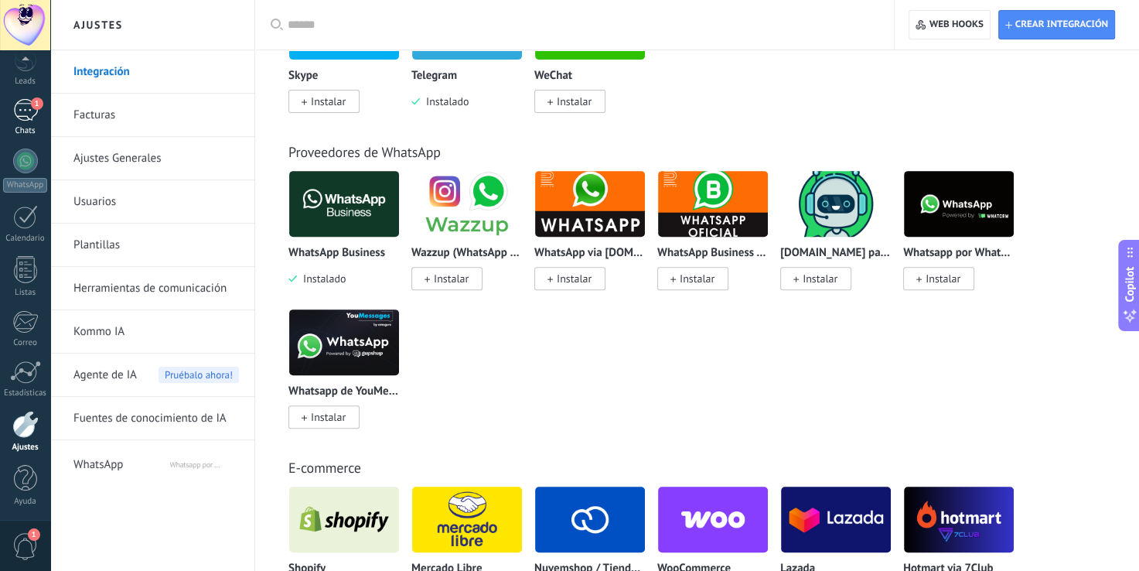
click at [28, 104] on div "1" at bounding box center [25, 110] width 25 height 22
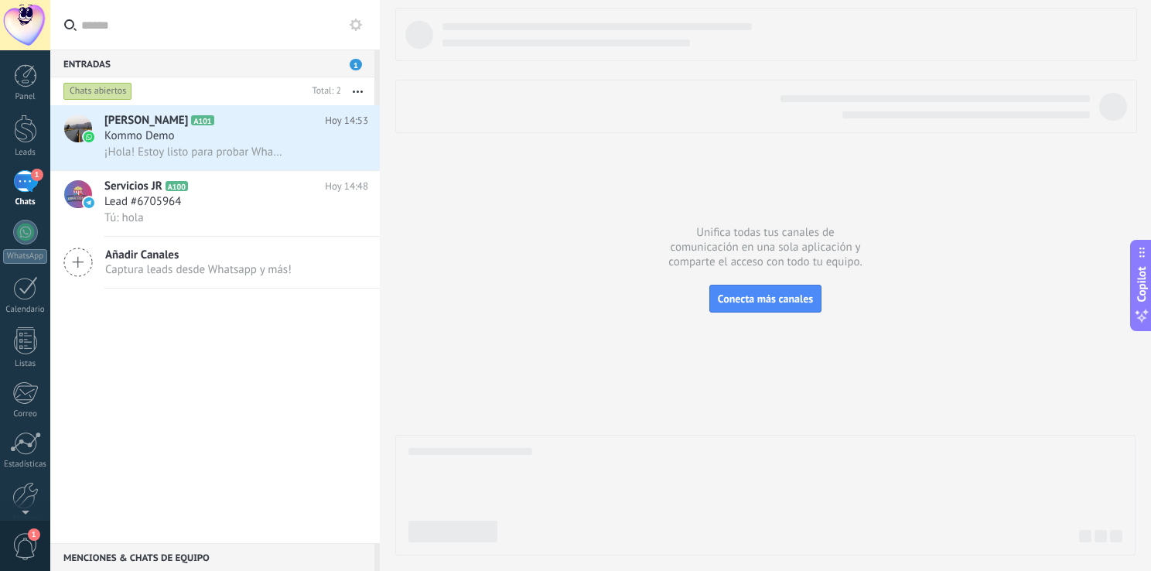
click at [358, 64] on span "1" at bounding box center [356, 65] width 12 height 12
click at [319, 99] on div "Crear un widget de panel" at bounding box center [367, 108] width 122 height 18
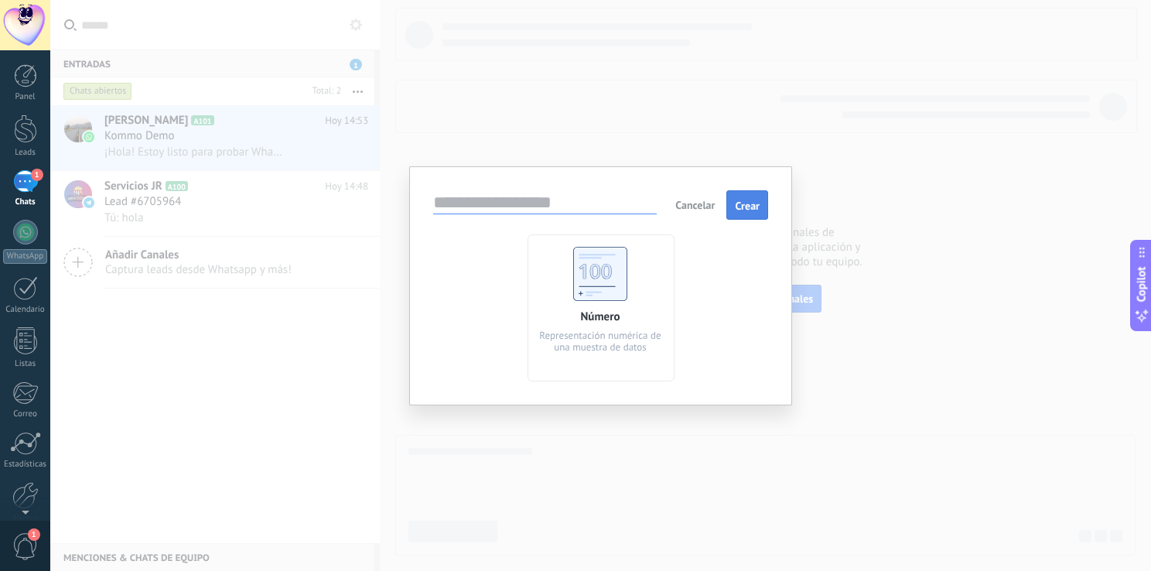
click at [754, 205] on span "Crear" at bounding box center [747, 205] width 25 height 11
click at [674, 201] on button "Cancelar" at bounding box center [695, 204] width 52 height 23
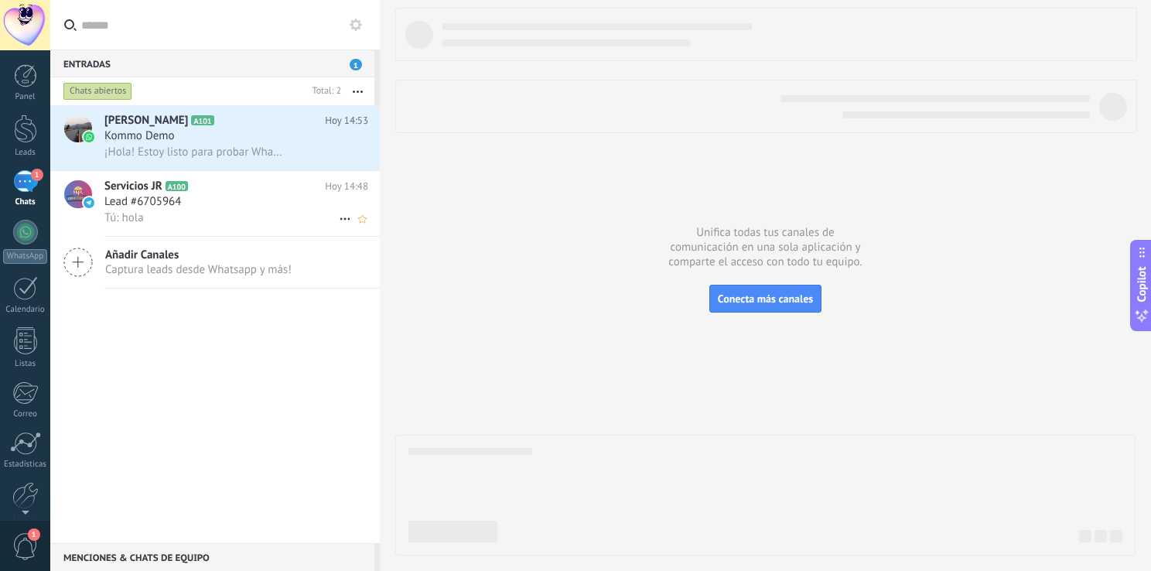
click at [167, 204] on span "Lead #6705964" at bounding box center [142, 201] width 77 height 15
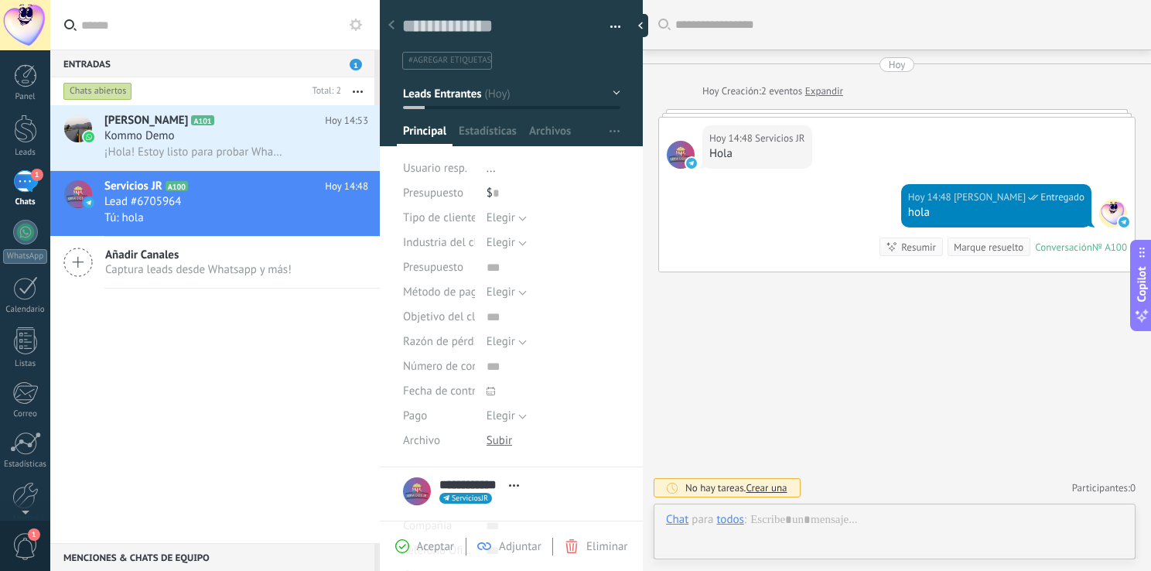
scroll to position [22, 0]
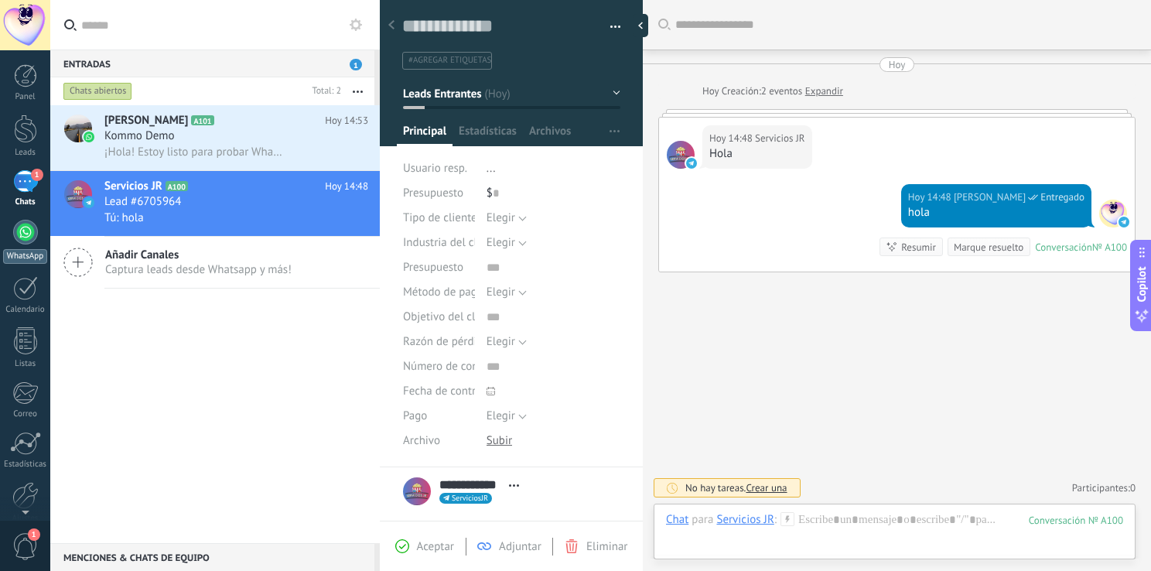
click at [9, 251] on div "WhatsApp" at bounding box center [25, 256] width 44 height 15
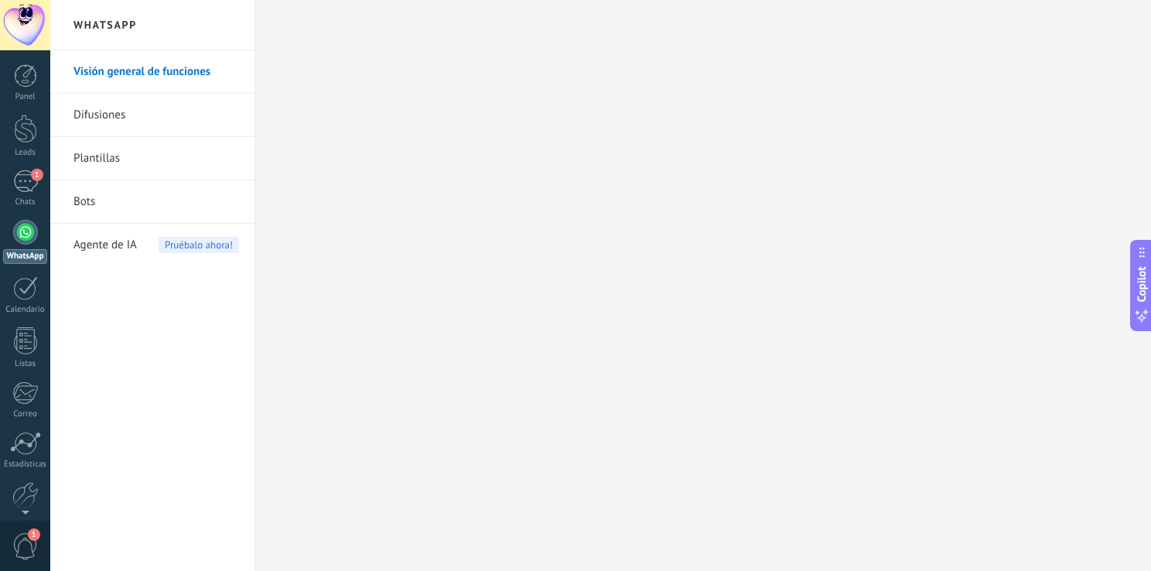
click at [124, 109] on link "Difusiones" at bounding box center [156, 115] width 166 height 43
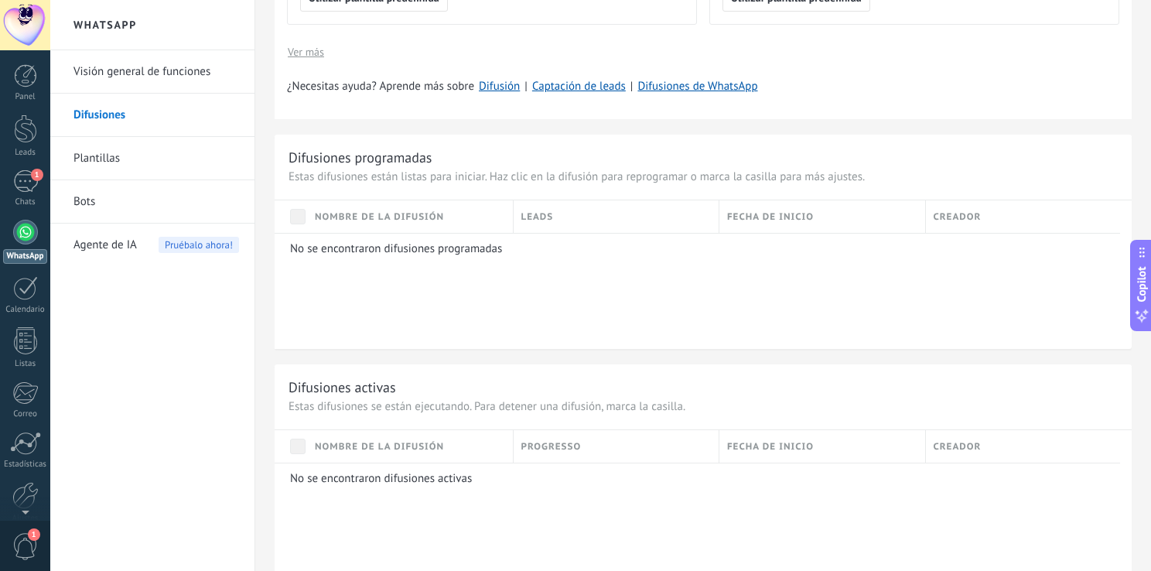
scroll to position [541, 0]
